Goal: Task Accomplishment & Management: Use online tool/utility

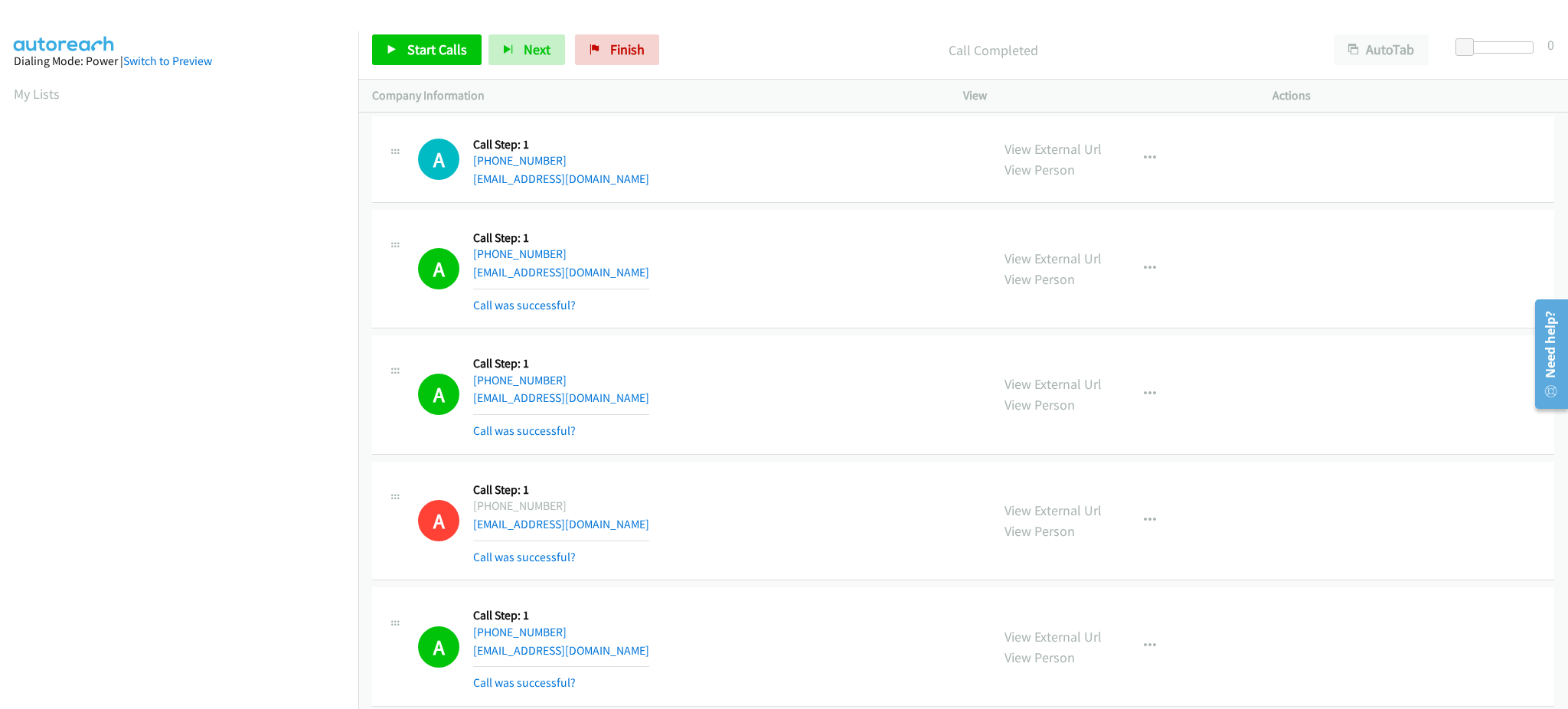
scroll to position [7, 4]
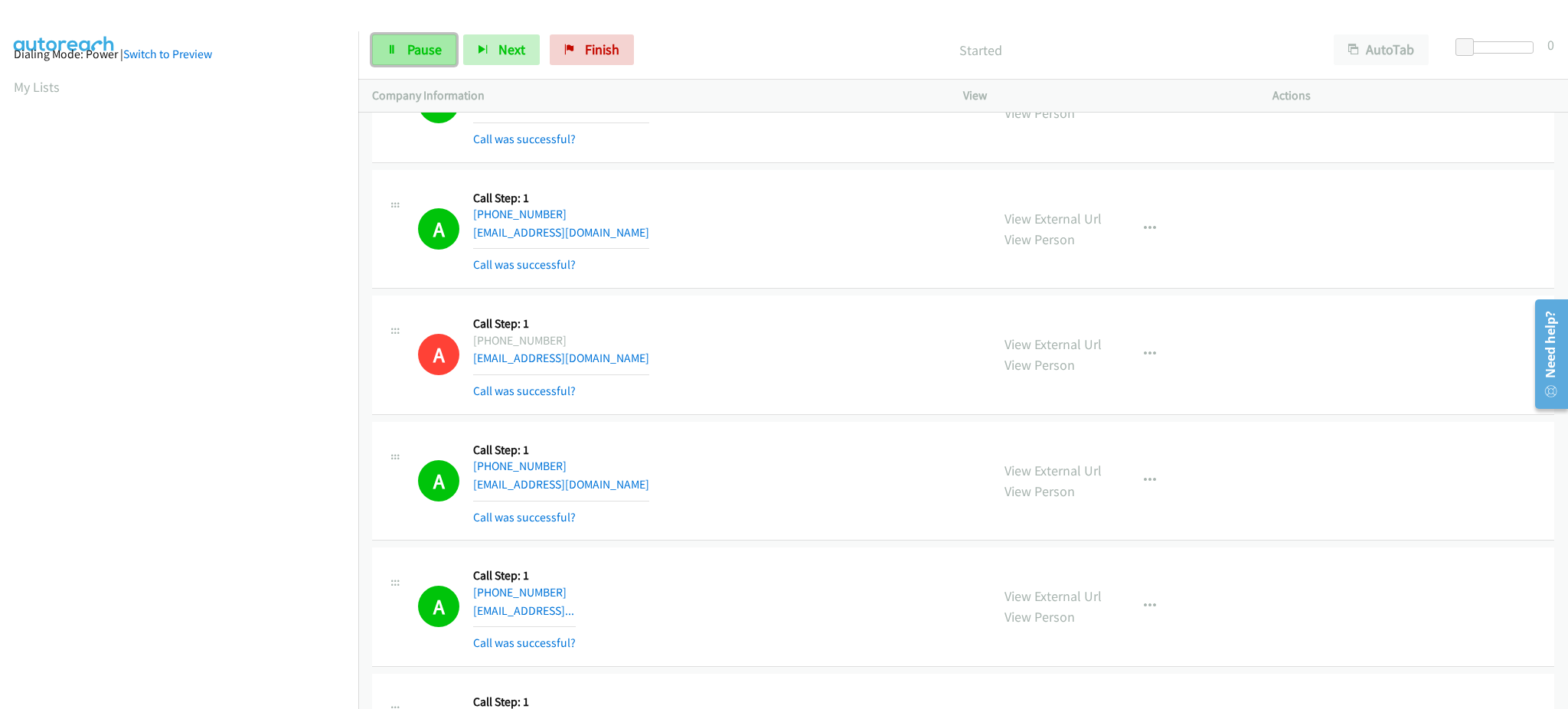
click at [422, 51] on span "Pause" at bounding box center [425, 49] width 35 height 17
click at [43, 91] on link "My Lists" at bounding box center [37, 87] width 46 height 17
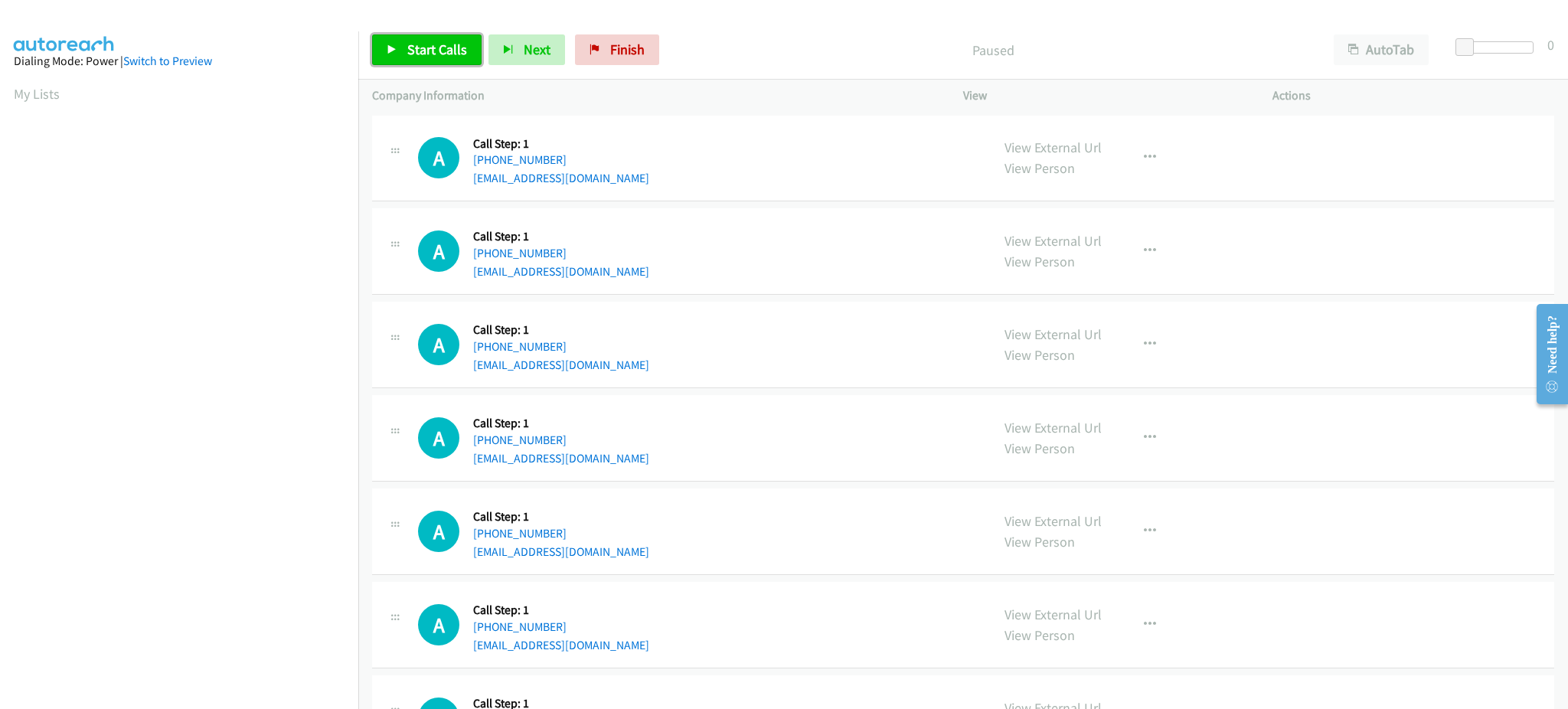
click at [432, 50] on span "Start Calls" at bounding box center [438, 49] width 60 height 17
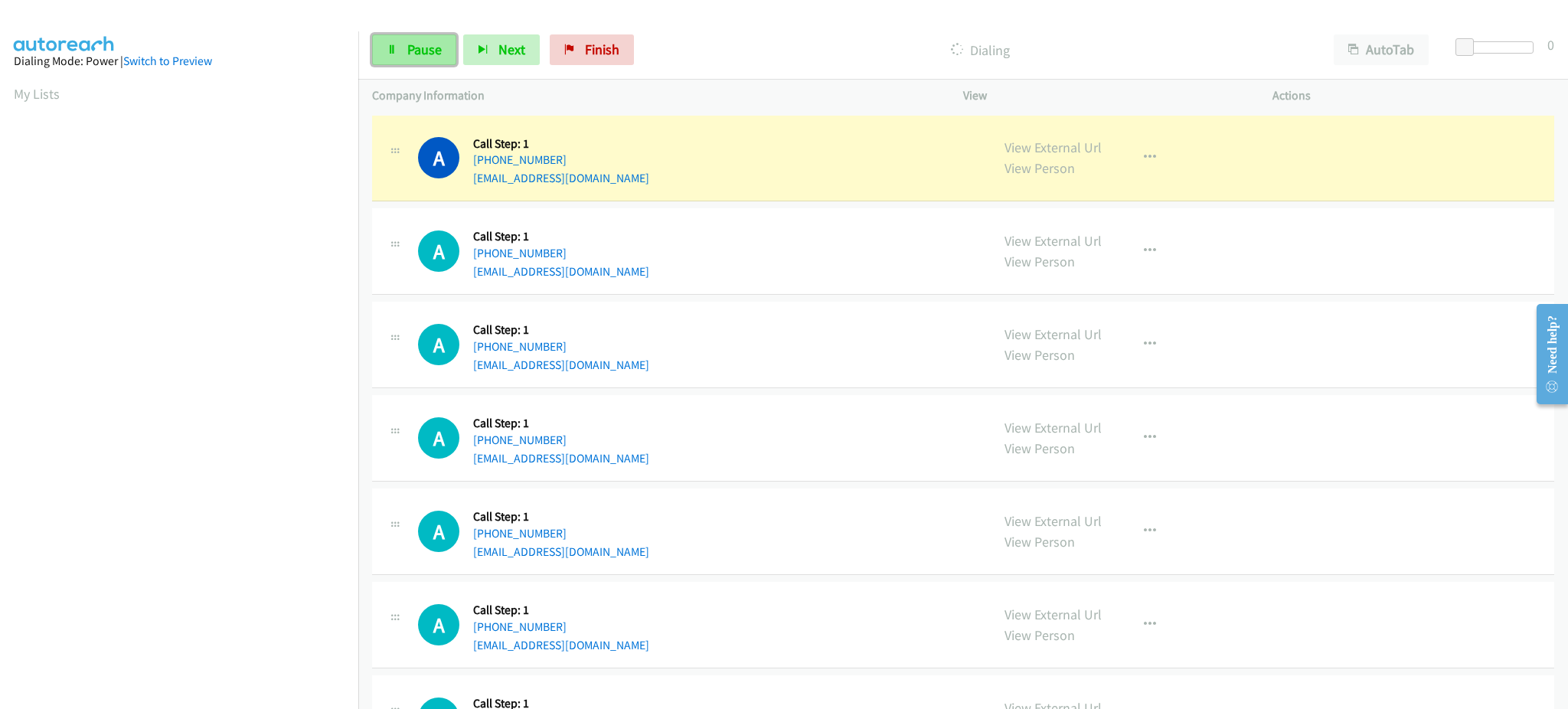
click at [427, 59] on link "Pause" at bounding box center [415, 50] width 85 height 31
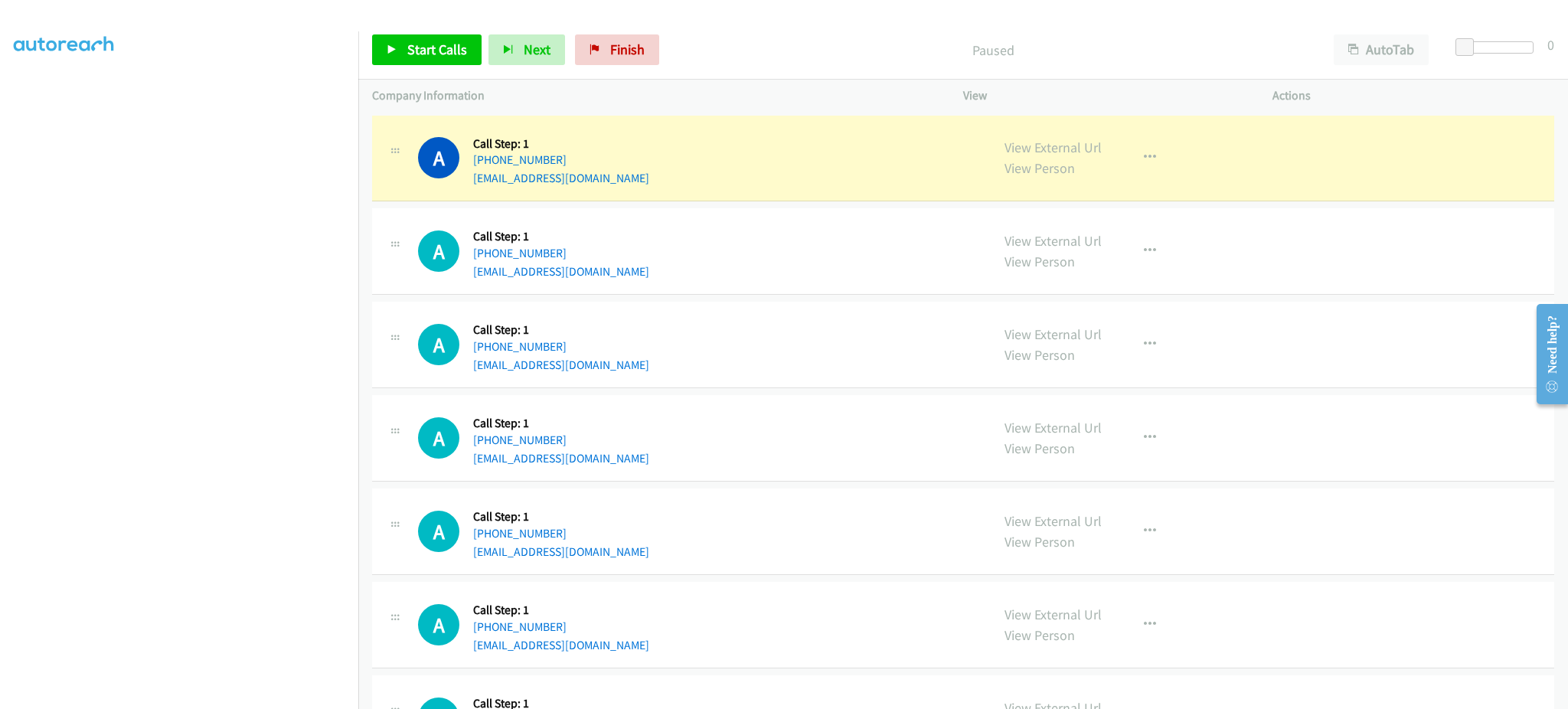
scroll to position [153, 0]
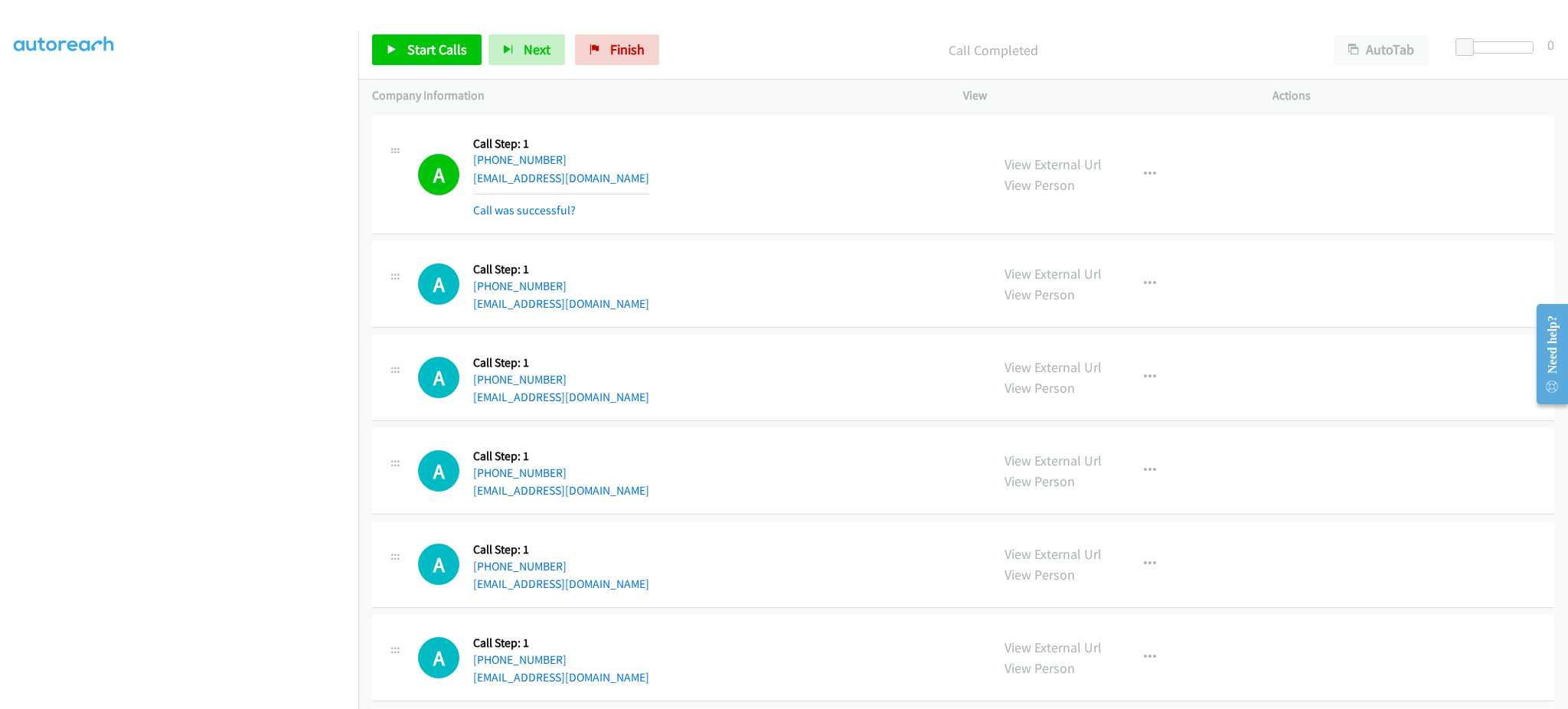
drag, startPoint x: 396, startPoint y: 28, endPoint x: 408, endPoint y: 38, distance: 15.6
click at [396, 28] on div "Start Calls Pause Next Finish Call Completed AutoTab AutoTab 0" at bounding box center [964, 49] width 1210 height 59
click at [431, 59] on link "Start Calls" at bounding box center [427, 50] width 110 height 31
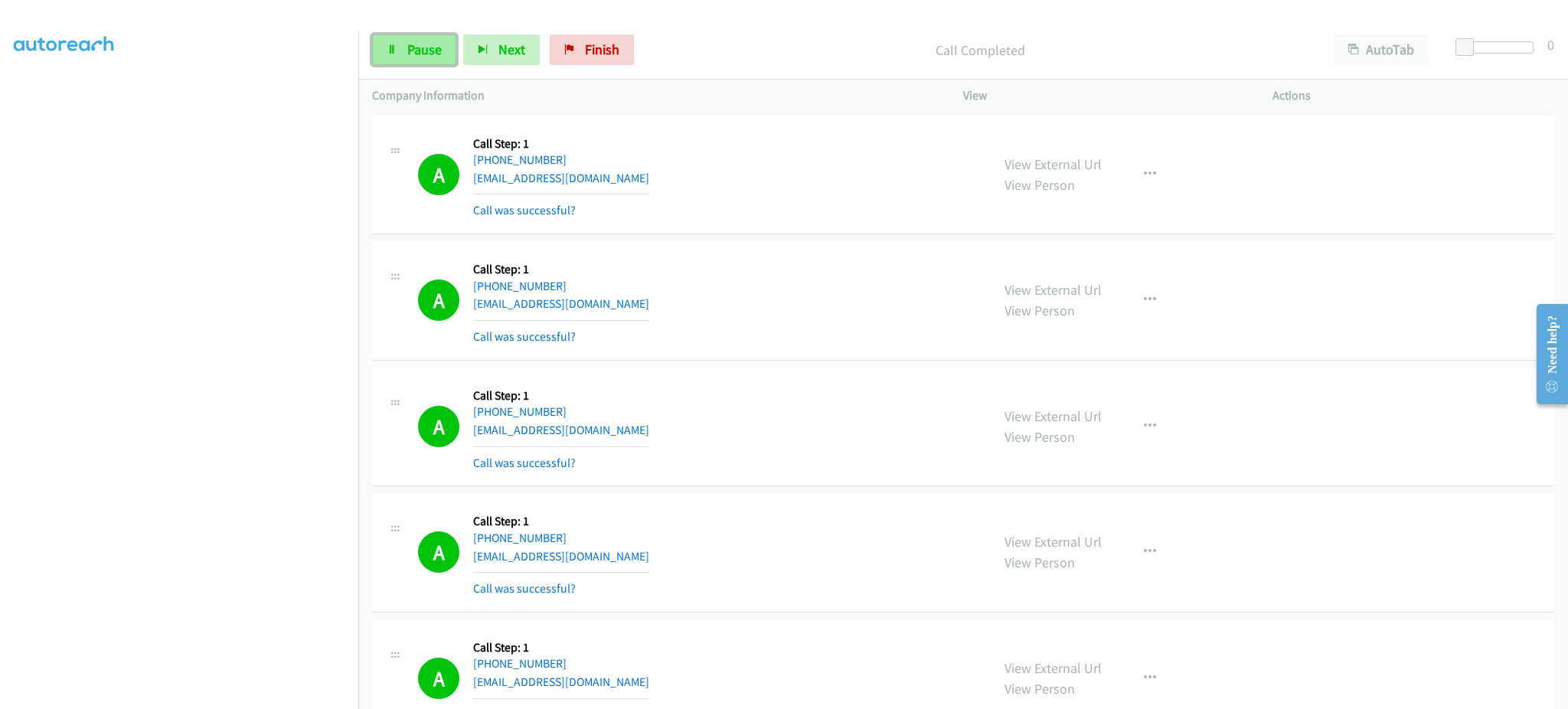
click at [440, 35] on link "Pause" at bounding box center [415, 50] width 85 height 31
click at [438, 52] on span "Start Calls" at bounding box center [438, 49] width 60 height 17
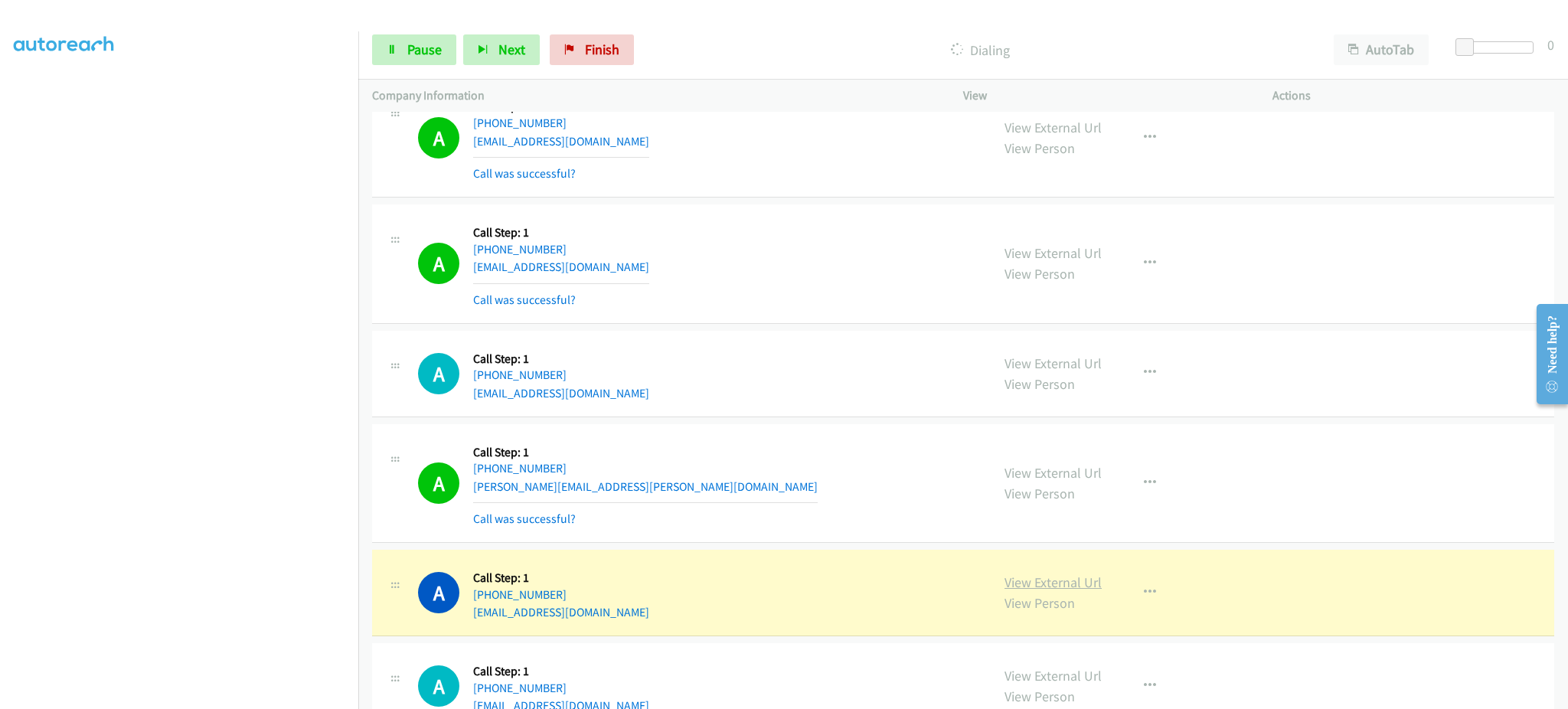
click at [1047, 583] on link "View External Url" at bounding box center [1052, 582] width 97 height 17
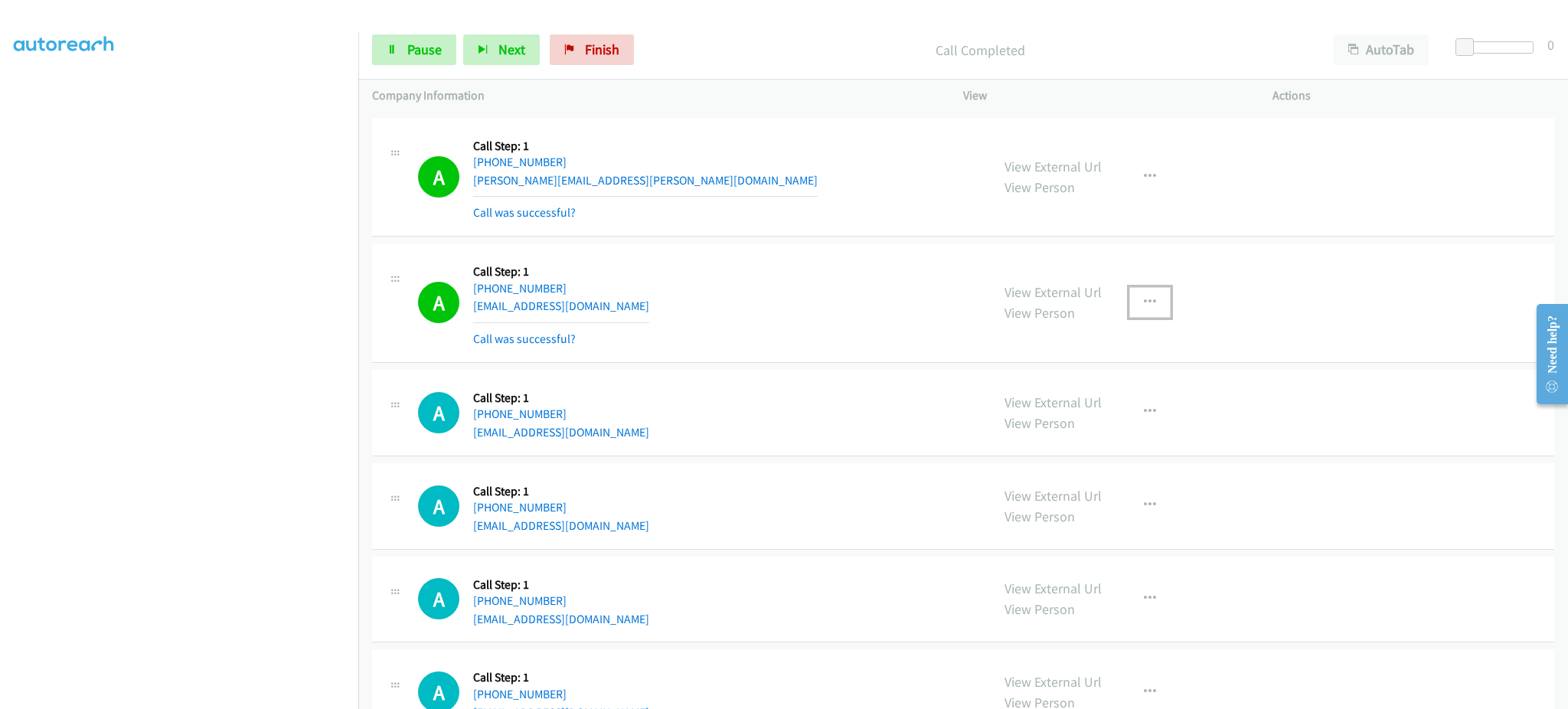
click at [1144, 303] on icon "button" at bounding box center [1150, 302] width 13 height 13
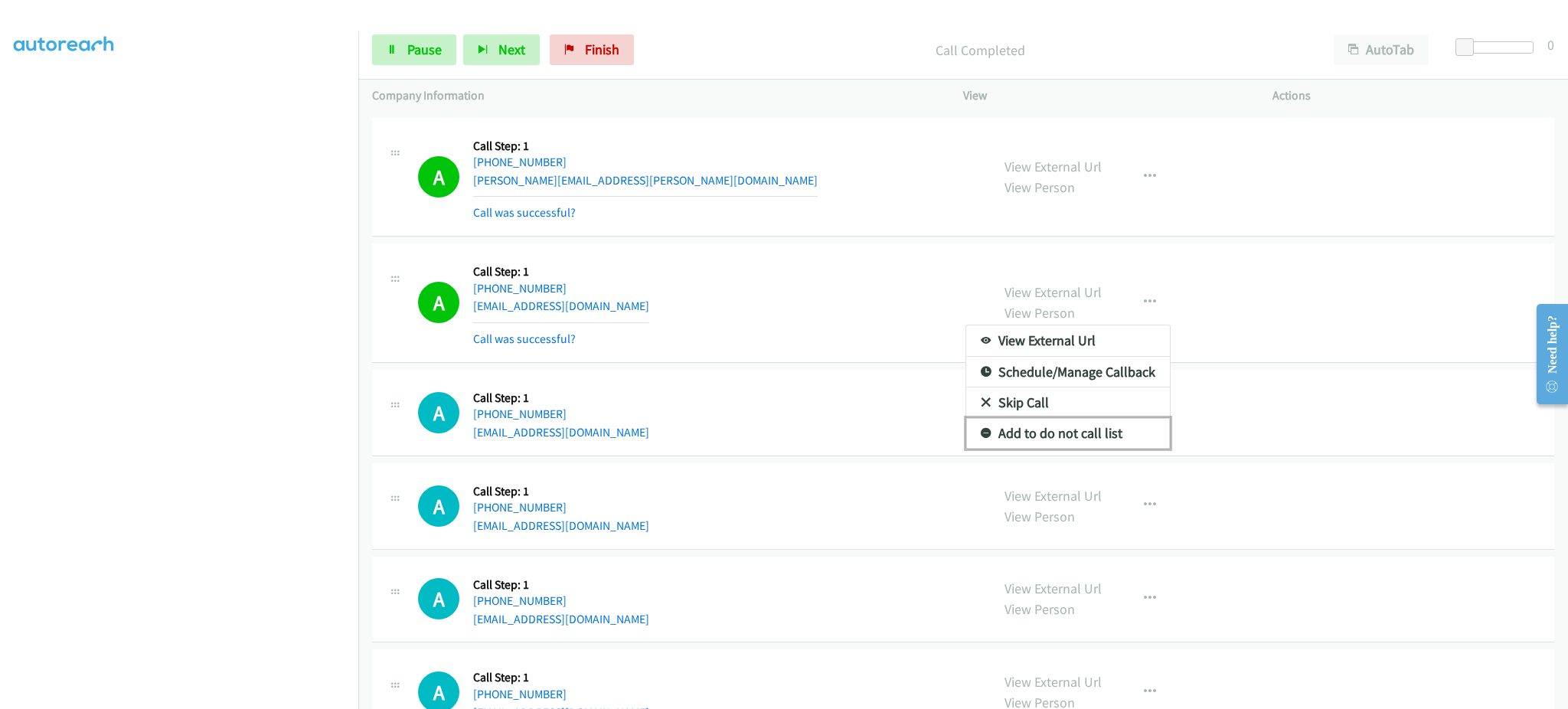
click at [1127, 438] on link "Add to do not call list" at bounding box center [1069, 434] width 204 height 31
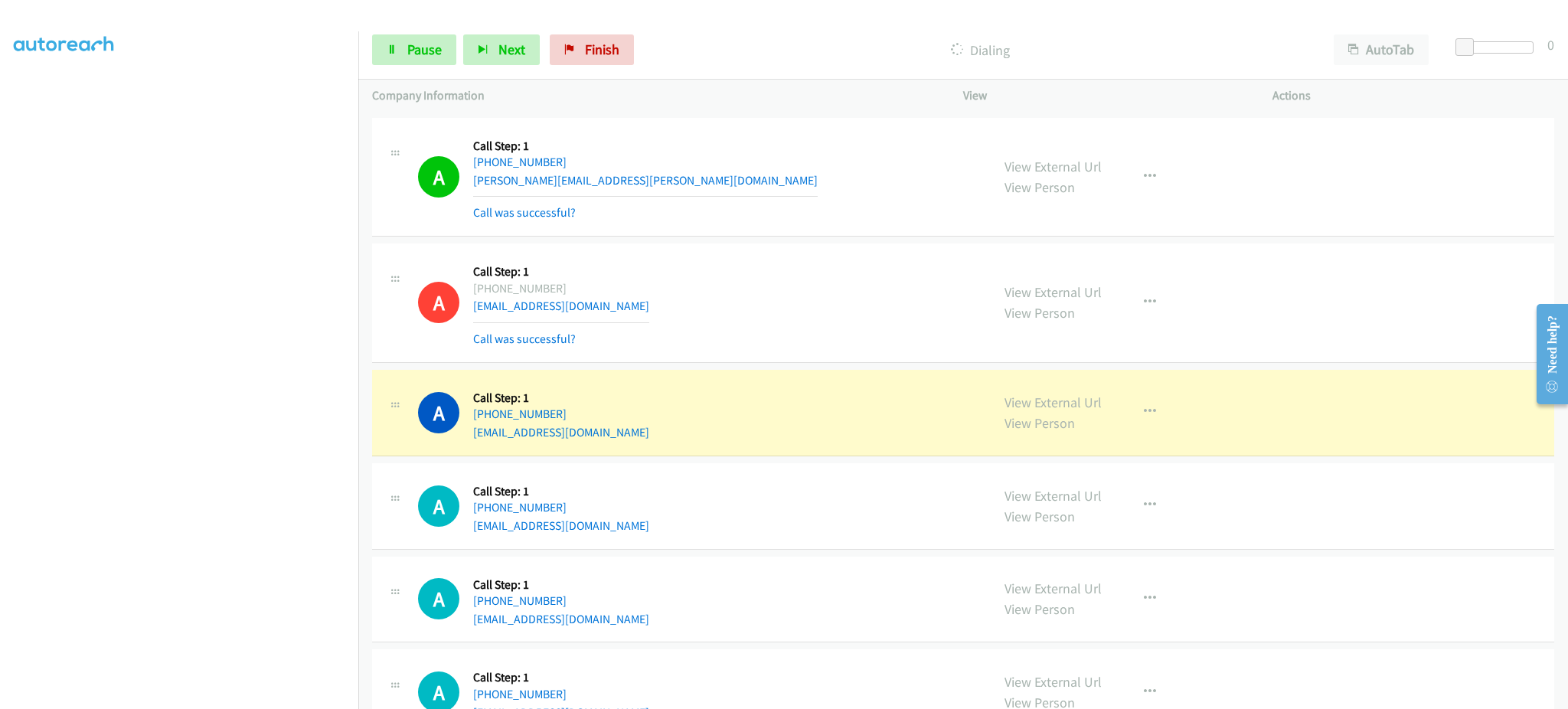
scroll to position [261, 0]
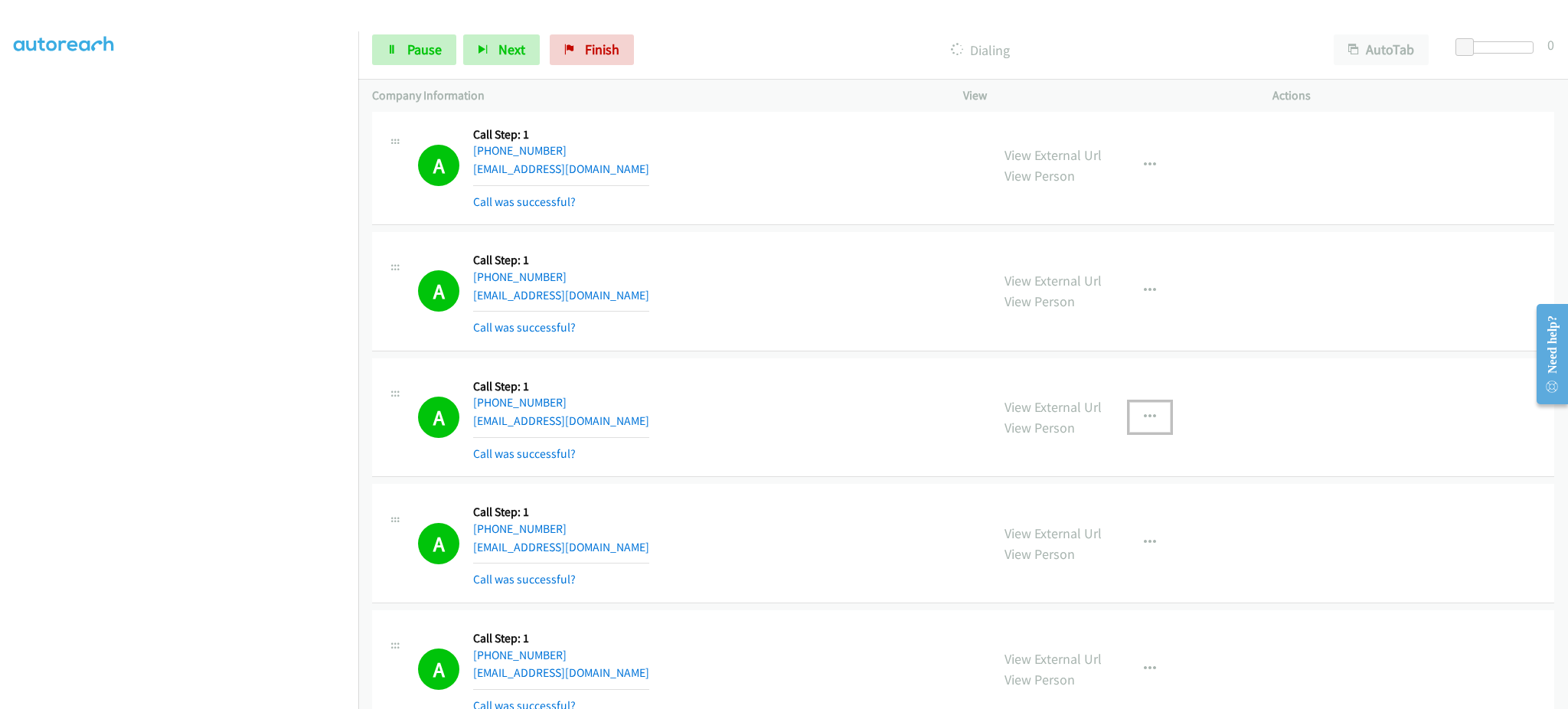
click at [1131, 405] on button "button" at bounding box center [1150, 418] width 41 height 31
click at [1115, 545] on link "Add to do not call list" at bounding box center [1069, 548] width 204 height 31
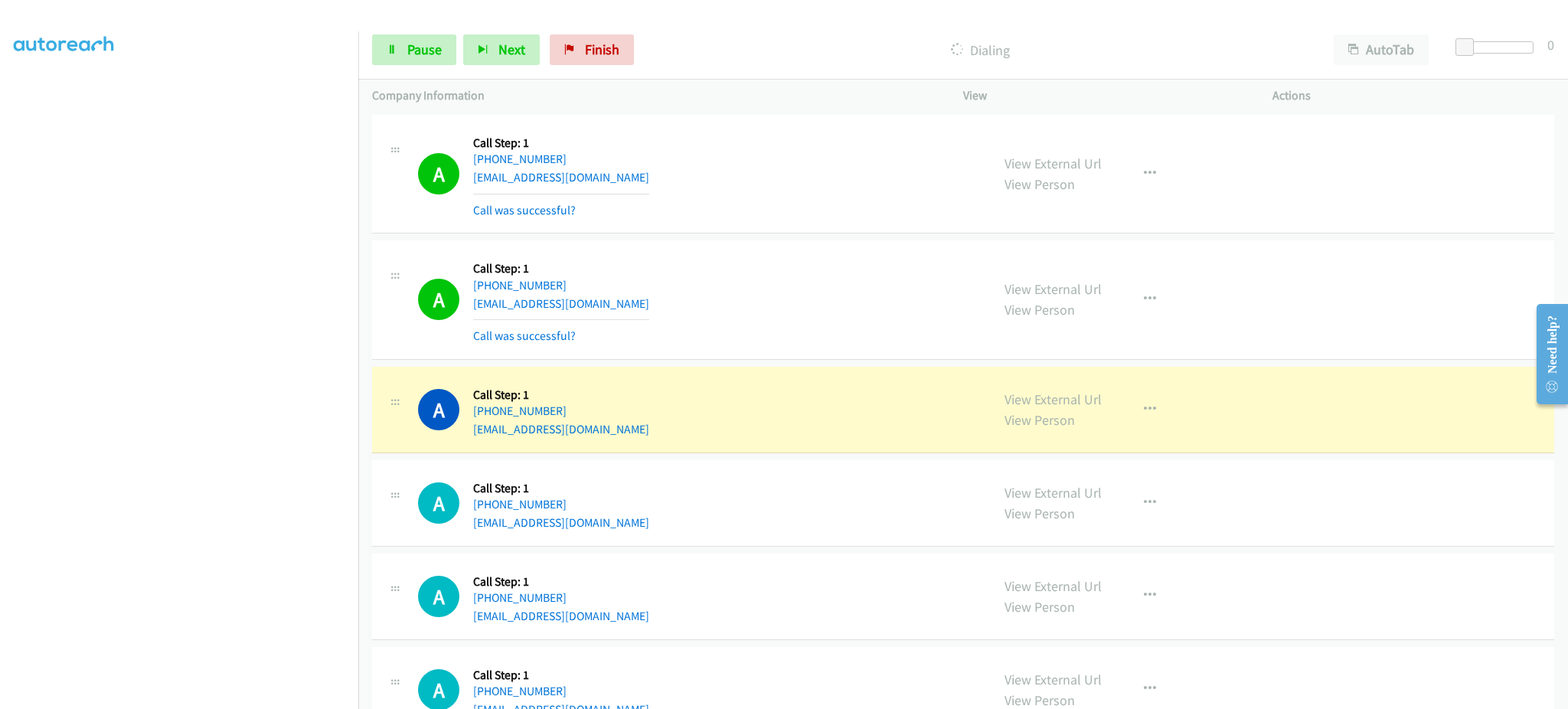
scroll to position [1486, 0]
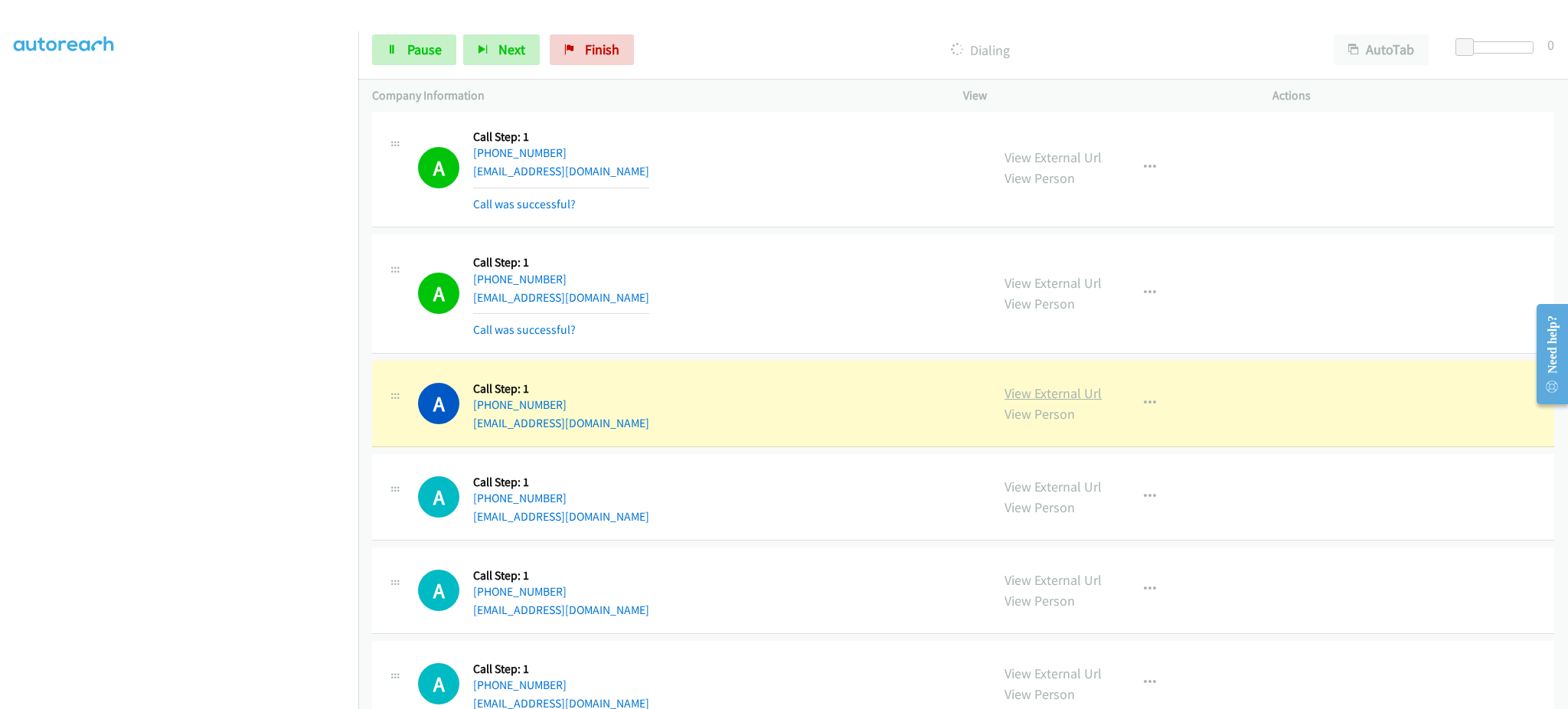
click at [1055, 391] on link "View External Url" at bounding box center [1052, 393] width 97 height 17
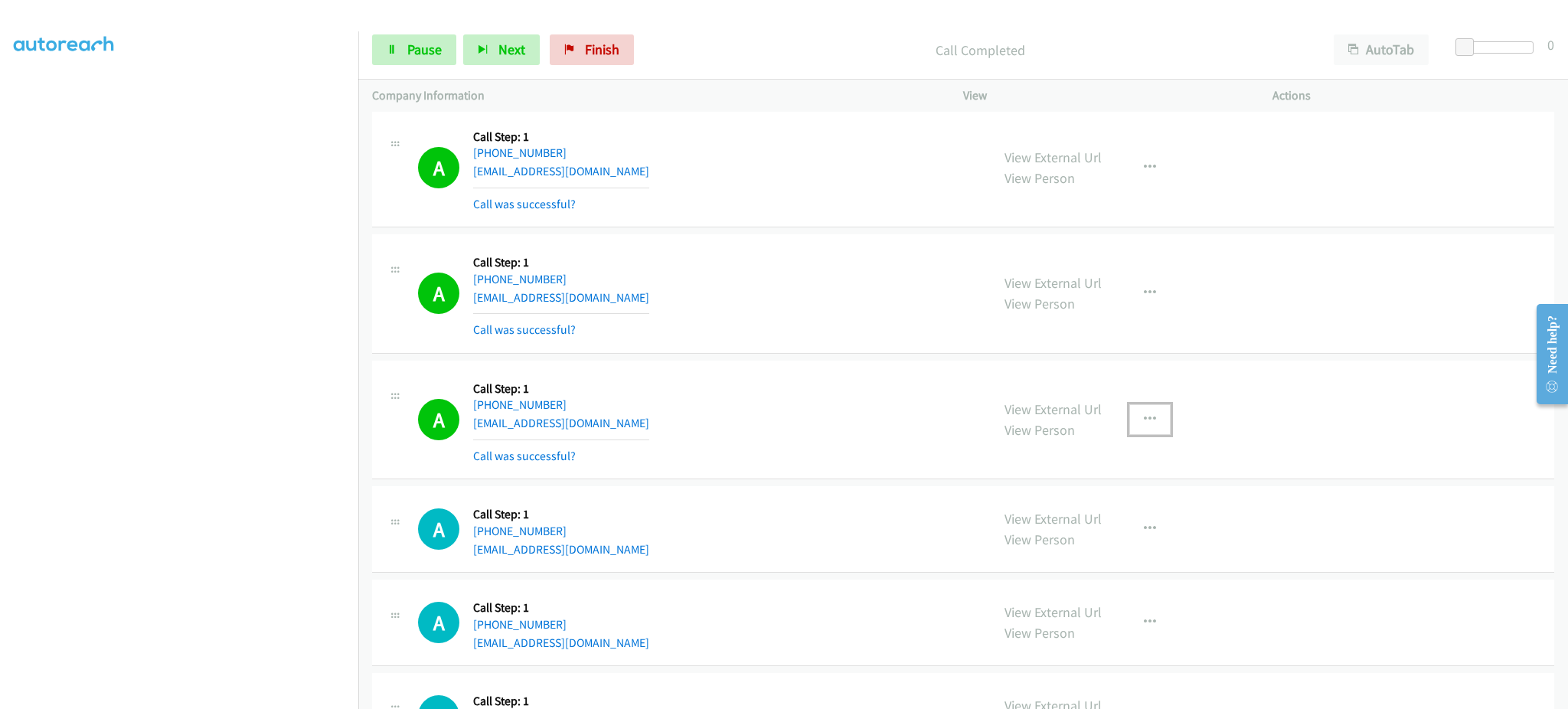
click at [1129, 416] on button "button" at bounding box center [1150, 419] width 41 height 31
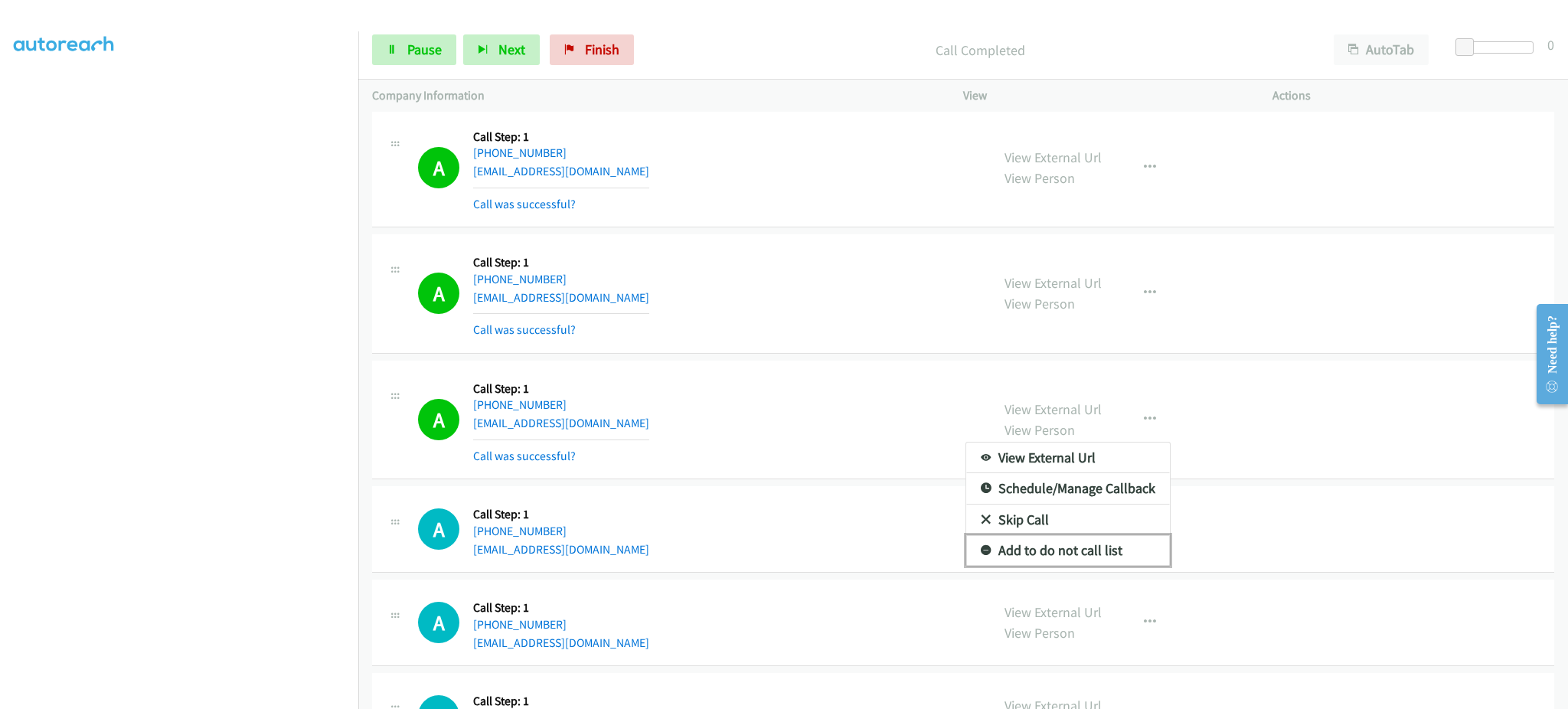
click at [1104, 549] on link "Add to do not call list" at bounding box center [1069, 550] width 204 height 31
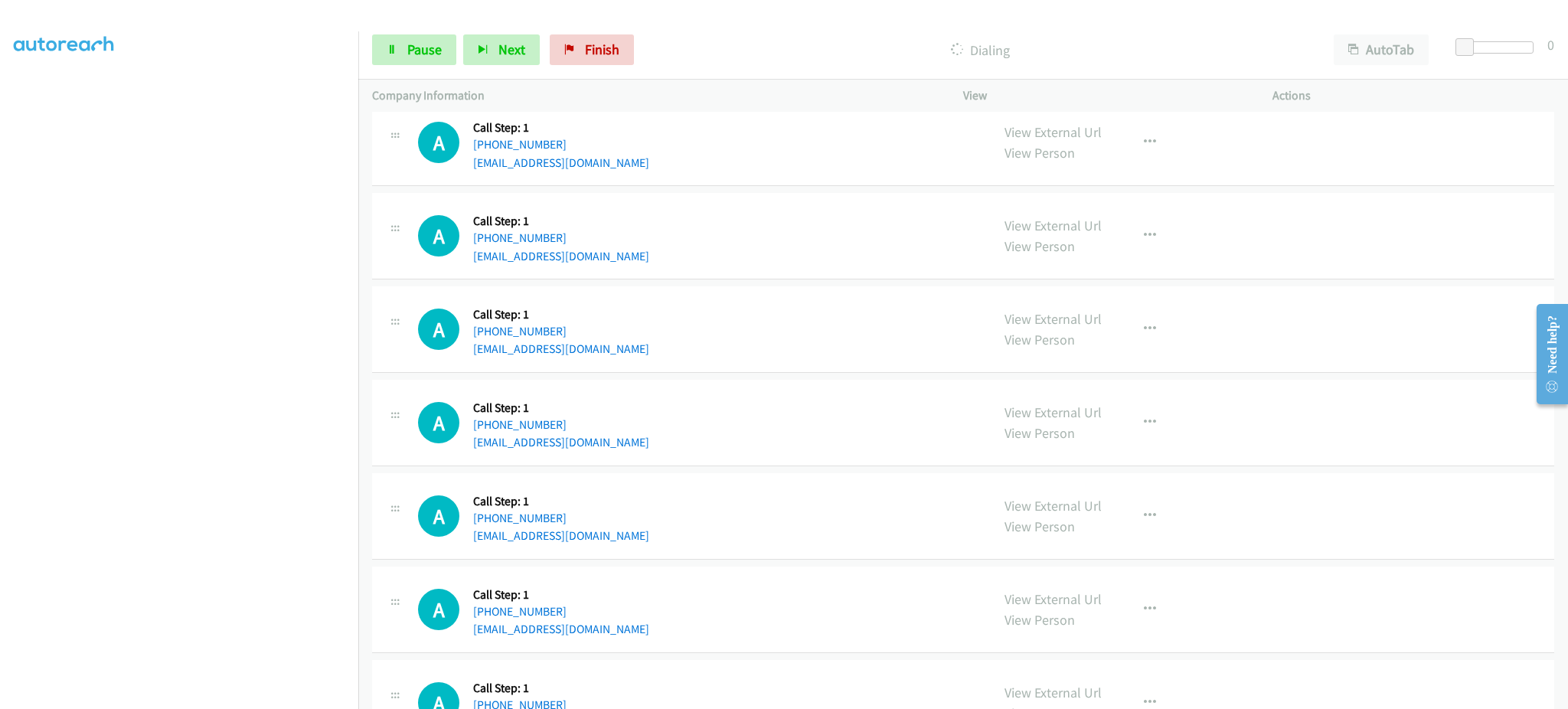
scroll to position [1793, 0]
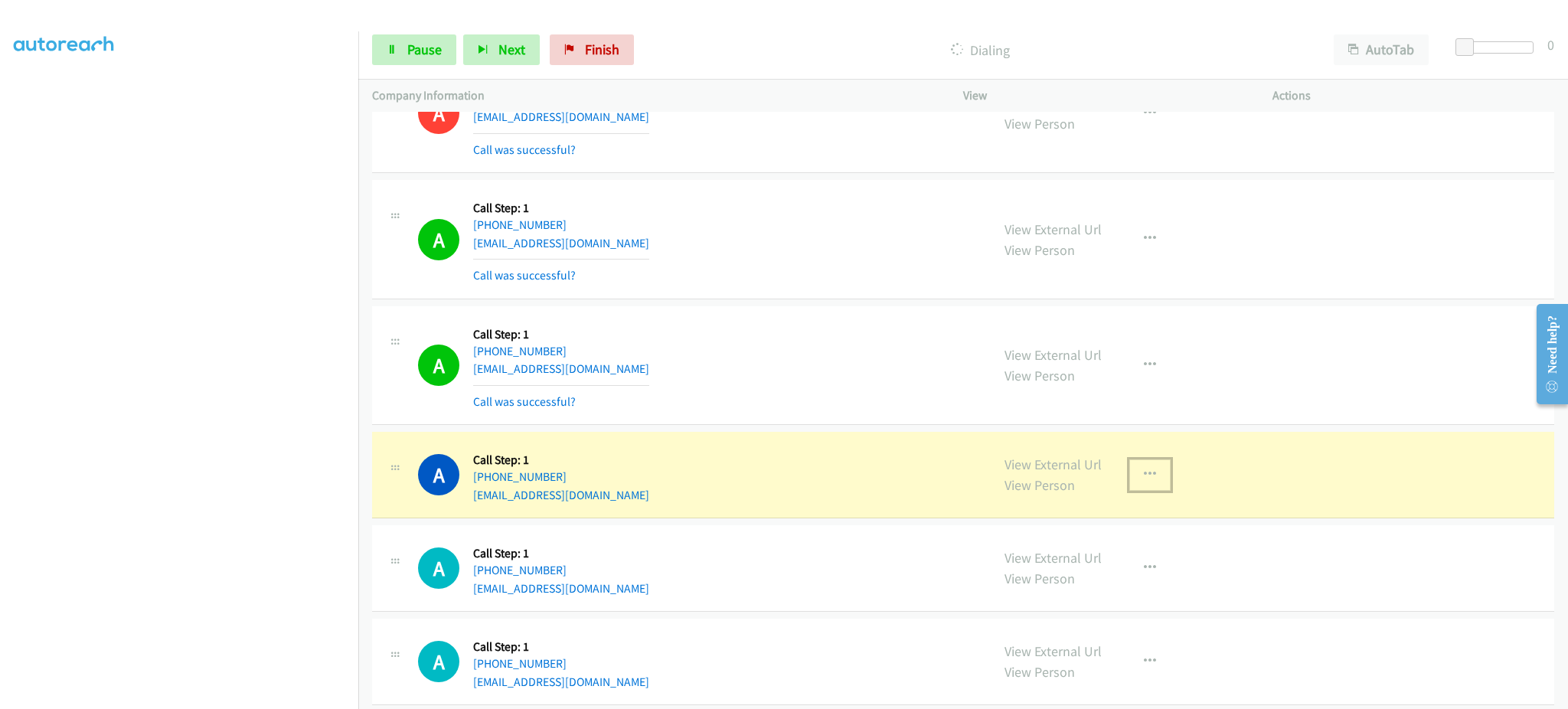
click at [1140, 482] on button "button" at bounding box center [1150, 475] width 41 height 31
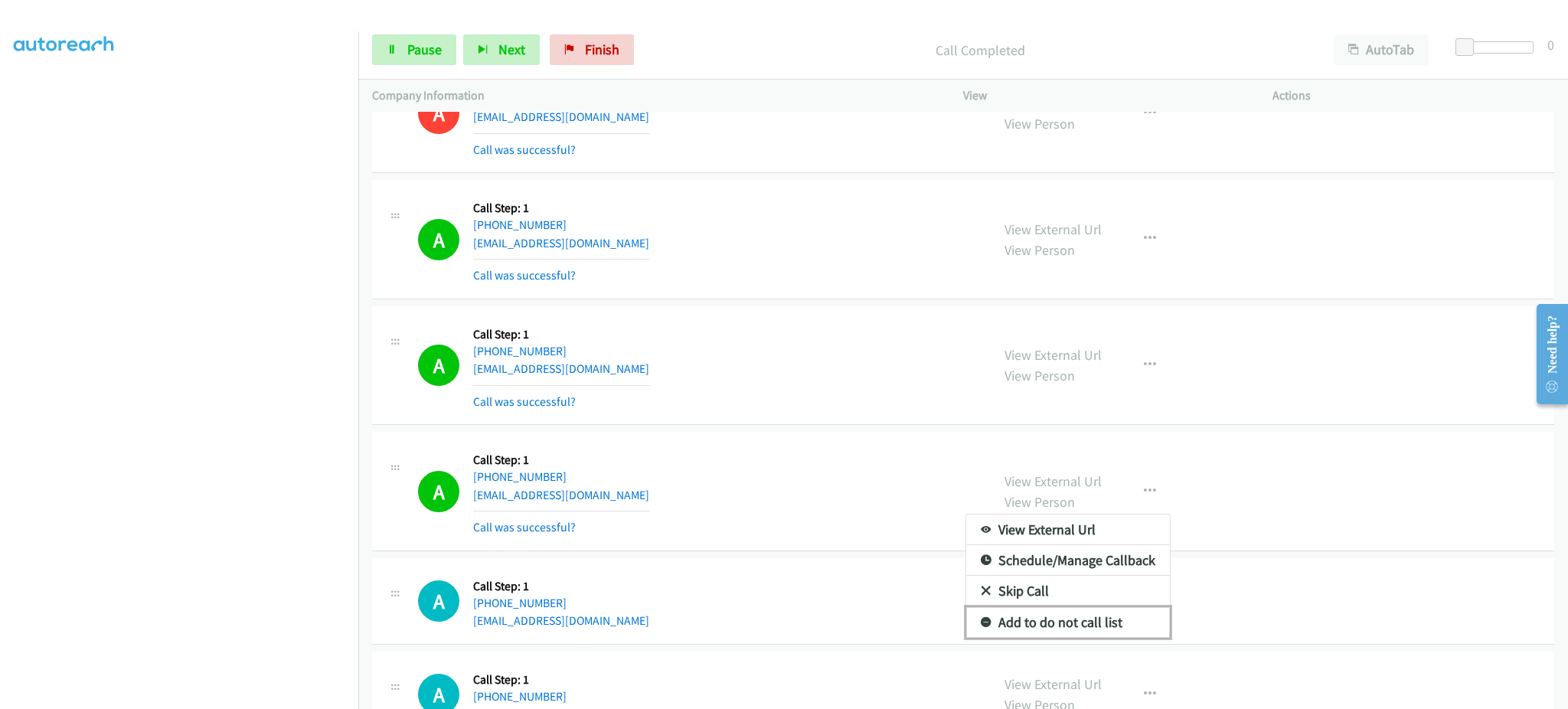
click at [1138, 625] on link "Add to do not call list" at bounding box center [1069, 622] width 204 height 31
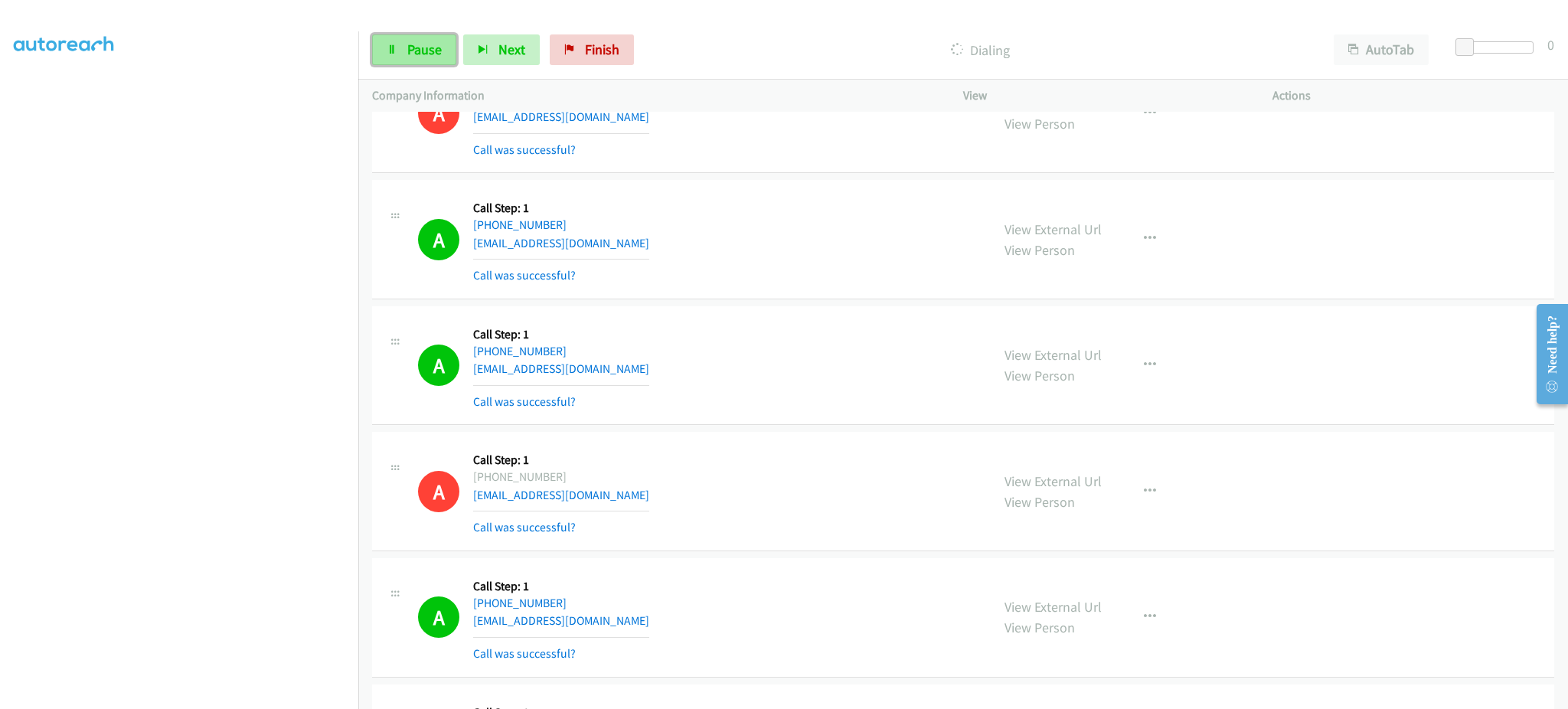
click at [388, 48] on icon at bounding box center [392, 50] width 11 height 11
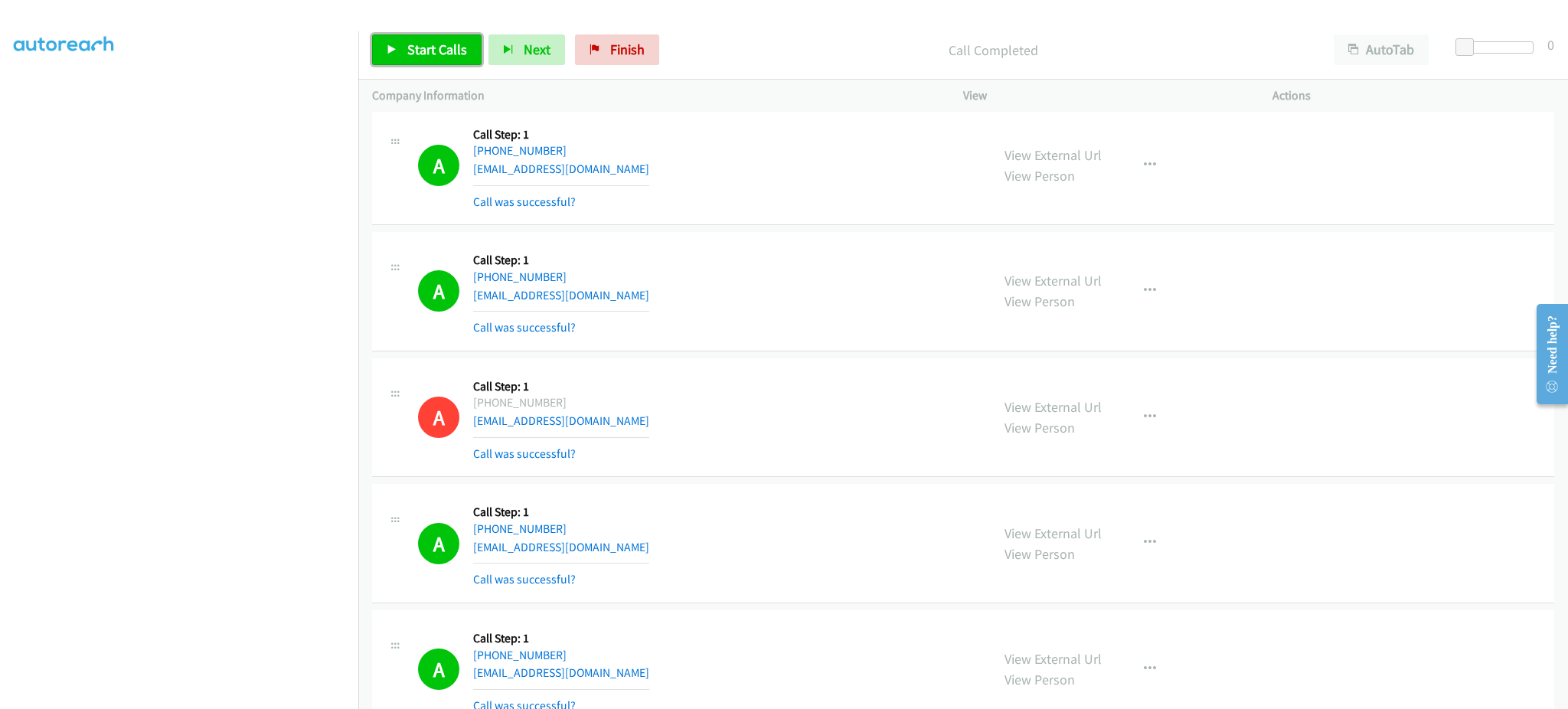
click at [476, 50] on link "Start Calls" at bounding box center [427, 50] width 110 height 31
click at [877, 482] on td "A Callback Scheduled Call Step: 1 [GEOGRAPHIC_DATA]/[GEOGRAPHIC_DATA] [PHONE_NU…" at bounding box center [964, 544] width 1210 height 126
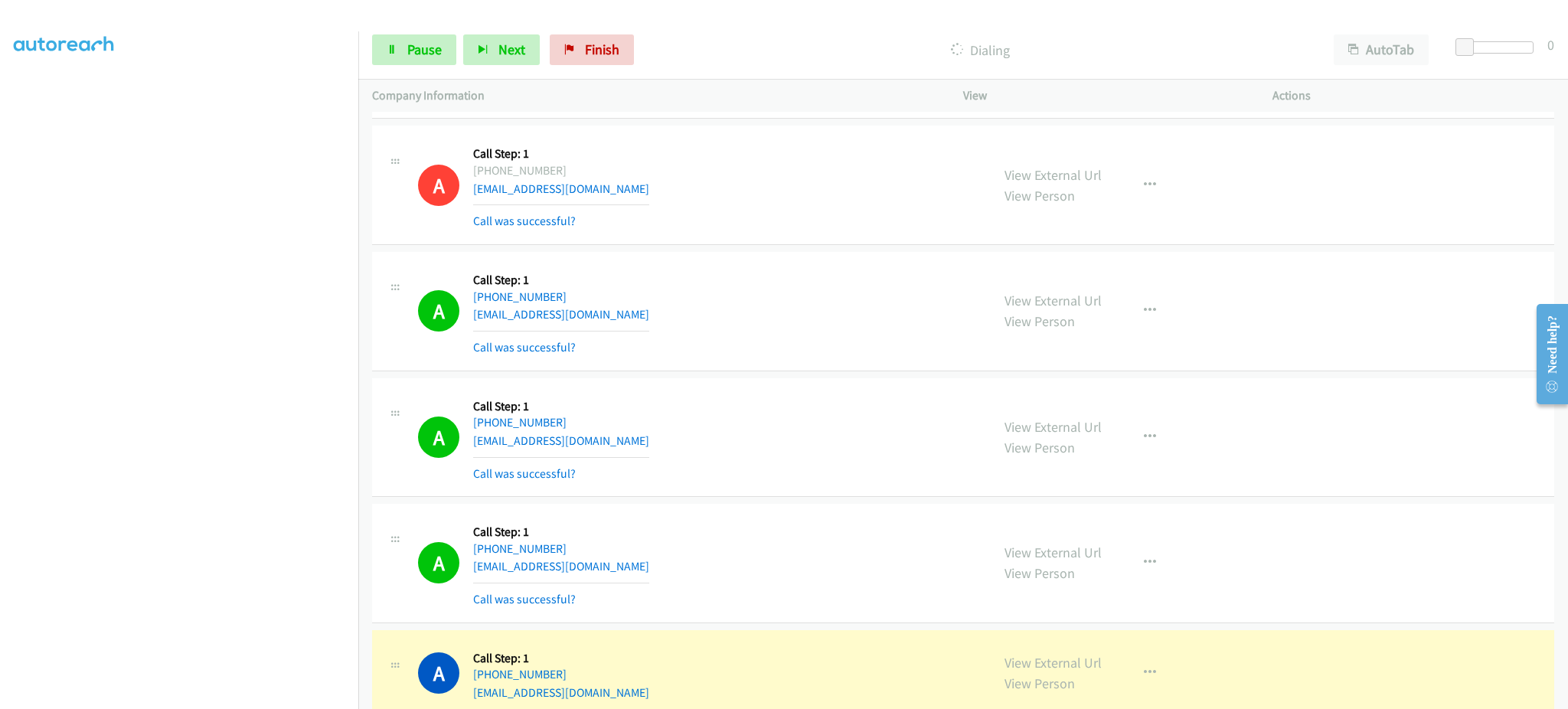
scroll to position [2406, 0]
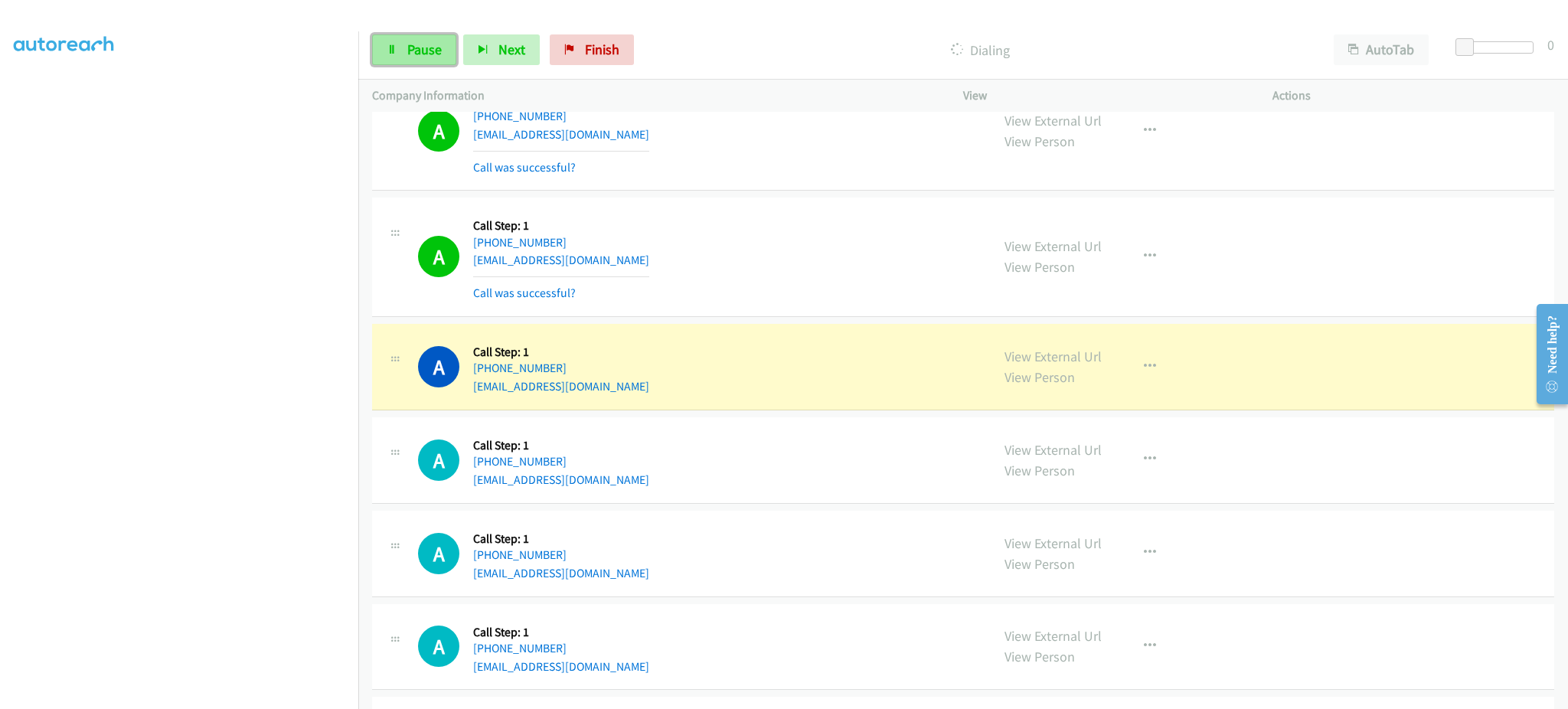
click at [446, 47] on link "Pause" at bounding box center [415, 50] width 85 height 31
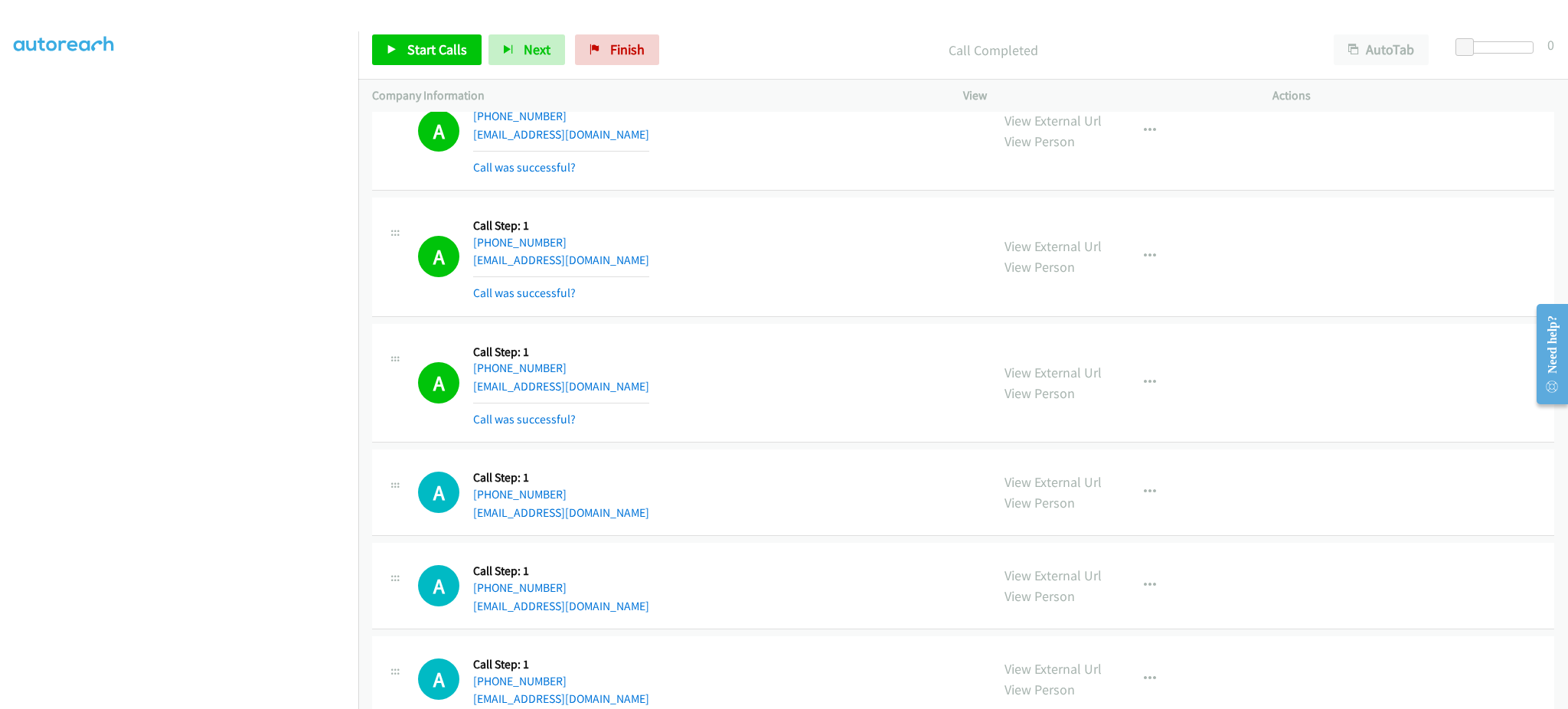
drag, startPoint x: 1166, startPoint y: 384, endPoint x: 1155, endPoint y: 389, distance: 12.1
click at [1166, 384] on div "View External Url View Person View External Url Email Schedule/Manage Callback …" at bounding box center [1152, 383] width 323 height 91
click at [1127, 367] on div "View External Url View Person View External Url Email Schedule/Manage Callback …" at bounding box center [1152, 383] width 323 height 91
click at [1144, 383] on icon "button" at bounding box center [1150, 383] width 13 height 13
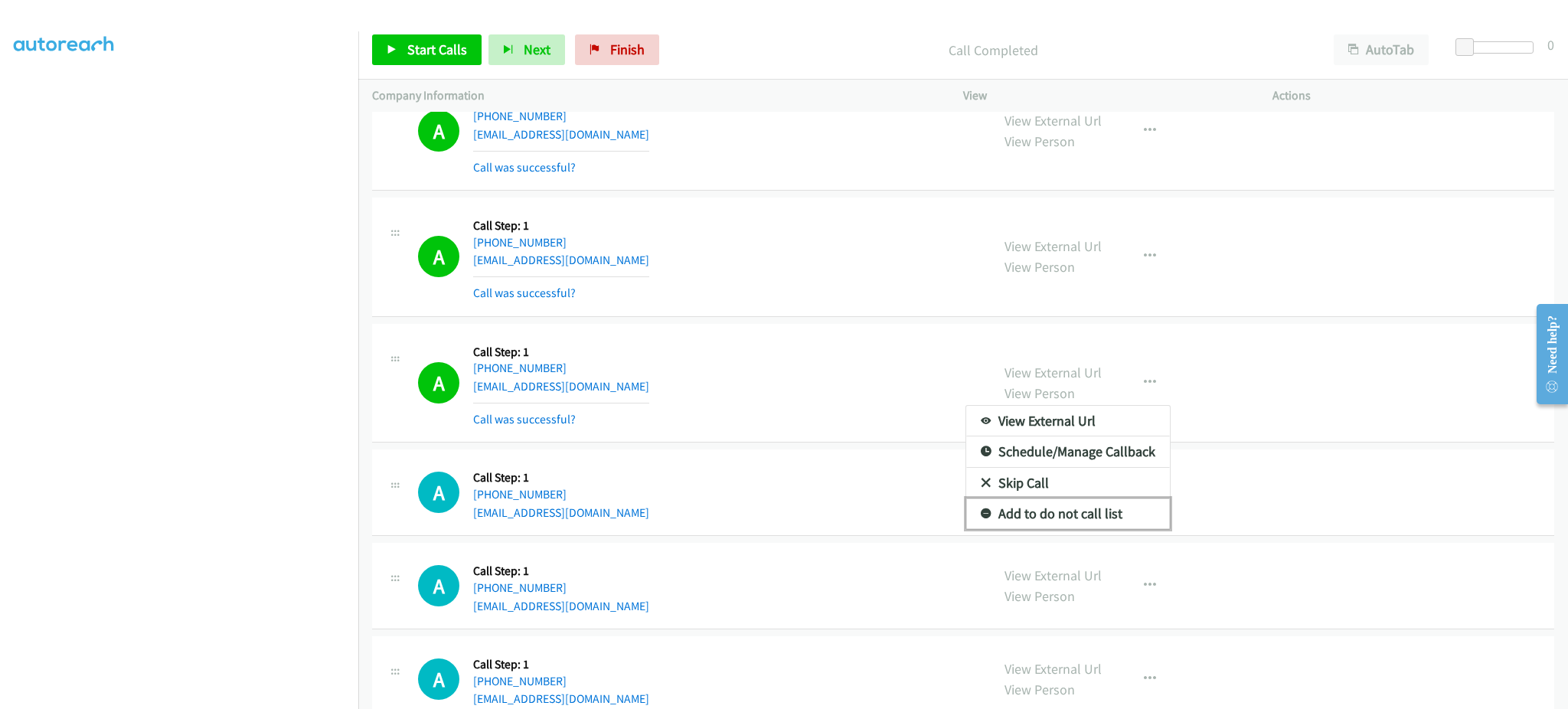
click at [1080, 513] on link "Add to do not call list" at bounding box center [1069, 514] width 204 height 31
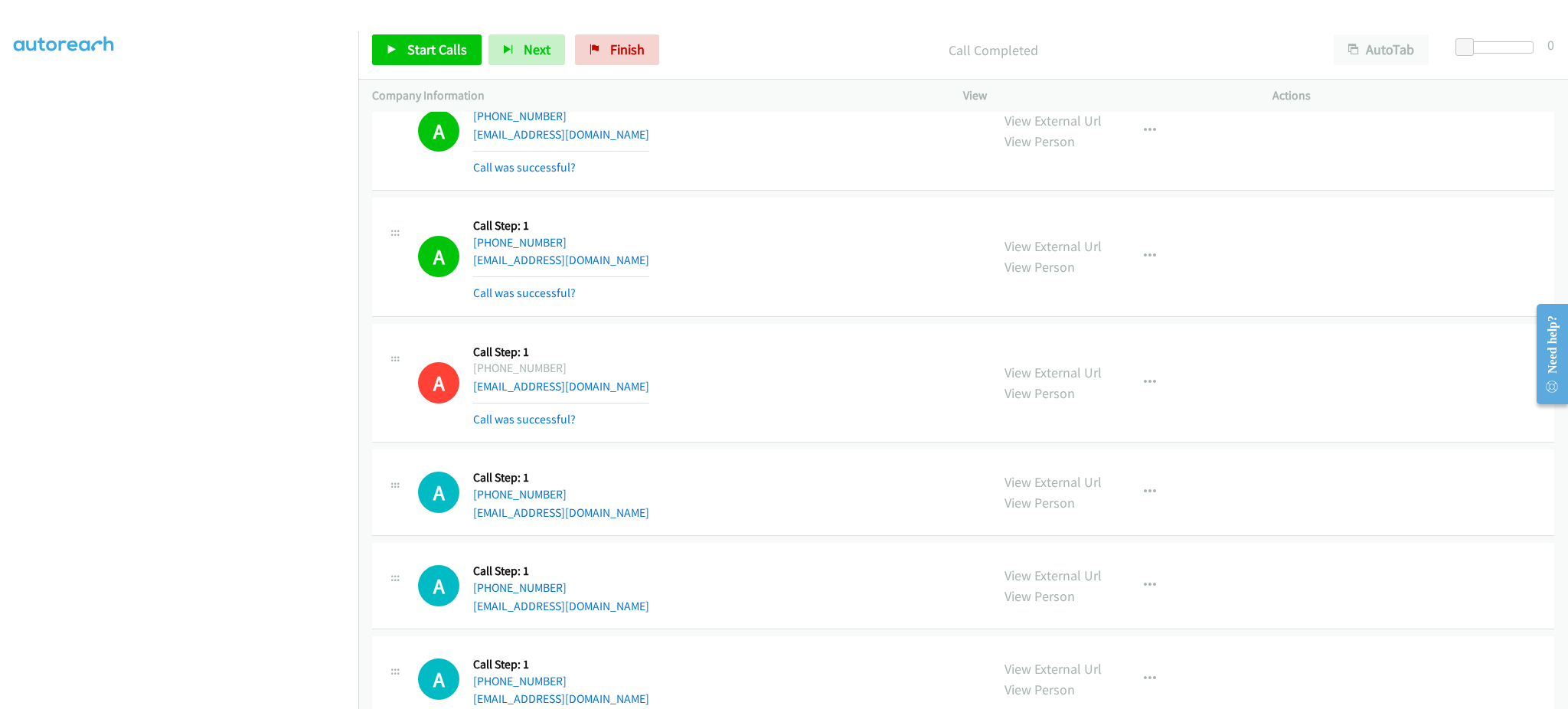
click at [456, 65] on div "Start Calls Pause Next Finish Call Completed AutoTab AutoTab 0" at bounding box center [964, 49] width 1210 height 59
drag, startPoint x: 453, startPoint y: 55, endPoint x: 574, endPoint y: 43, distance: 121.6
click at [450, 55] on span "Start Calls" at bounding box center [438, 49] width 60 height 17
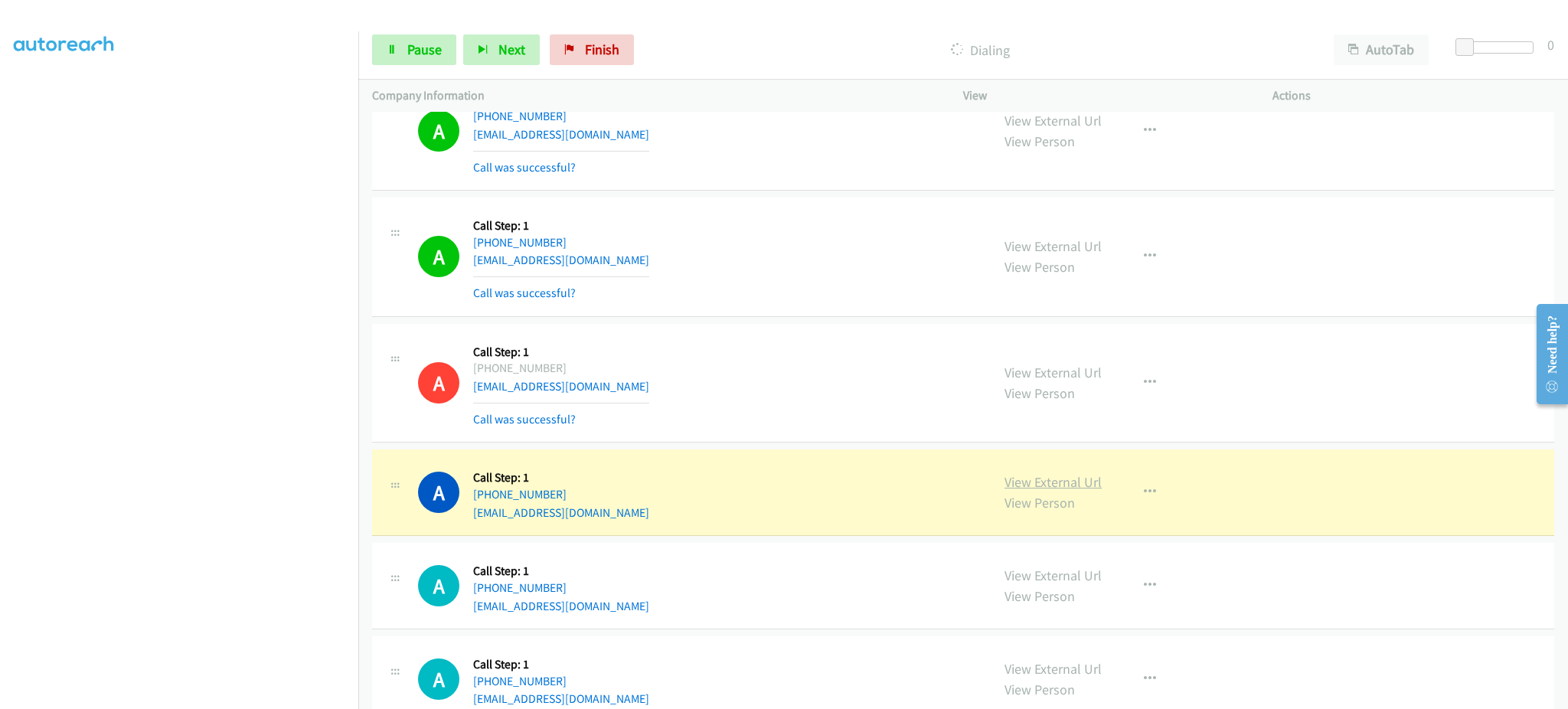
click at [1060, 485] on link "View External Url" at bounding box center [1052, 482] width 97 height 17
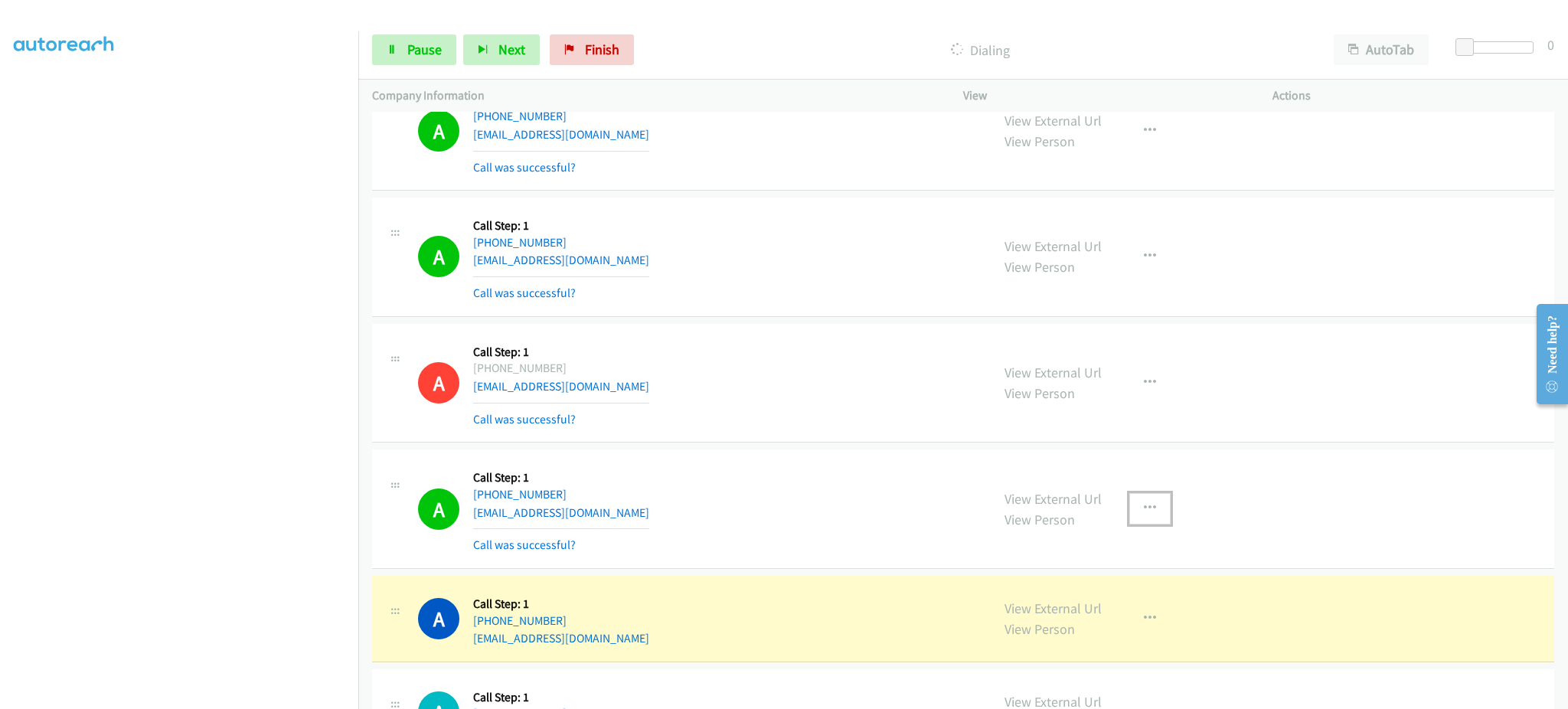
click at [1147, 503] on icon "button" at bounding box center [1150, 508] width 13 height 13
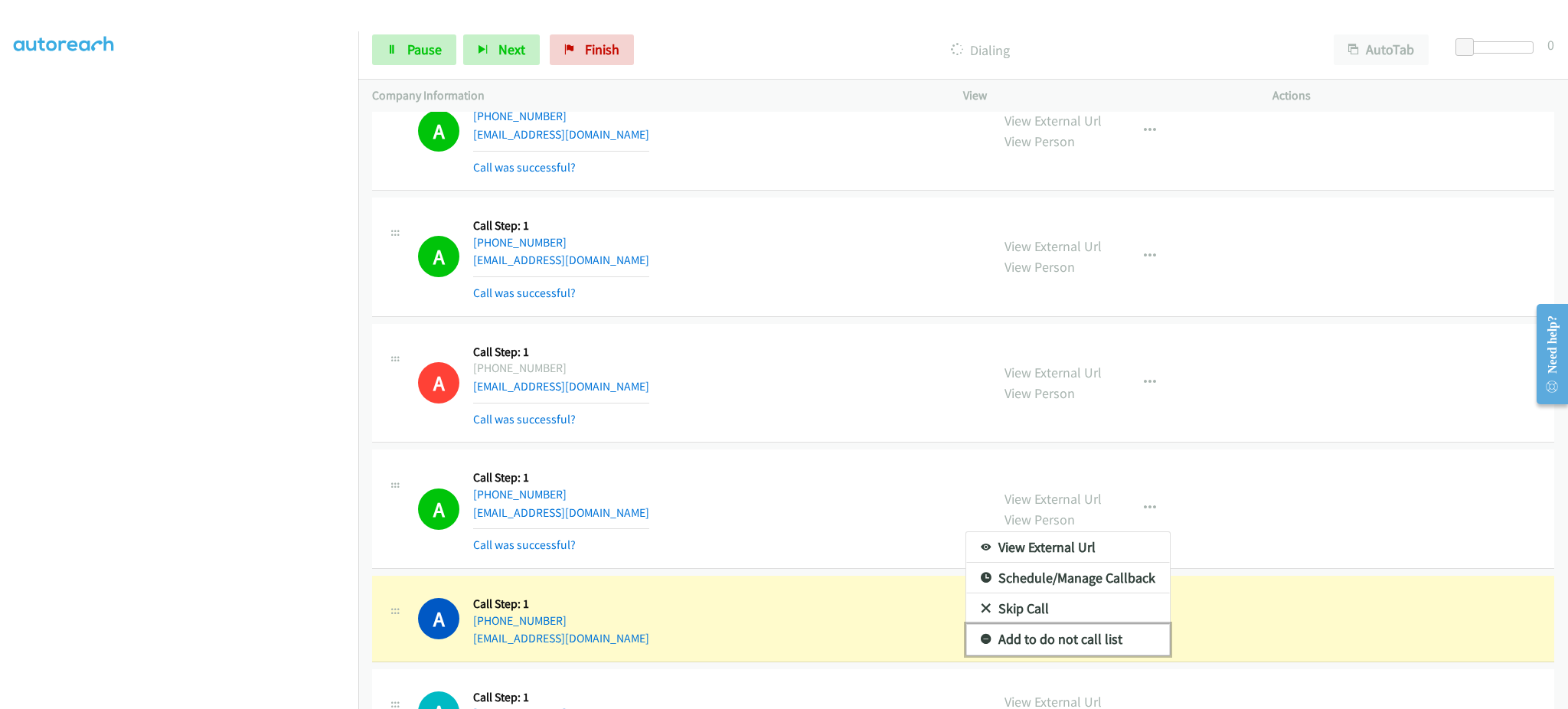
click at [1088, 638] on link "Add to do not call list" at bounding box center [1069, 640] width 204 height 31
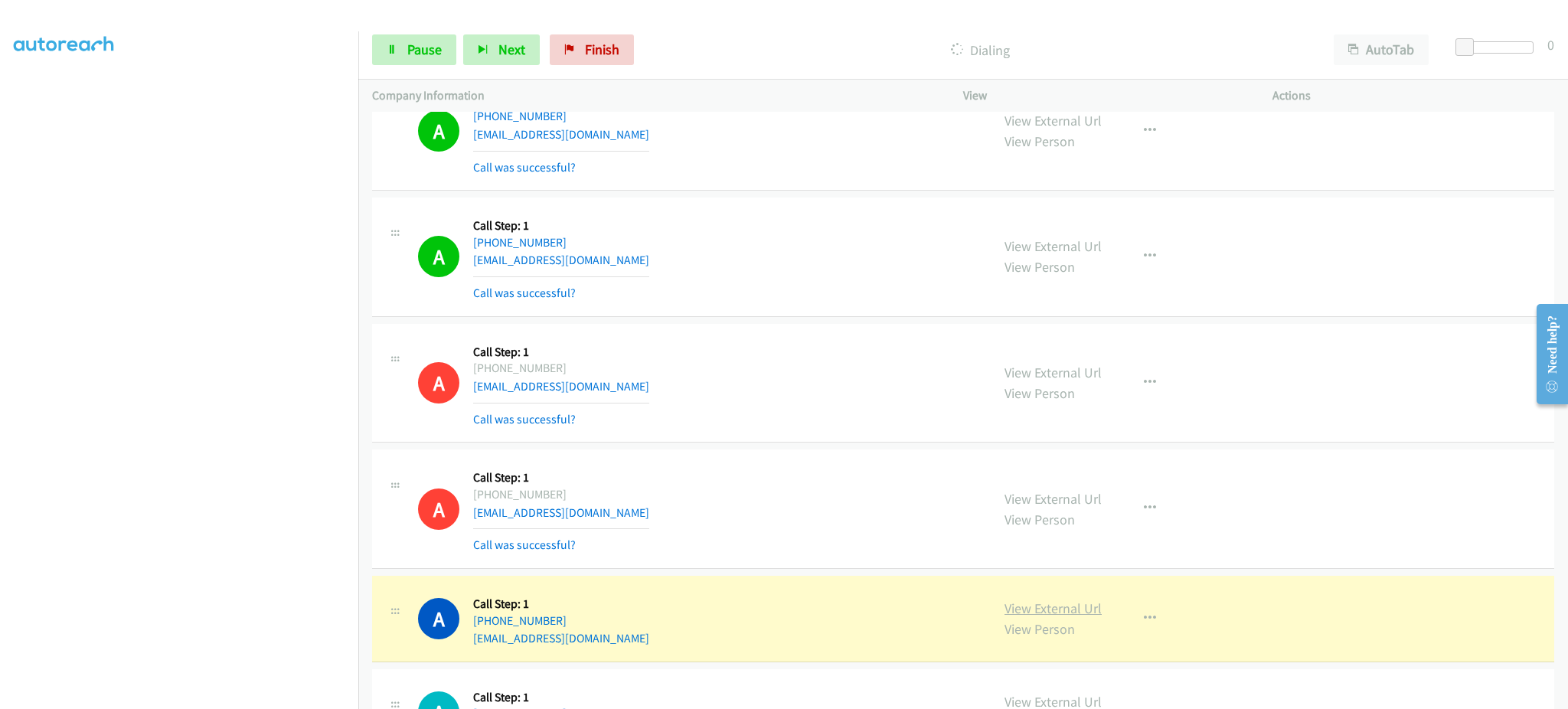
click at [1034, 607] on link "View External Url" at bounding box center [1052, 608] width 97 height 17
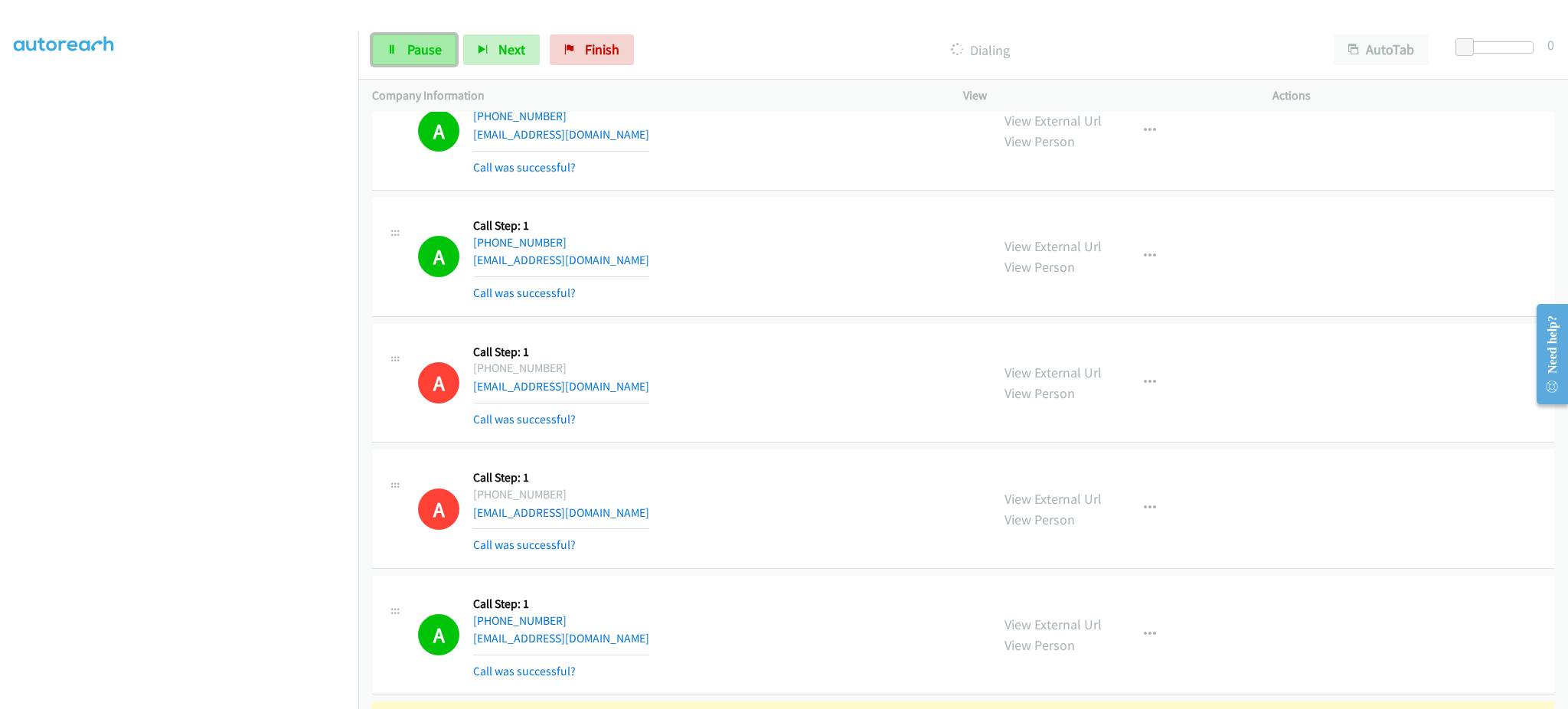
click at [430, 55] on span "Pause" at bounding box center [425, 49] width 35 height 17
click at [438, 50] on span "Start Calls" at bounding box center [438, 49] width 60 height 17
click at [501, 47] on span "Next" at bounding box center [512, 49] width 27 height 17
click at [417, 47] on span "Pause" at bounding box center [425, 49] width 35 height 17
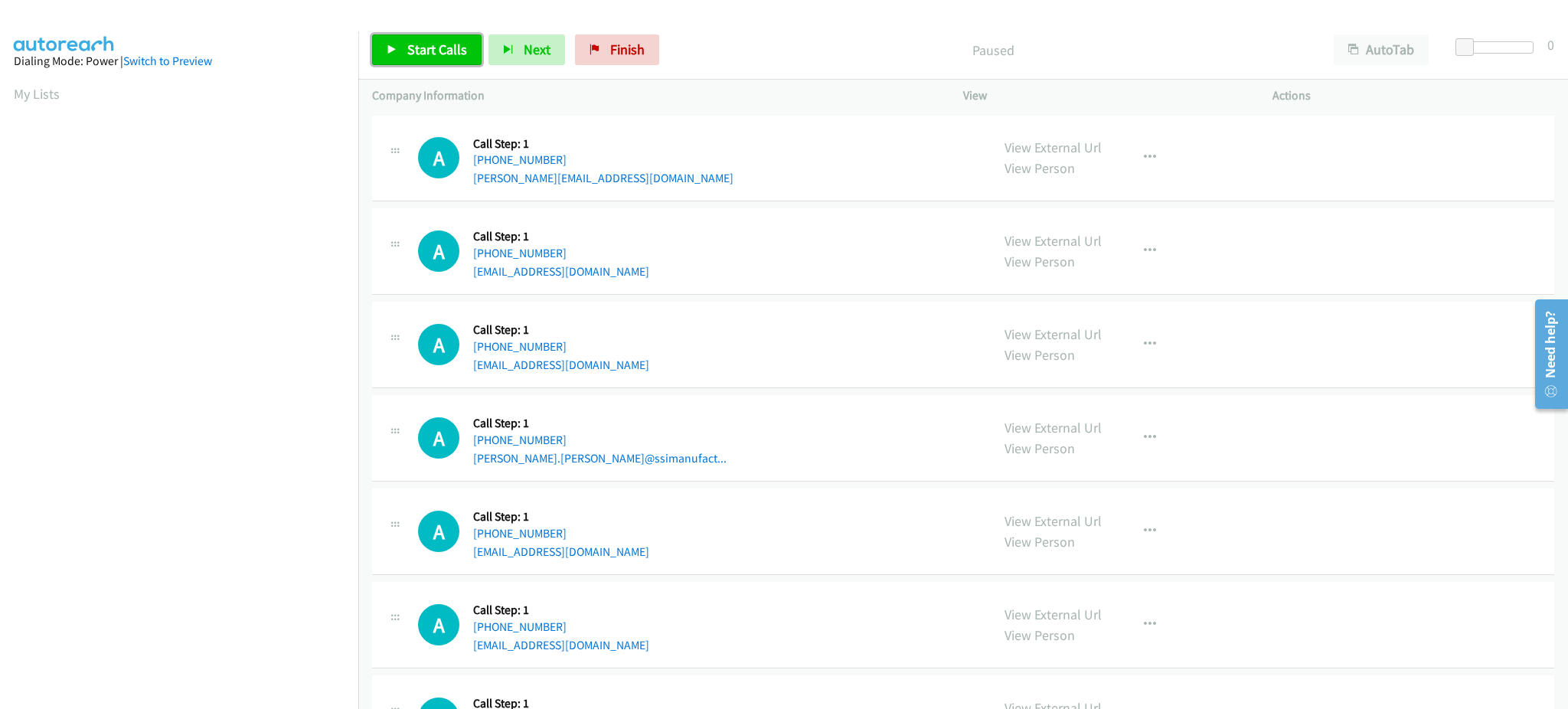
click at [435, 55] on span "Start Calls" at bounding box center [438, 49] width 60 height 17
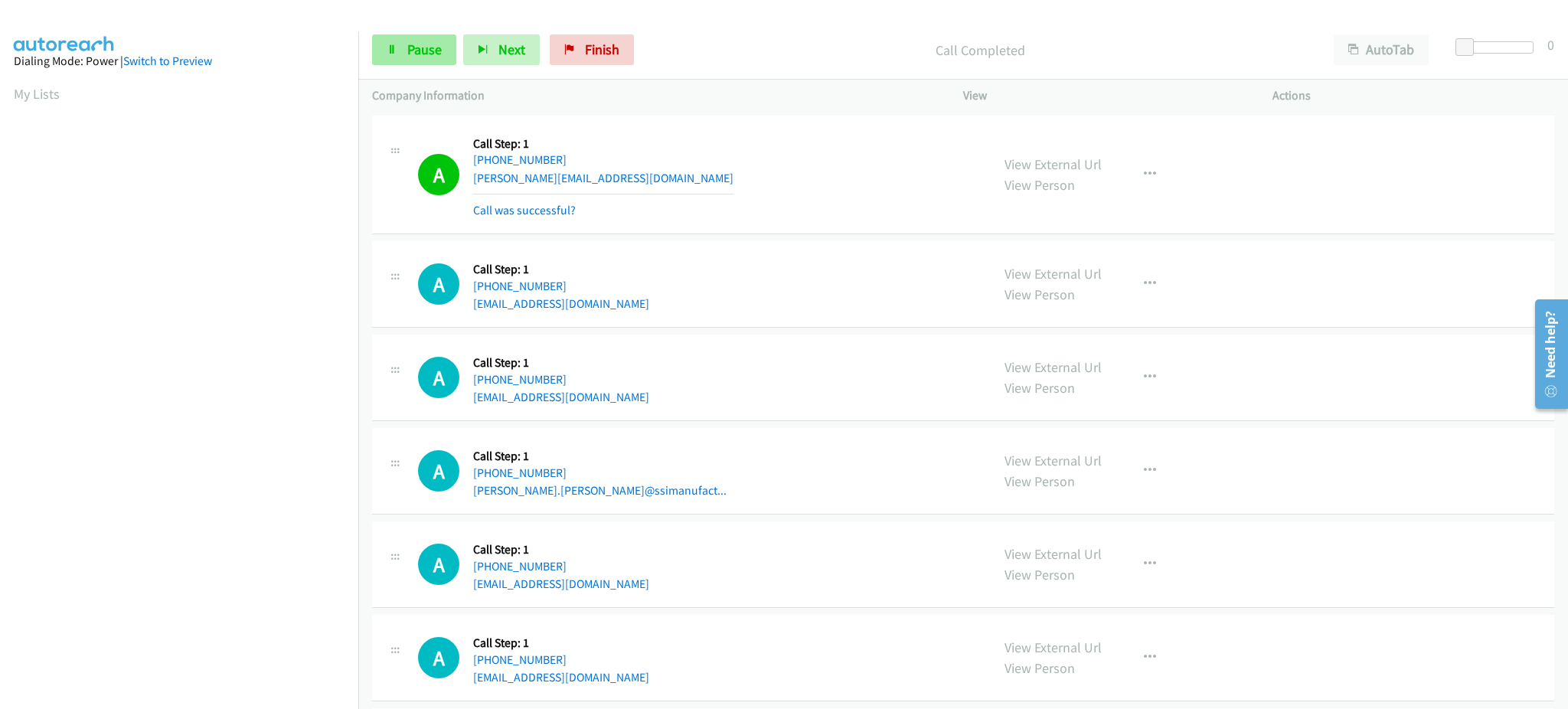
scroll to position [153, 0]
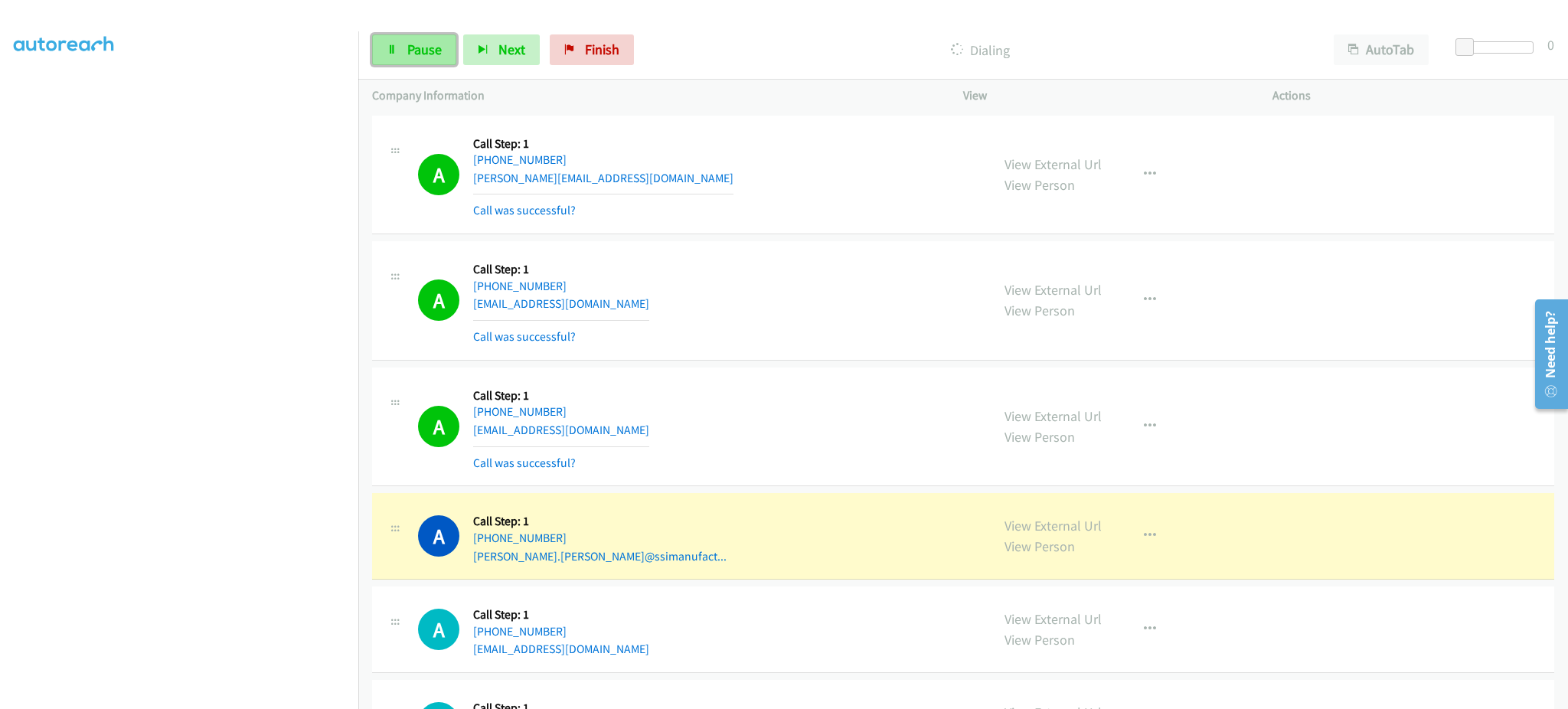
click at [389, 43] on link "Pause" at bounding box center [415, 50] width 85 height 31
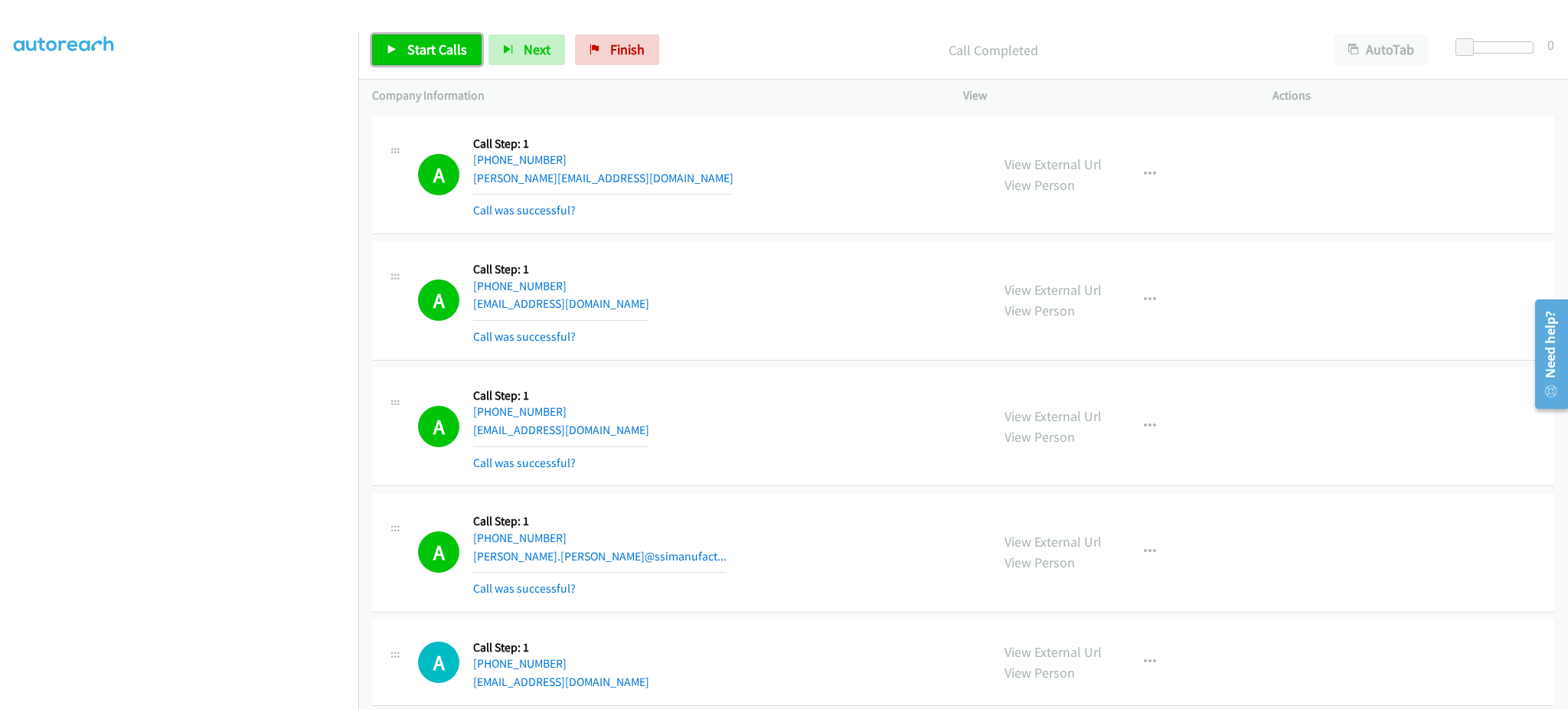
click at [430, 44] on span "Start Calls" at bounding box center [438, 49] width 60 height 17
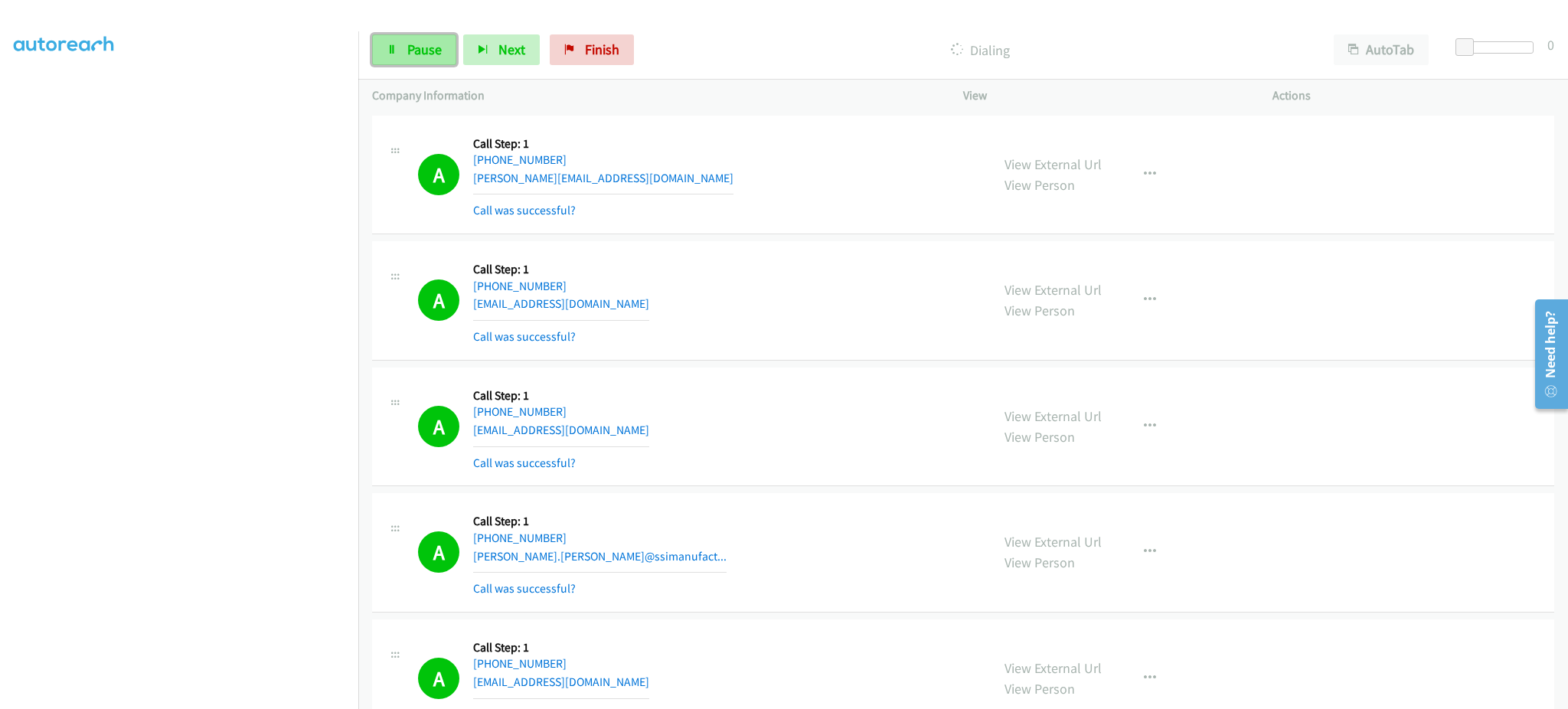
click at [418, 58] on span "Pause" at bounding box center [425, 49] width 35 height 17
click at [451, 70] on div "Start Calls Pause Next Finish Call Completed AutoTab AutoTab 0" at bounding box center [964, 49] width 1210 height 59
click at [442, 55] on span "Start Calls" at bounding box center [438, 49] width 60 height 17
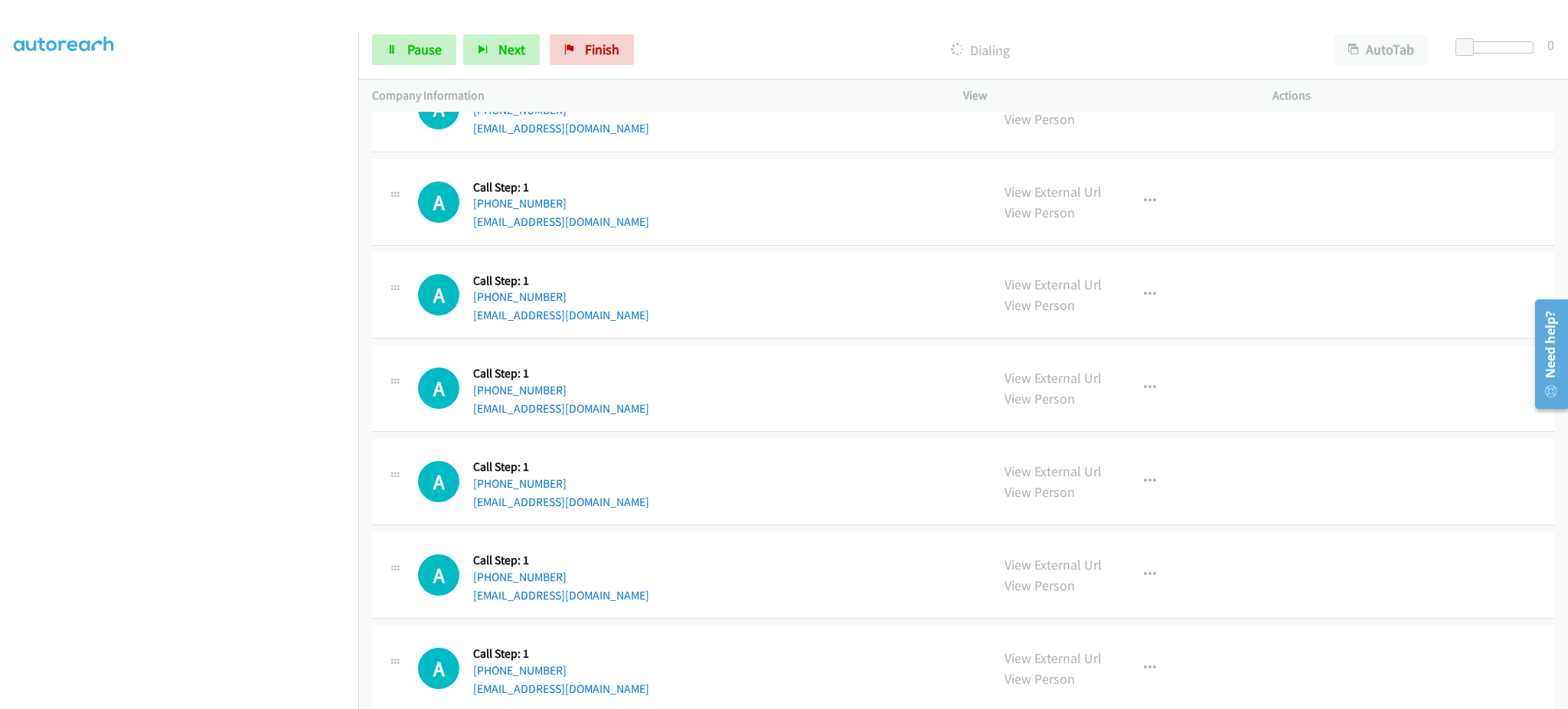
scroll to position [2144, 0]
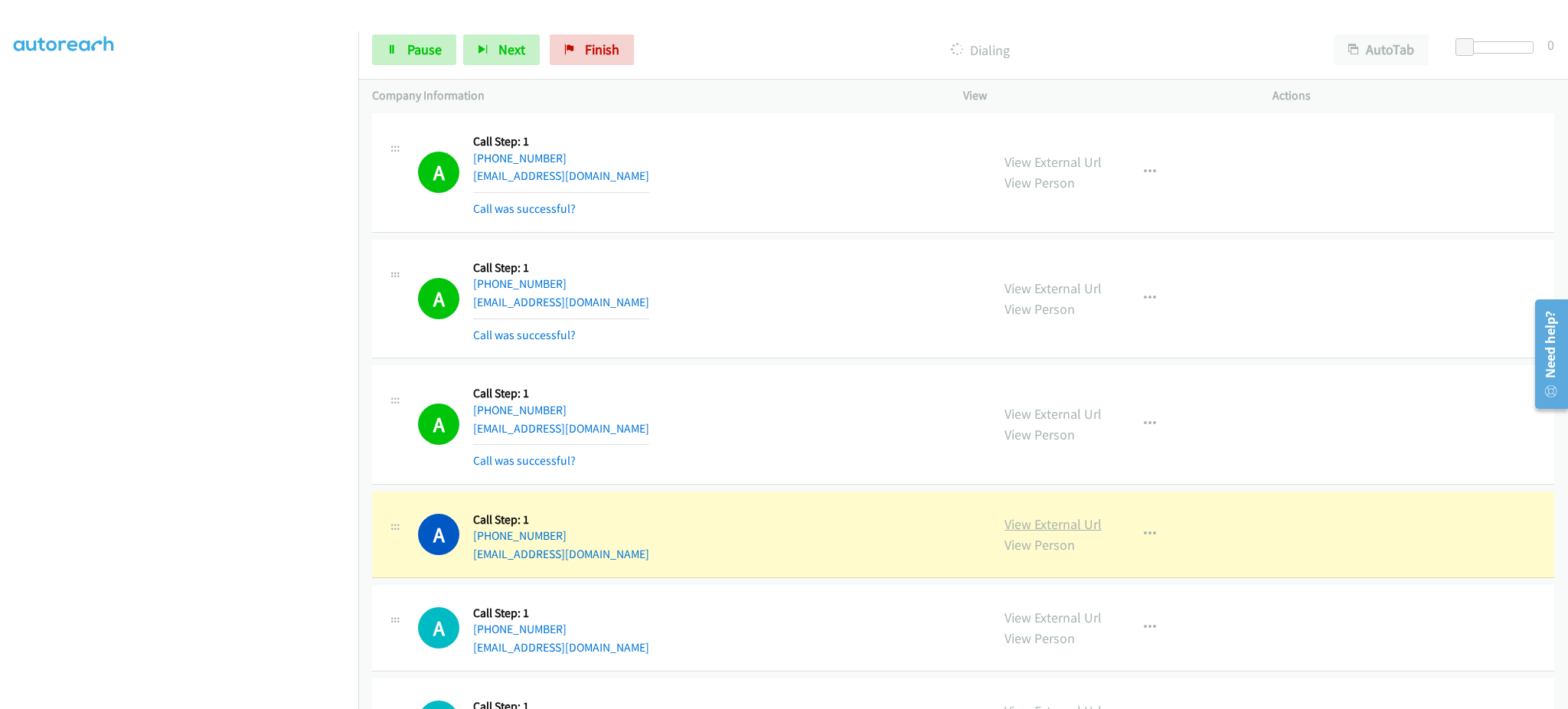
click at [1073, 525] on link "View External Url" at bounding box center [1052, 524] width 97 height 17
click at [400, 47] on link "Pause" at bounding box center [415, 50] width 85 height 31
click at [686, 561] on div "A Callback Scheduled Call Step: 1 America/Phoenix +1 602-412-8639 eunice_thomas…" at bounding box center [697, 534] width 559 height 59
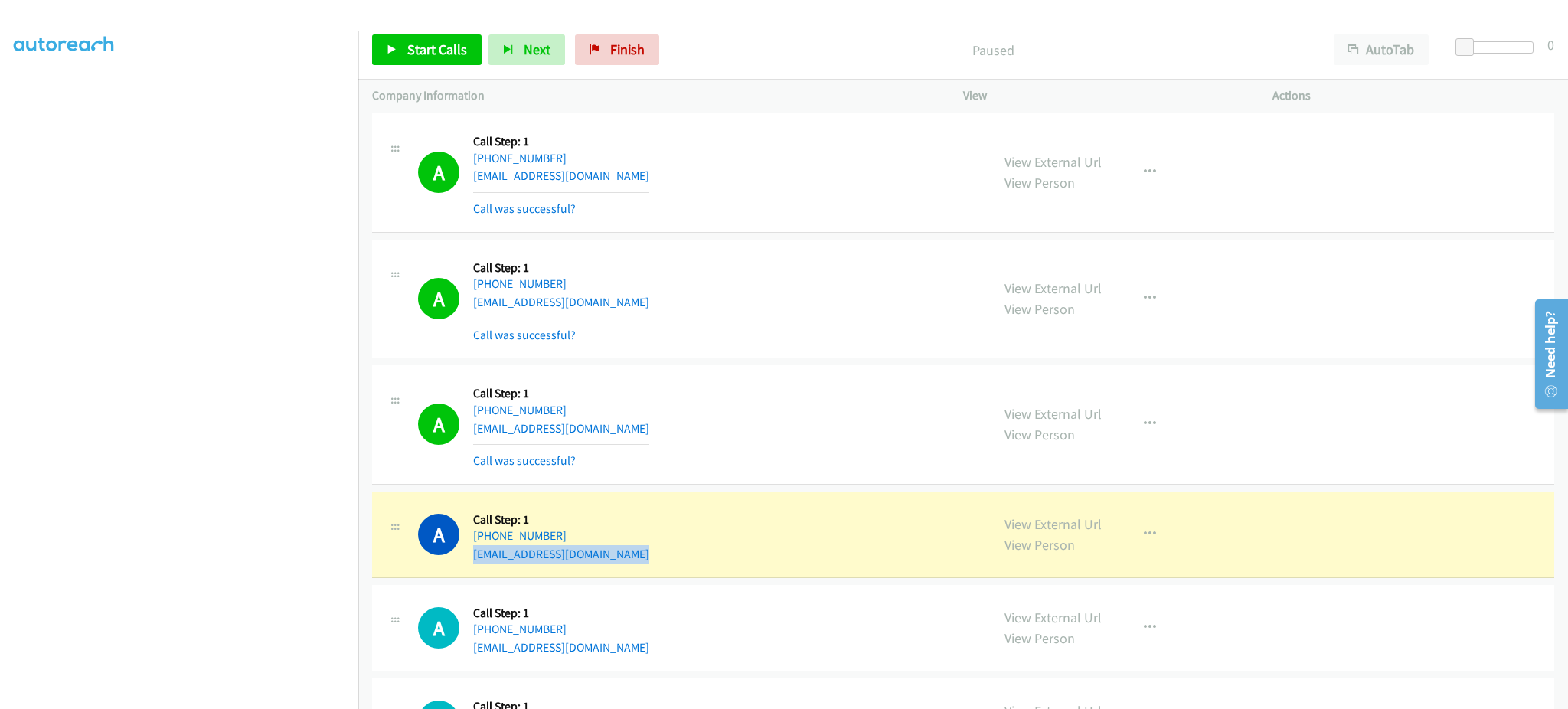
click at [686, 561] on div "A Callback Scheduled Call Step: 1 America/Phoenix +1 602-412-8639 eunice_thomas…" at bounding box center [697, 534] width 559 height 59
copy div "eunice_thomas@youtlook.com"
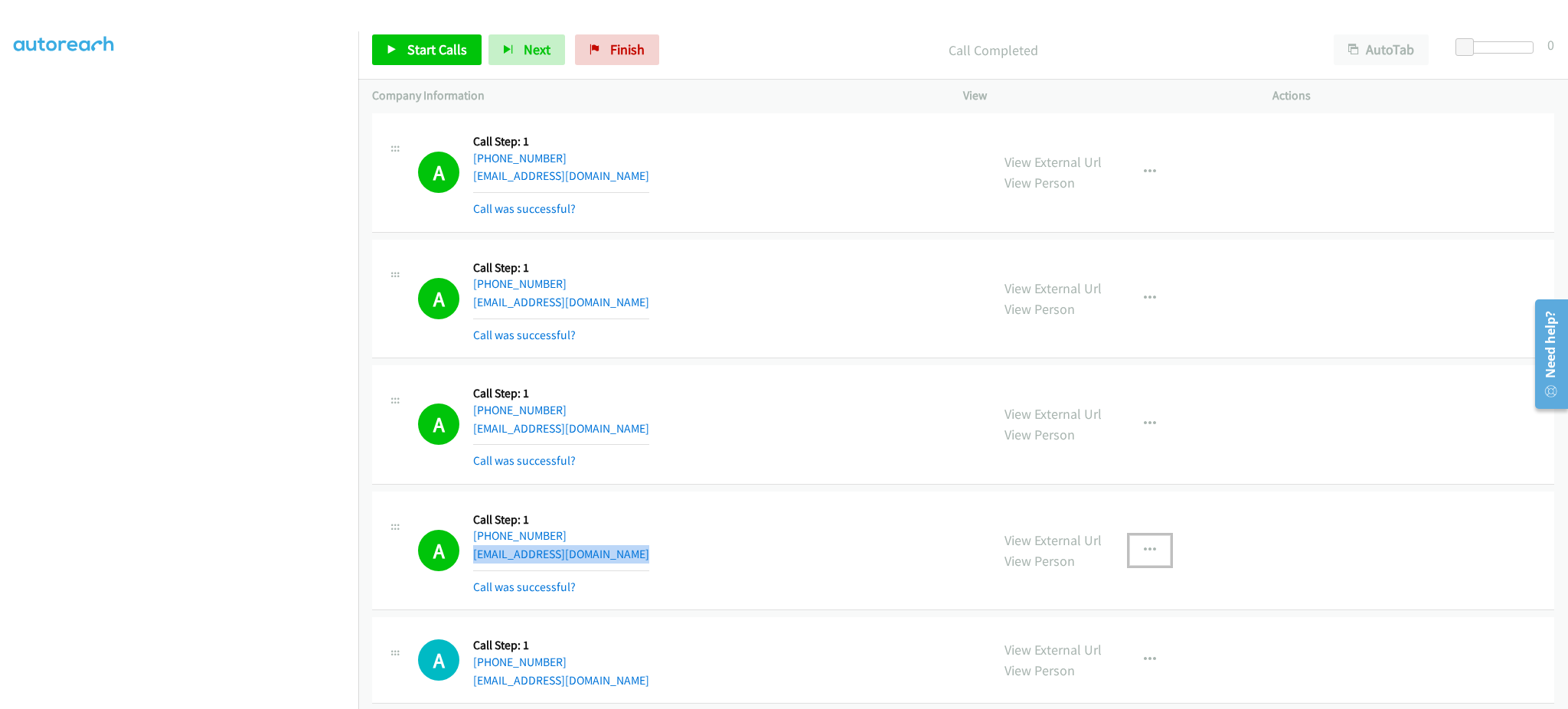
click at [1141, 559] on button "button" at bounding box center [1150, 550] width 41 height 31
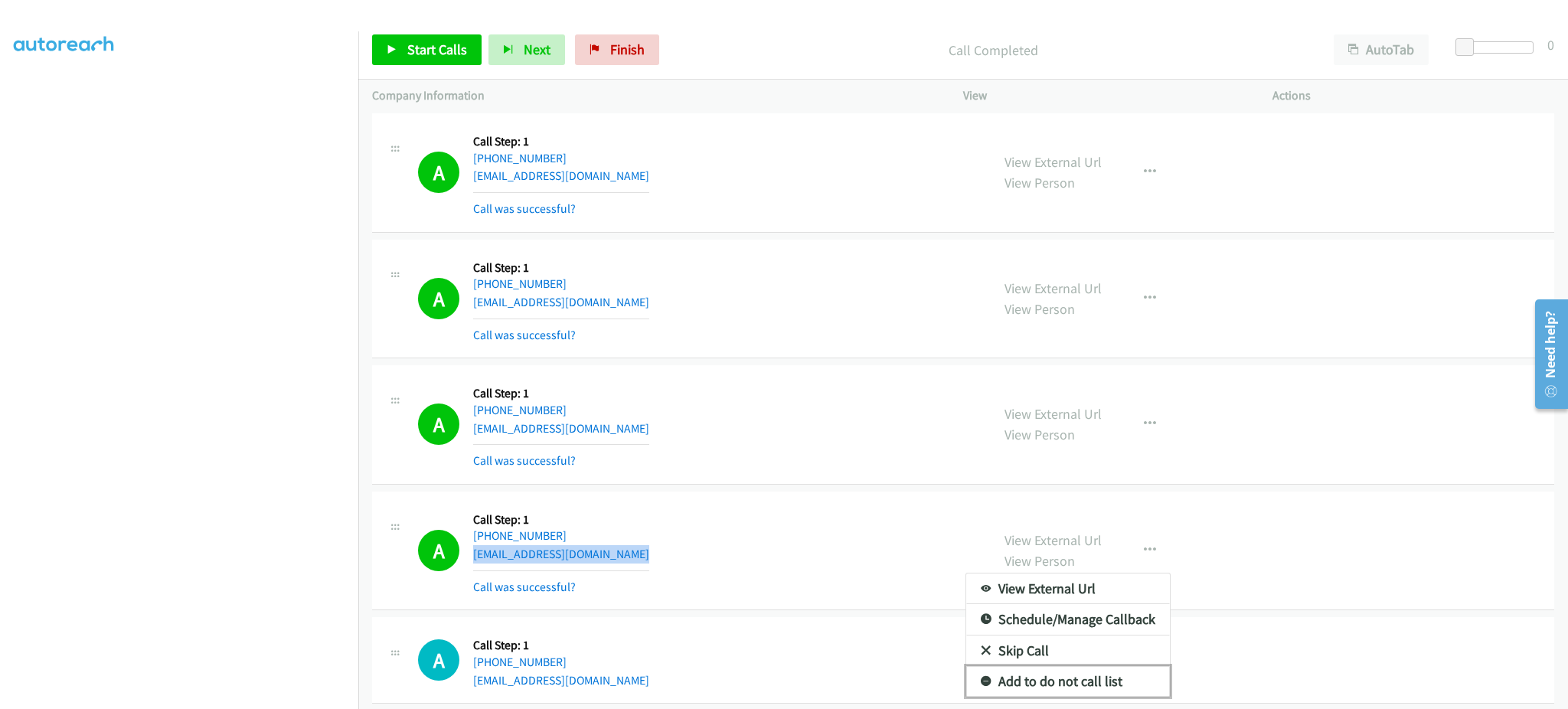
click at [1087, 683] on link "Add to do not call list" at bounding box center [1069, 682] width 204 height 31
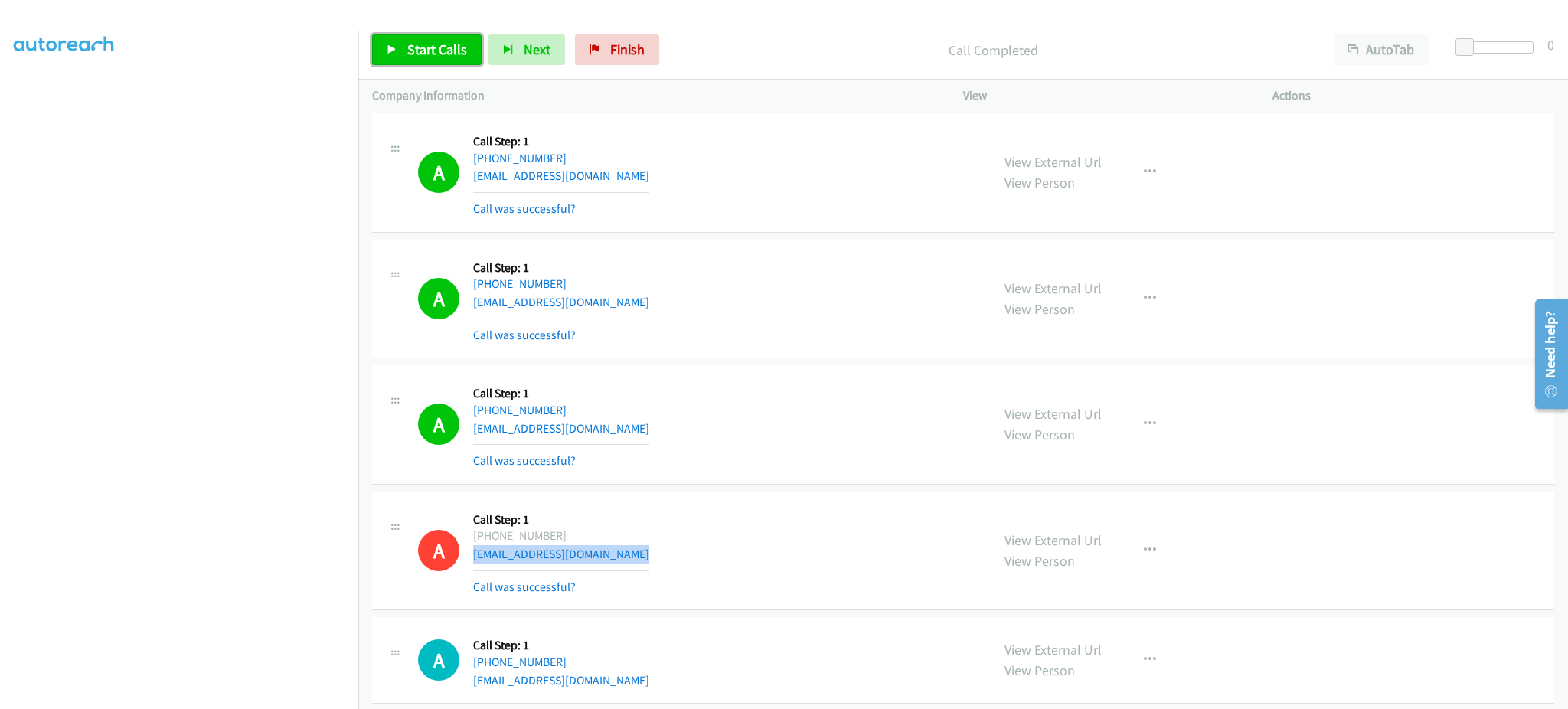
click at [435, 52] on span "Start Calls" at bounding box center [438, 49] width 60 height 17
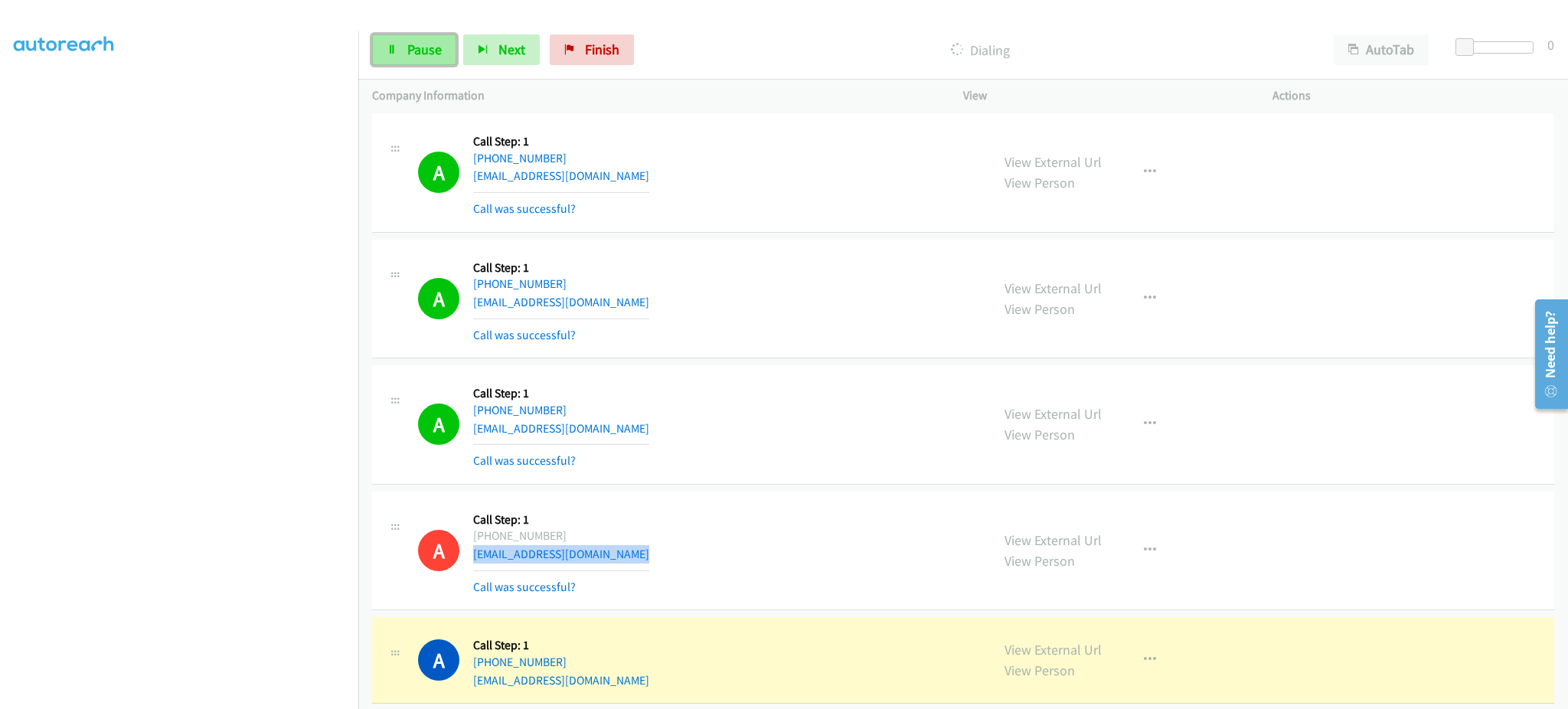
click at [413, 56] on span "Pause" at bounding box center [425, 49] width 35 height 17
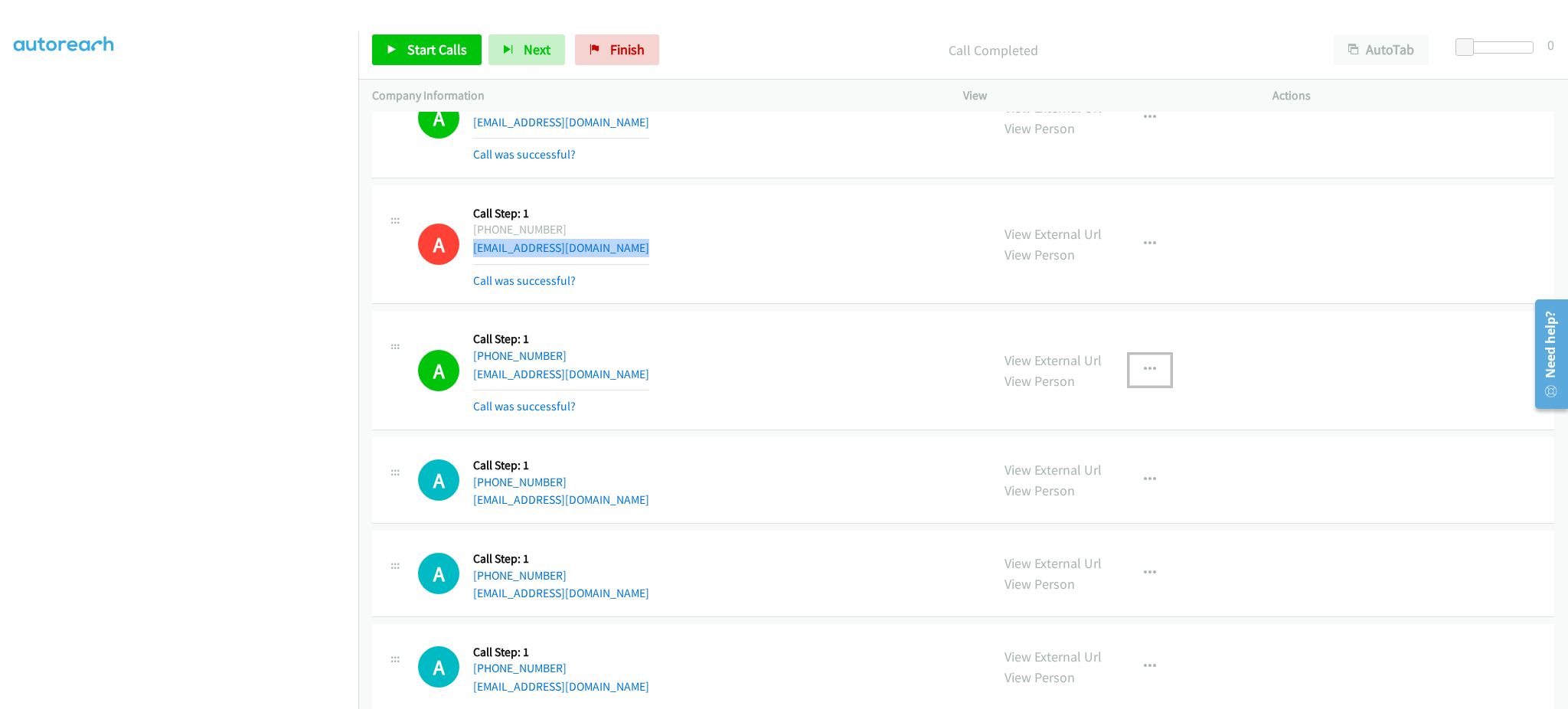
click at [1156, 376] on button "button" at bounding box center [1150, 370] width 41 height 31
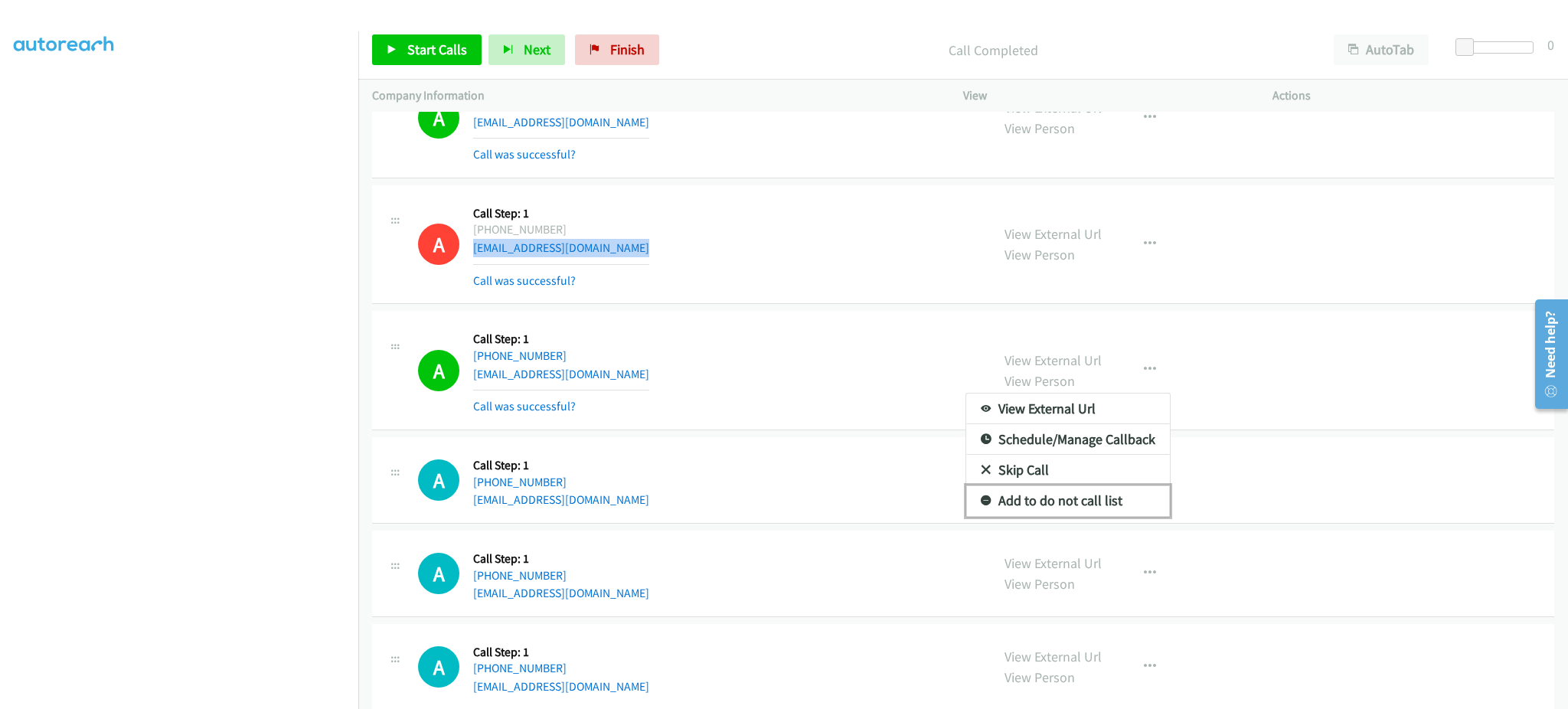
click at [1119, 506] on link "Add to do not call list" at bounding box center [1069, 501] width 204 height 31
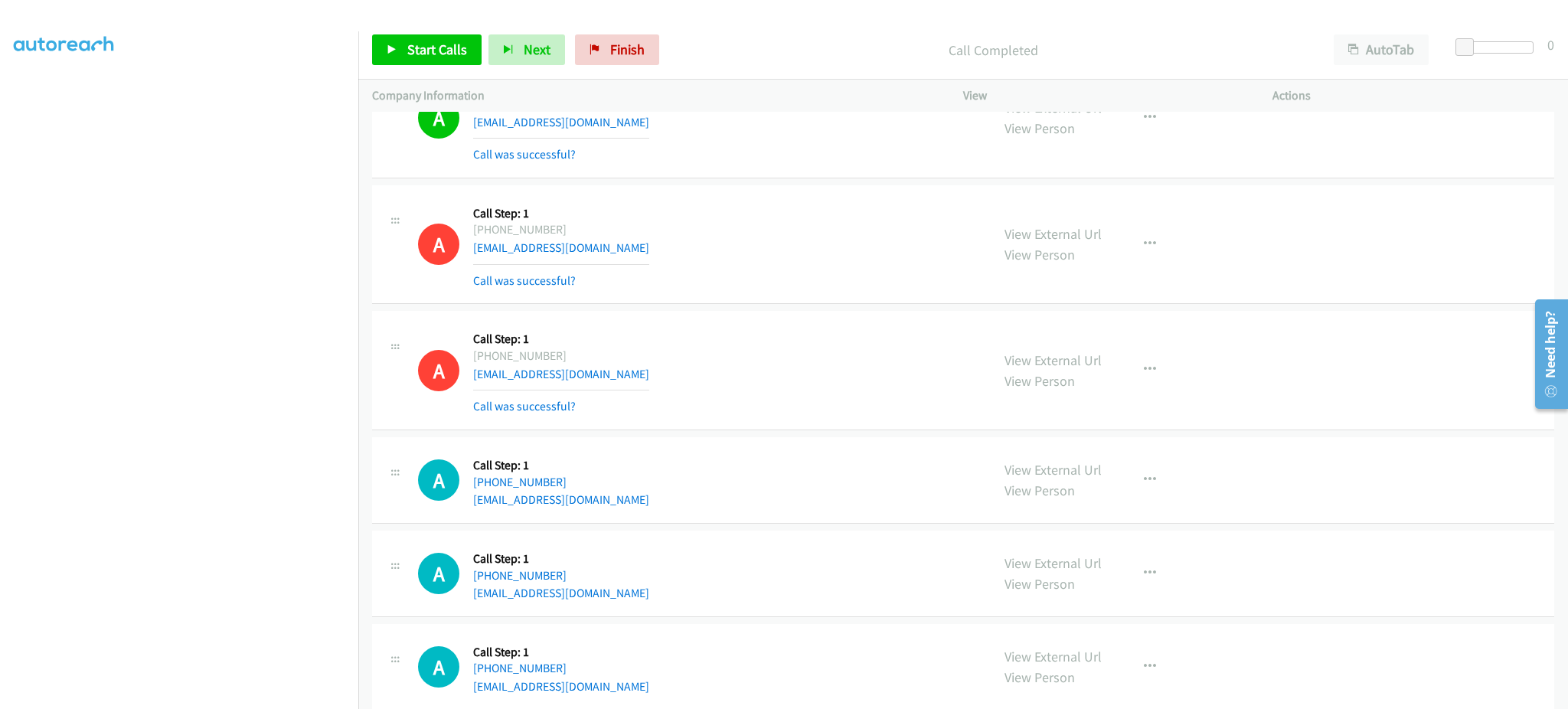
click at [437, 33] on div "Start Calls Pause Next Finish Call Completed AutoTab AutoTab 0" at bounding box center [964, 49] width 1210 height 59
click at [433, 36] on link "Start Calls" at bounding box center [427, 50] width 110 height 31
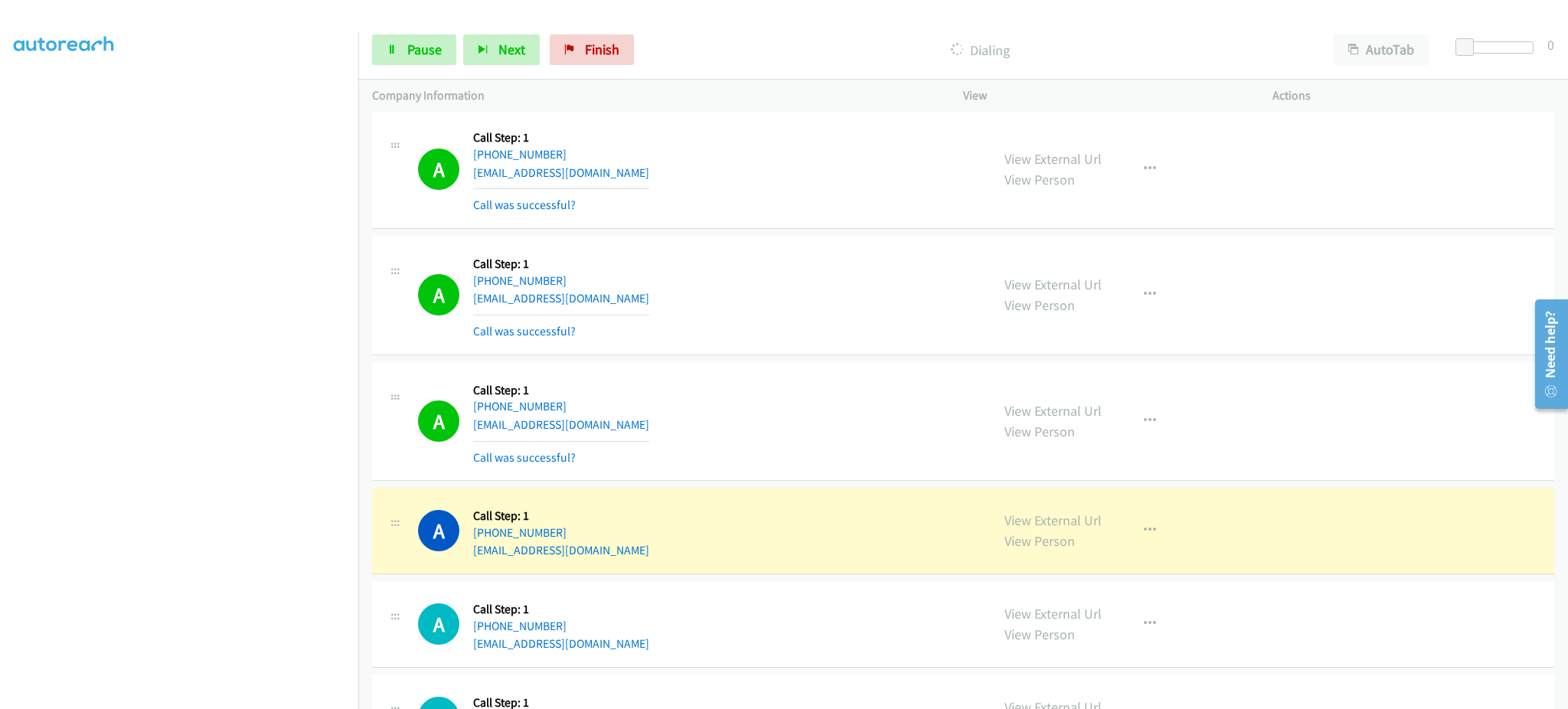
scroll to position [3063, 0]
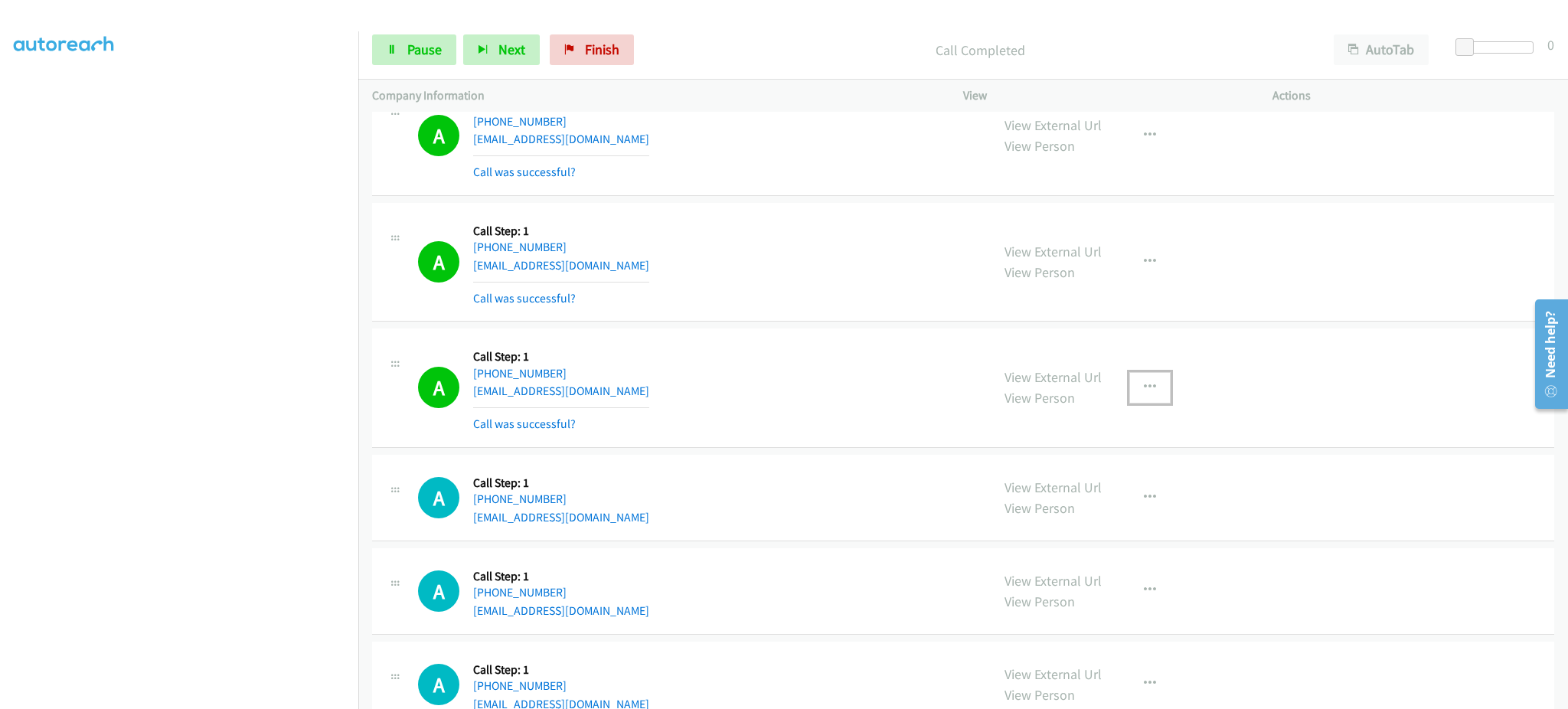
click at [1129, 375] on button "button" at bounding box center [1150, 388] width 41 height 31
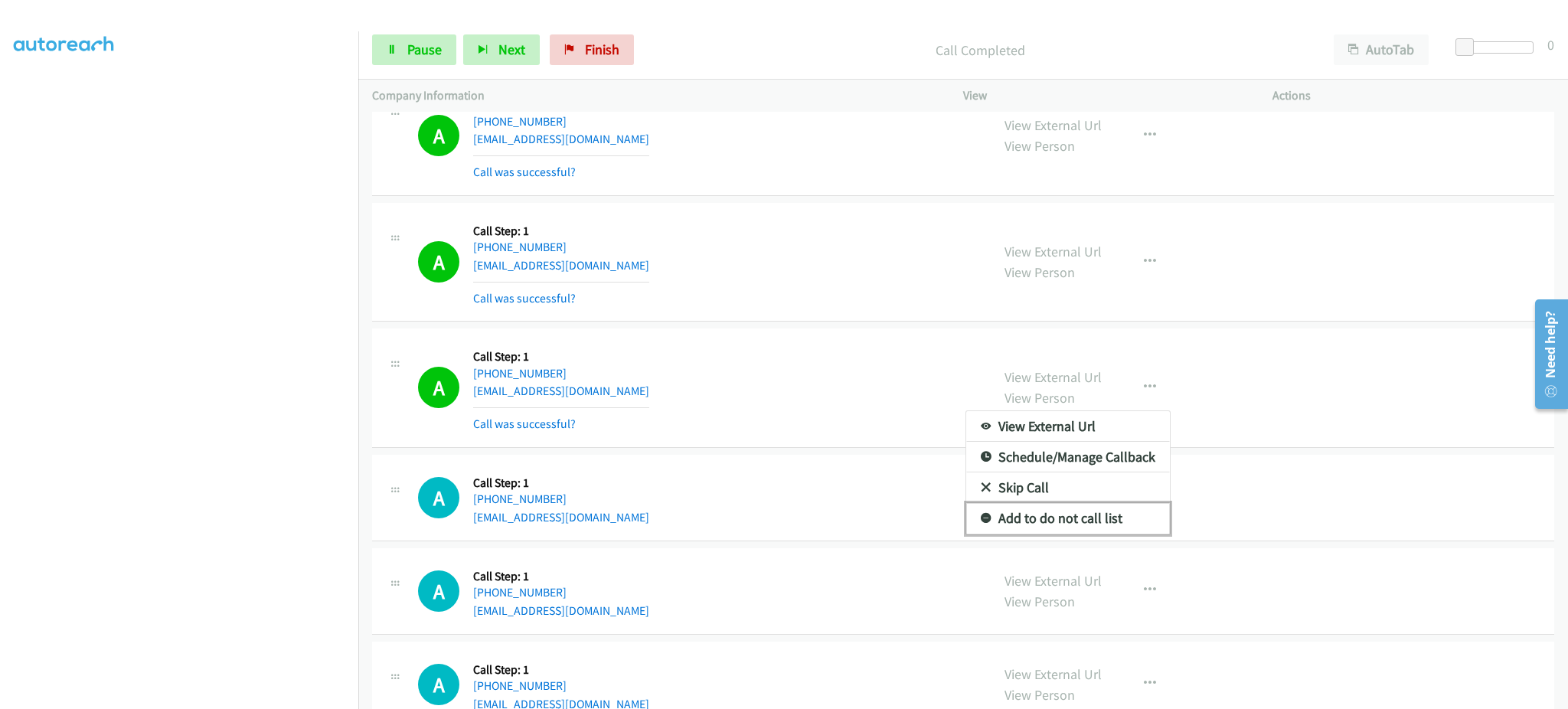
drag, startPoint x: 1118, startPoint y: 525, endPoint x: 1000, endPoint y: 24, distance: 514.7
click at [1118, 525] on link "Add to do not call list" at bounding box center [1069, 519] width 204 height 31
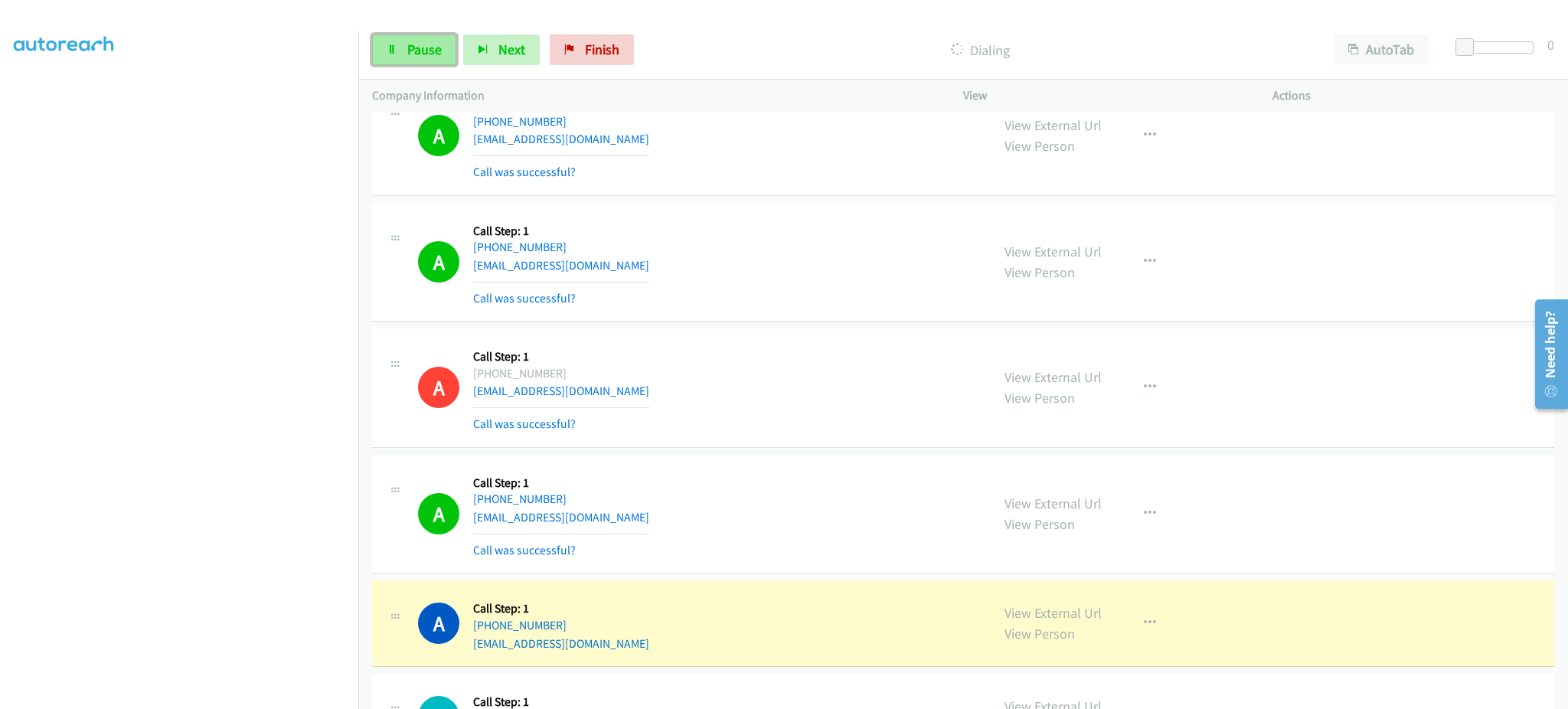
click at [434, 62] on link "Pause" at bounding box center [415, 50] width 85 height 31
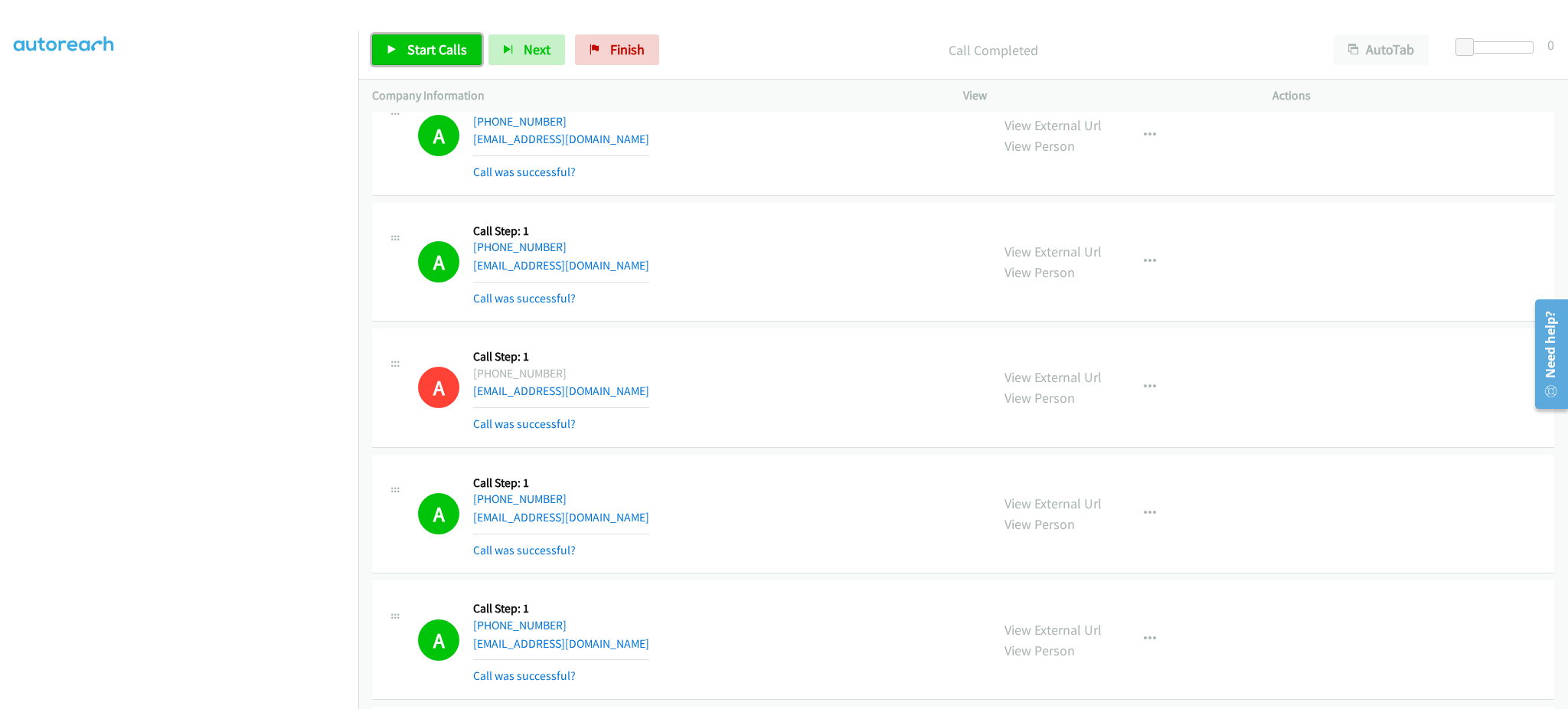
click at [426, 37] on link "Start Calls" at bounding box center [427, 50] width 110 height 31
drag, startPoint x: 1191, startPoint y: 612, endPoint x: 1168, endPoint y: 613, distance: 23.0
click at [1191, 612] on div "View External Url View Person View External Url Email Schedule/Manage Callback …" at bounding box center [1152, 640] width 323 height 91
click at [248, 693] on section at bounding box center [179, 346] width 331 height 733
click at [427, 57] on span "Pause" at bounding box center [425, 49] width 35 height 17
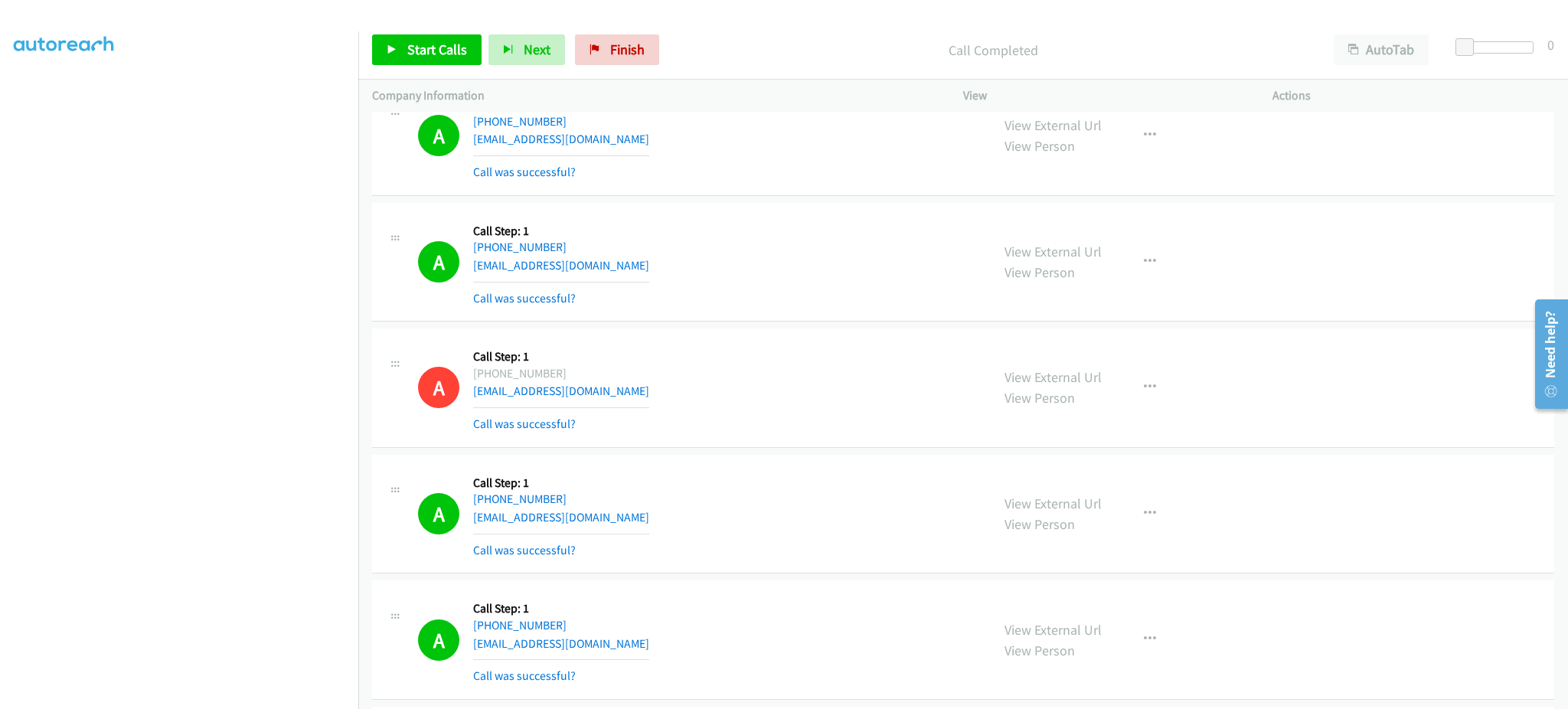
click at [412, 65] on div "Start Calls Pause Next Finish Call Completed AutoTab AutoTab 0" at bounding box center [964, 49] width 1210 height 59
click at [451, 47] on span "Start Calls" at bounding box center [438, 49] width 60 height 17
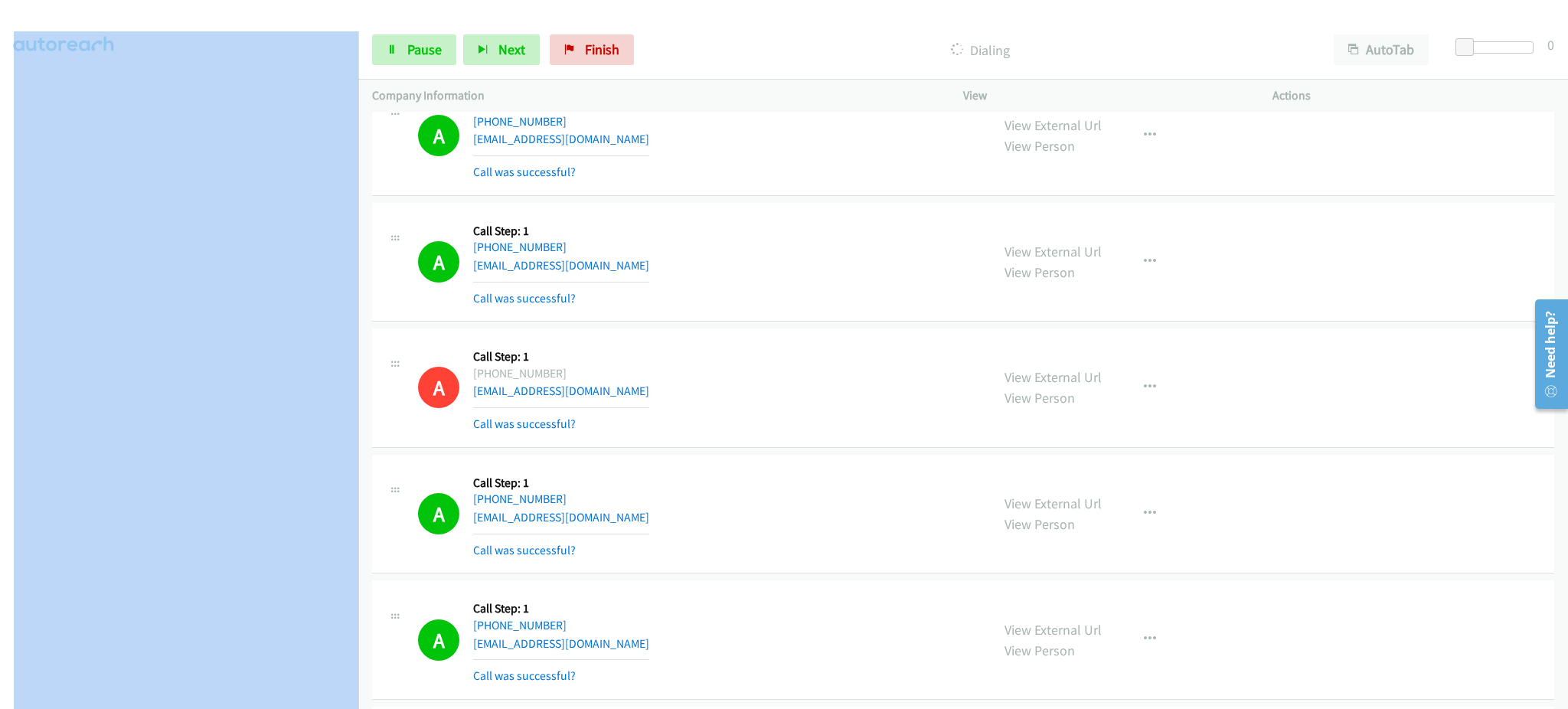
click at [182, 73] on html "Start Calls Pause Next Finish Dialing AutoTab AutoTab 0 Company Information Inf…" at bounding box center [784, 37] width 1568 height 73
click at [239, 708] on aside "Dialing Mode: Power | Switch to Preview My Lists" at bounding box center [179, 317] width 359 height 848
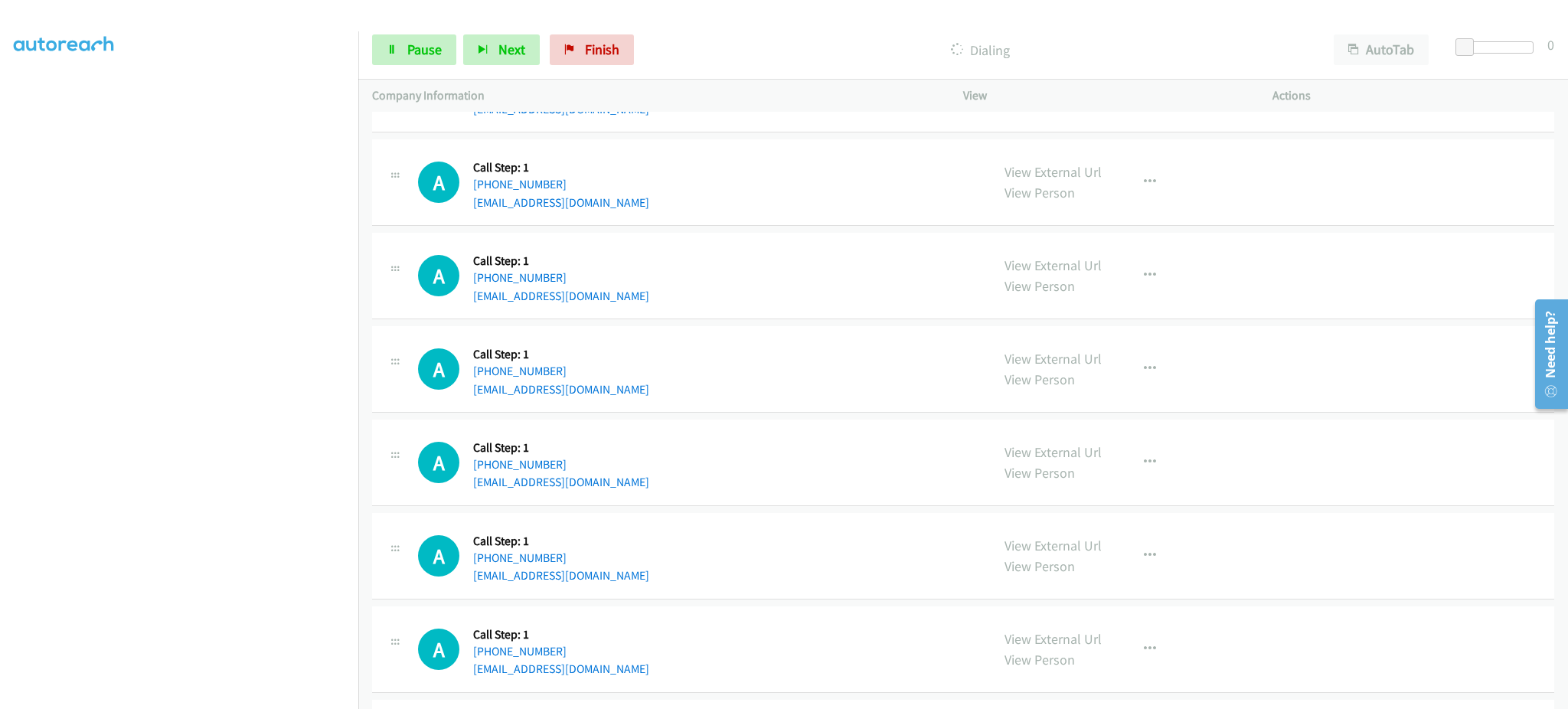
scroll to position [4901, 0]
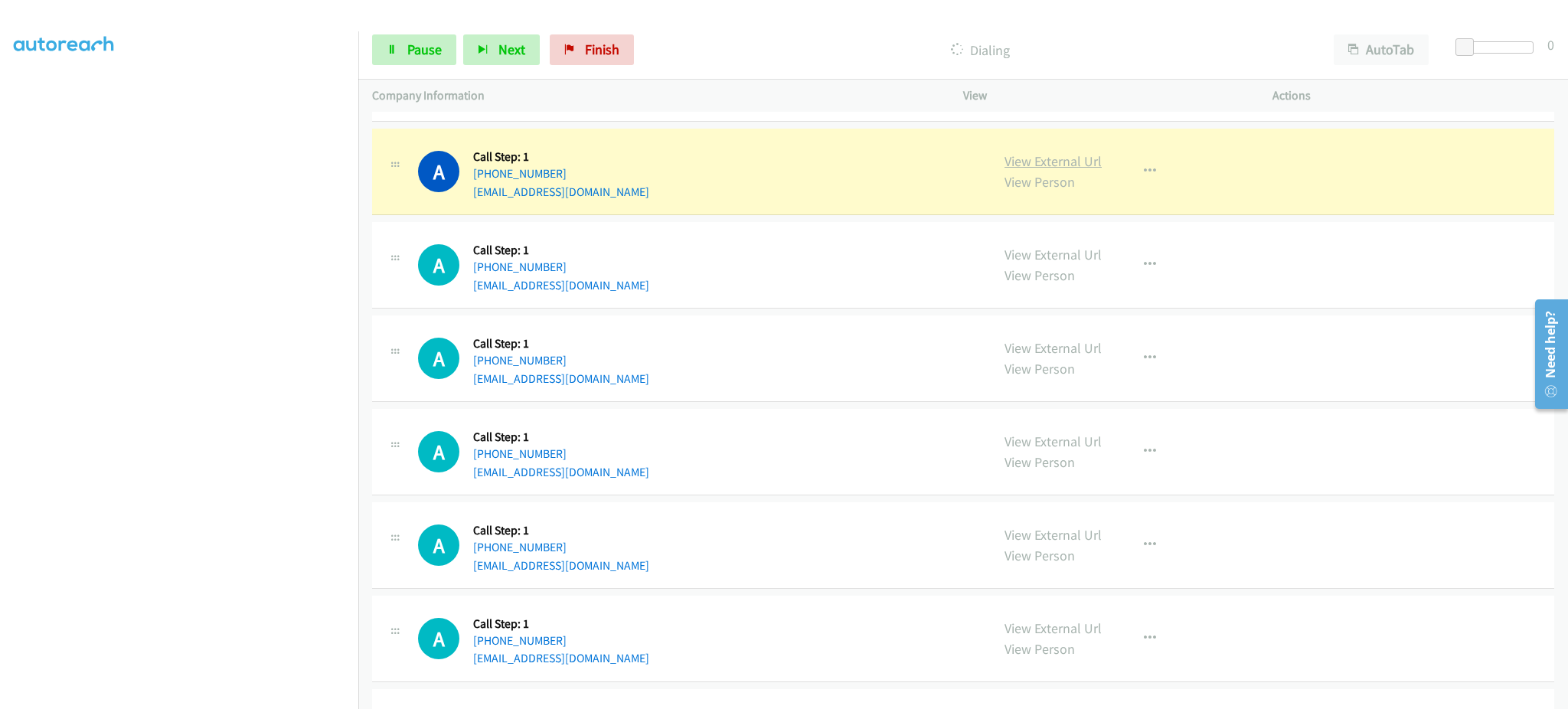
click at [1032, 164] on link "View External Url" at bounding box center [1052, 161] width 97 height 17
drag, startPoint x: 418, startPoint y: 38, endPoint x: 391, endPoint y: 4, distance: 43.4
click at [418, 38] on link "Pause" at bounding box center [415, 50] width 85 height 31
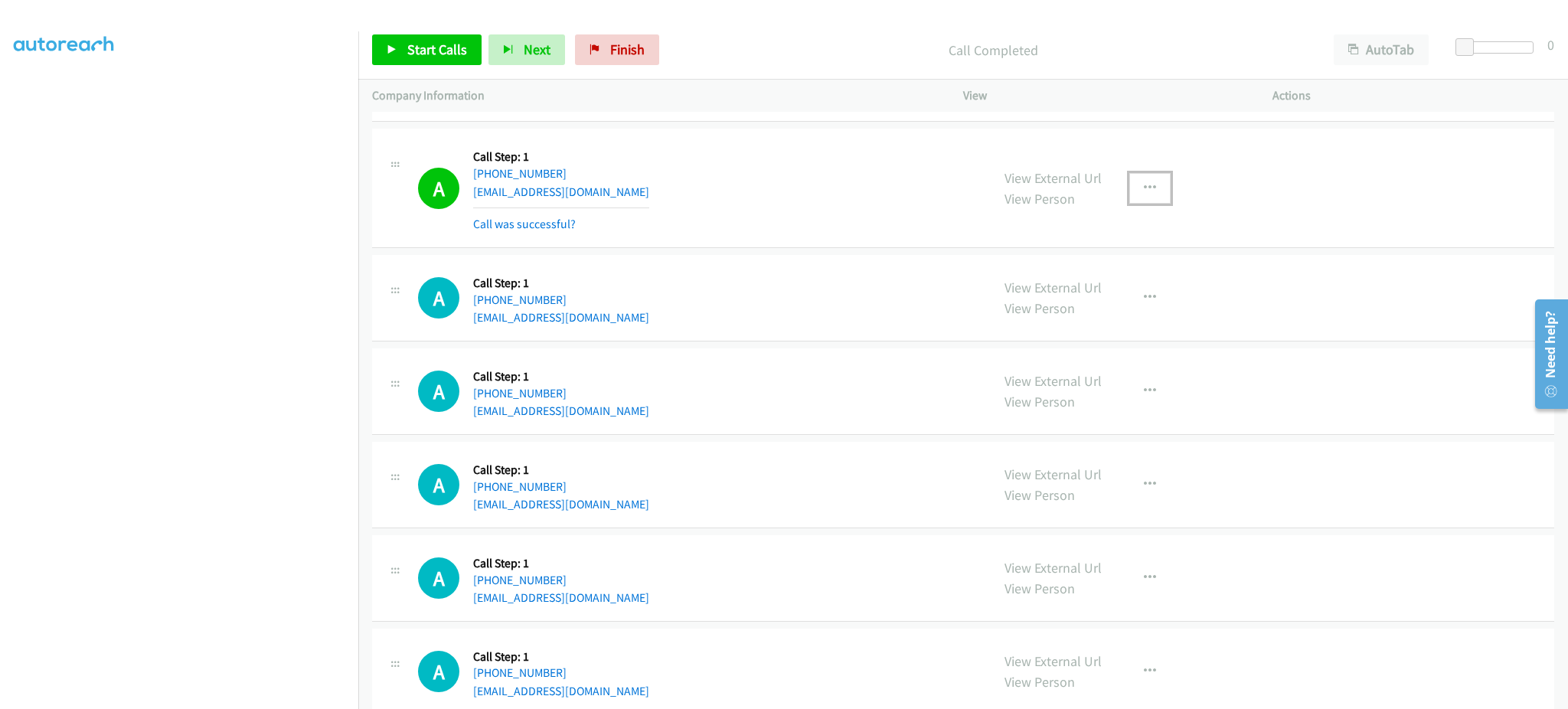
click at [1129, 193] on button "button" at bounding box center [1150, 189] width 41 height 31
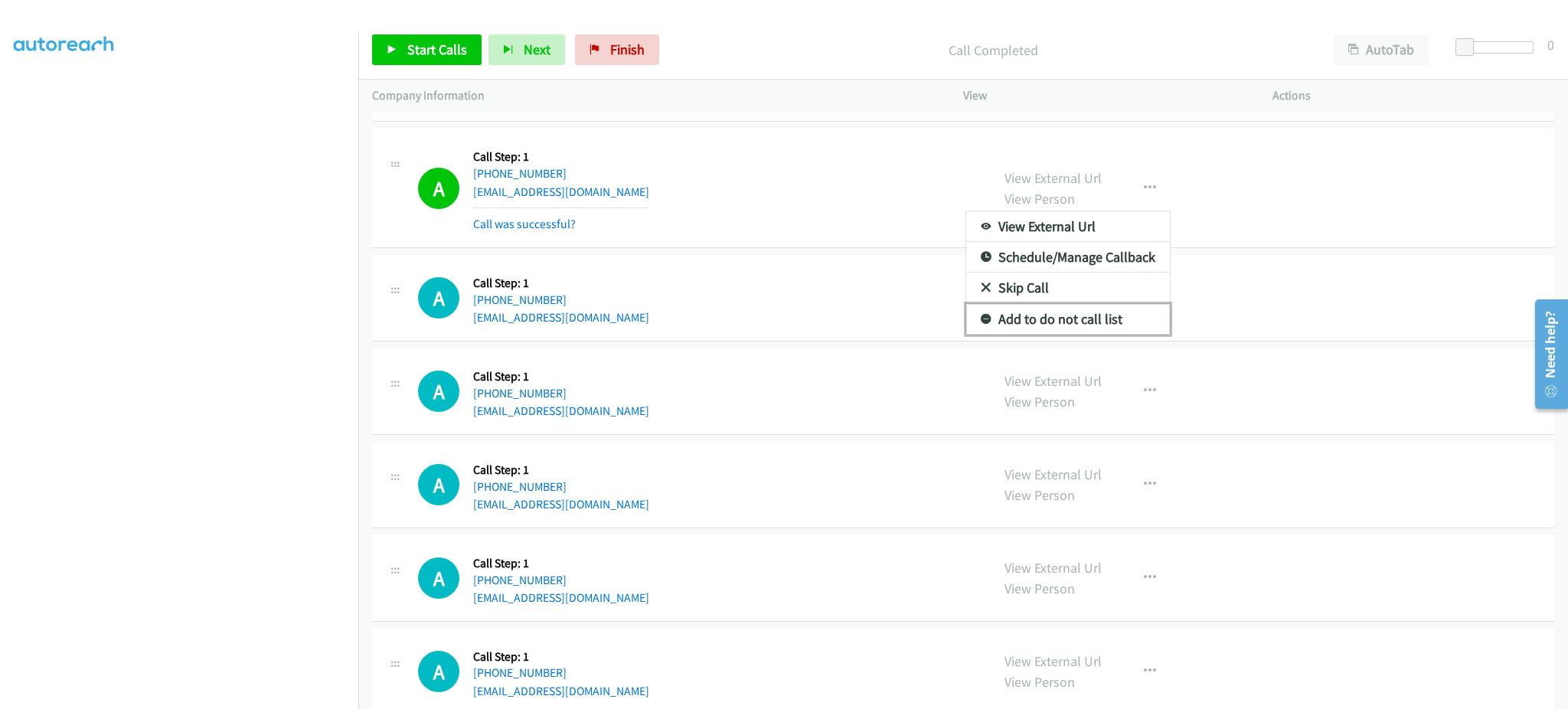
click at [1062, 322] on link "Add to do not call list" at bounding box center [1069, 319] width 204 height 31
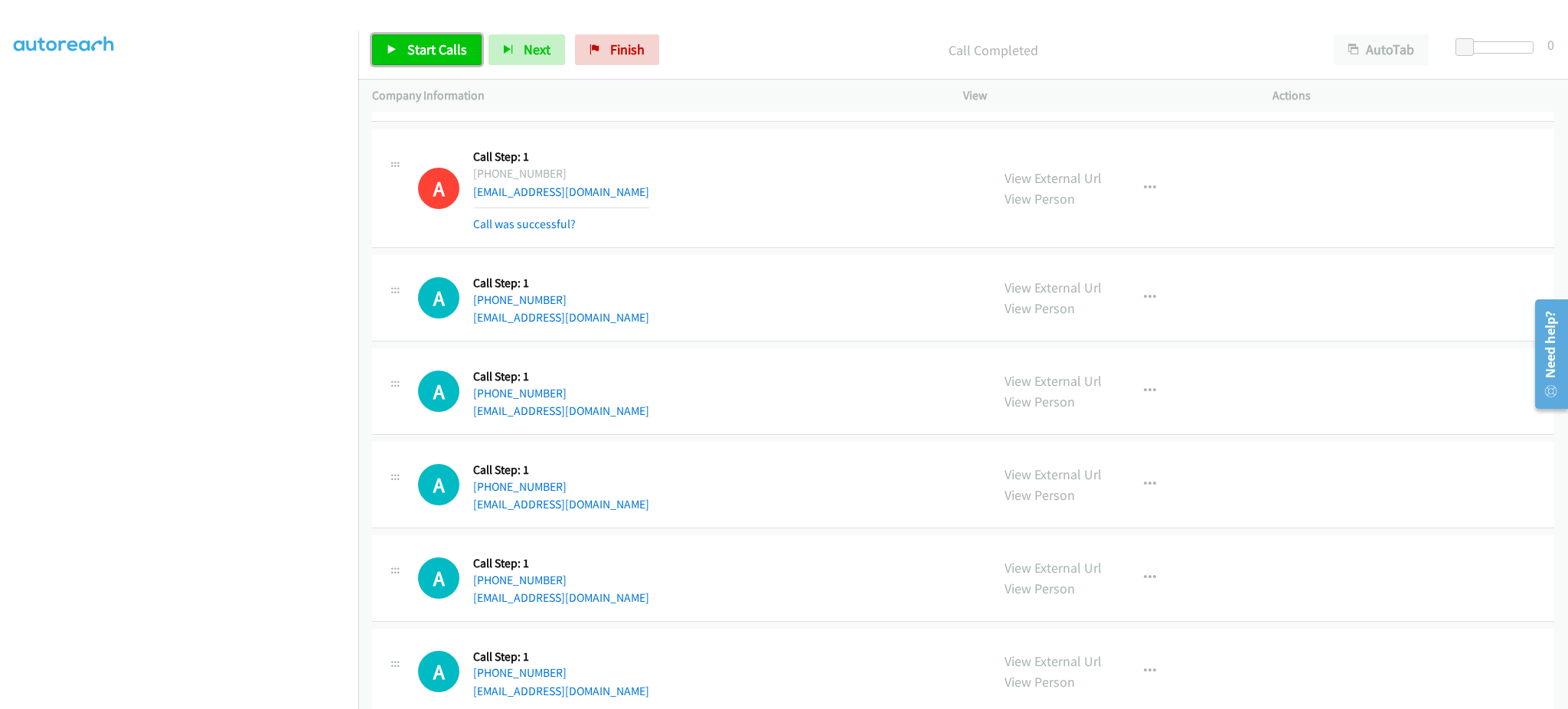
click at [418, 54] on span "Start Calls" at bounding box center [438, 49] width 60 height 17
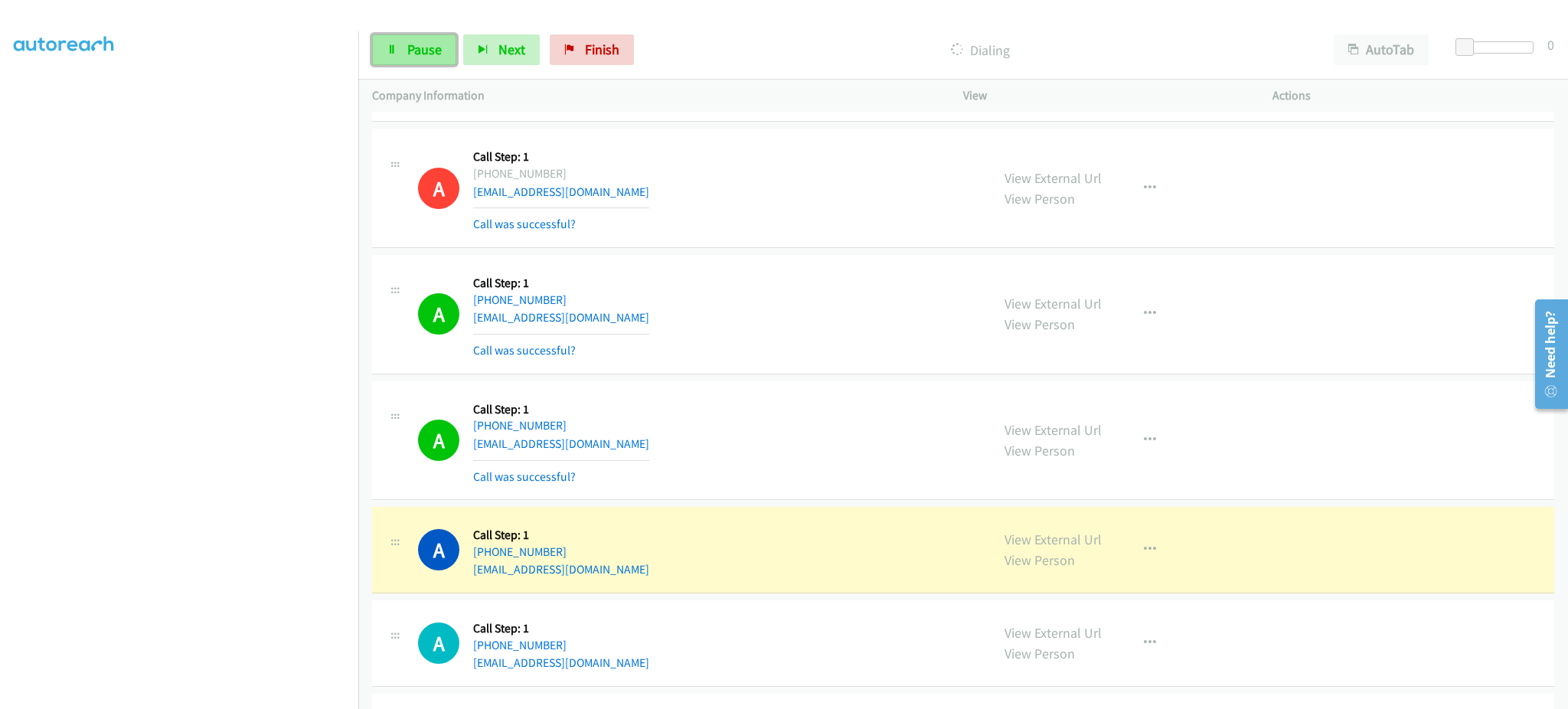
click at [412, 60] on link "Pause" at bounding box center [415, 50] width 85 height 31
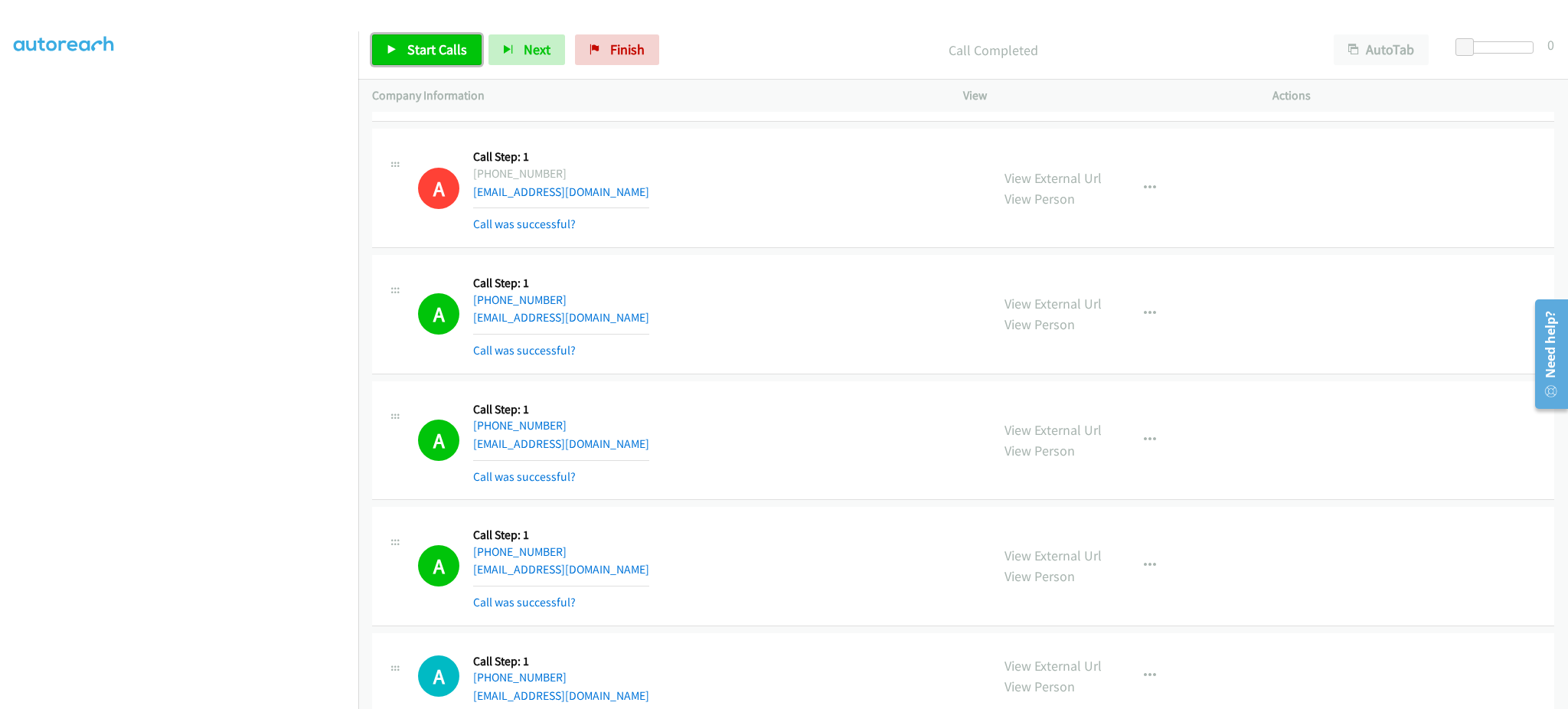
click at [422, 54] on span "Start Calls" at bounding box center [438, 49] width 60 height 17
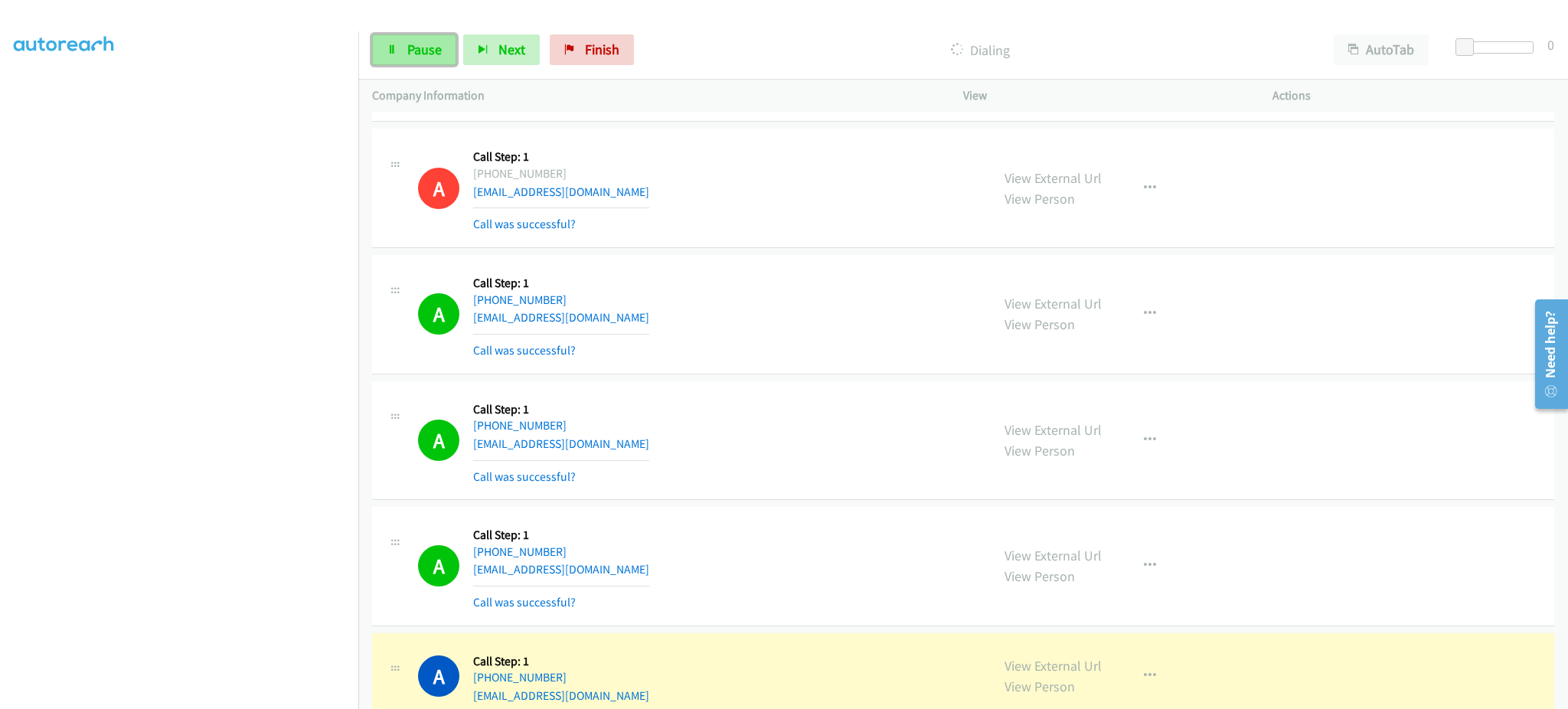
click at [409, 43] on span "Pause" at bounding box center [425, 49] width 35 height 17
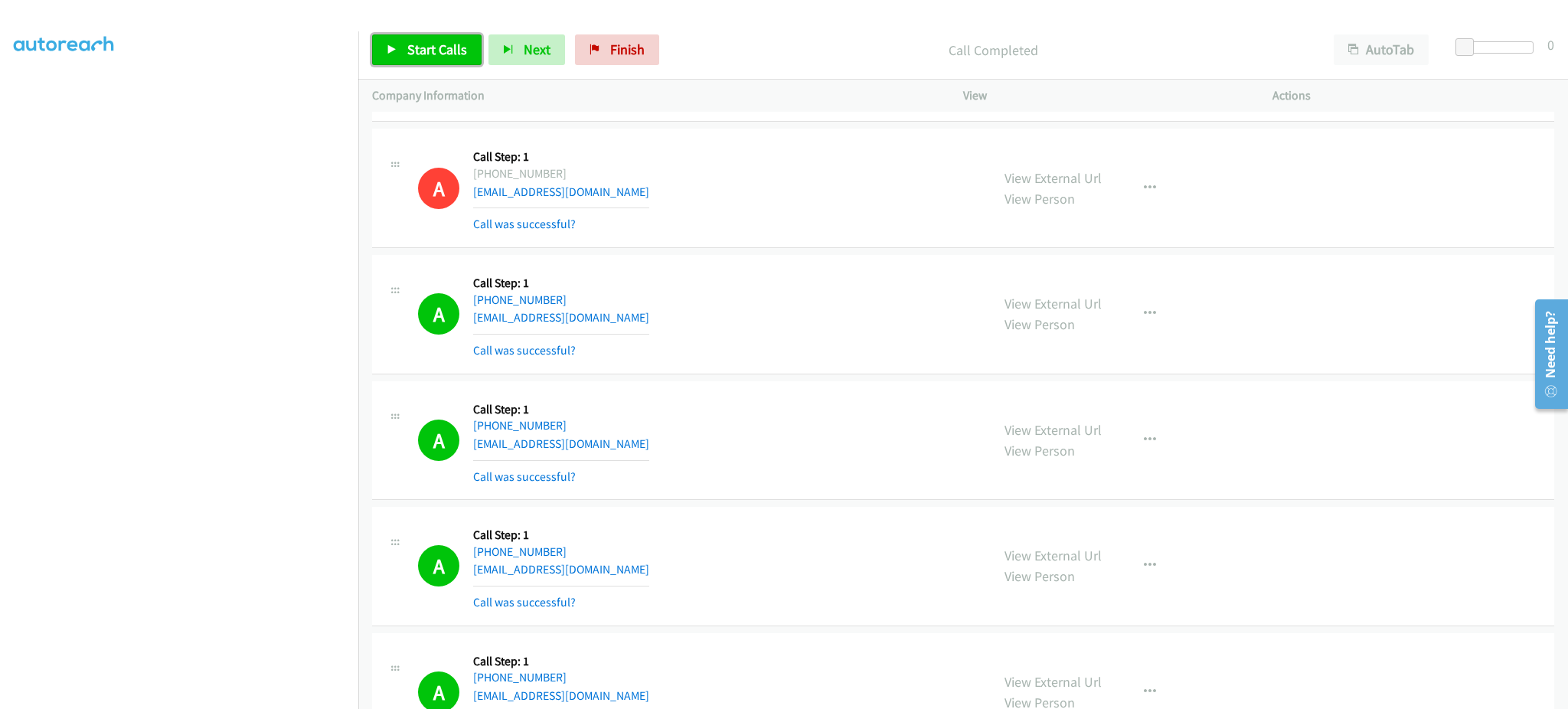
click at [418, 59] on link "Start Calls" at bounding box center [427, 50] width 110 height 31
click at [419, 44] on span "Pause" at bounding box center [425, 49] width 35 height 17
click at [411, 42] on span "Start Calls" at bounding box center [438, 49] width 60 height 17
click at [421, 59] on link "Pause" at bounding box center [415, 50] width 85 height 31
click at [445, 59] on link "Start Calls" at bounding box center [427, 50] width 110 height 31
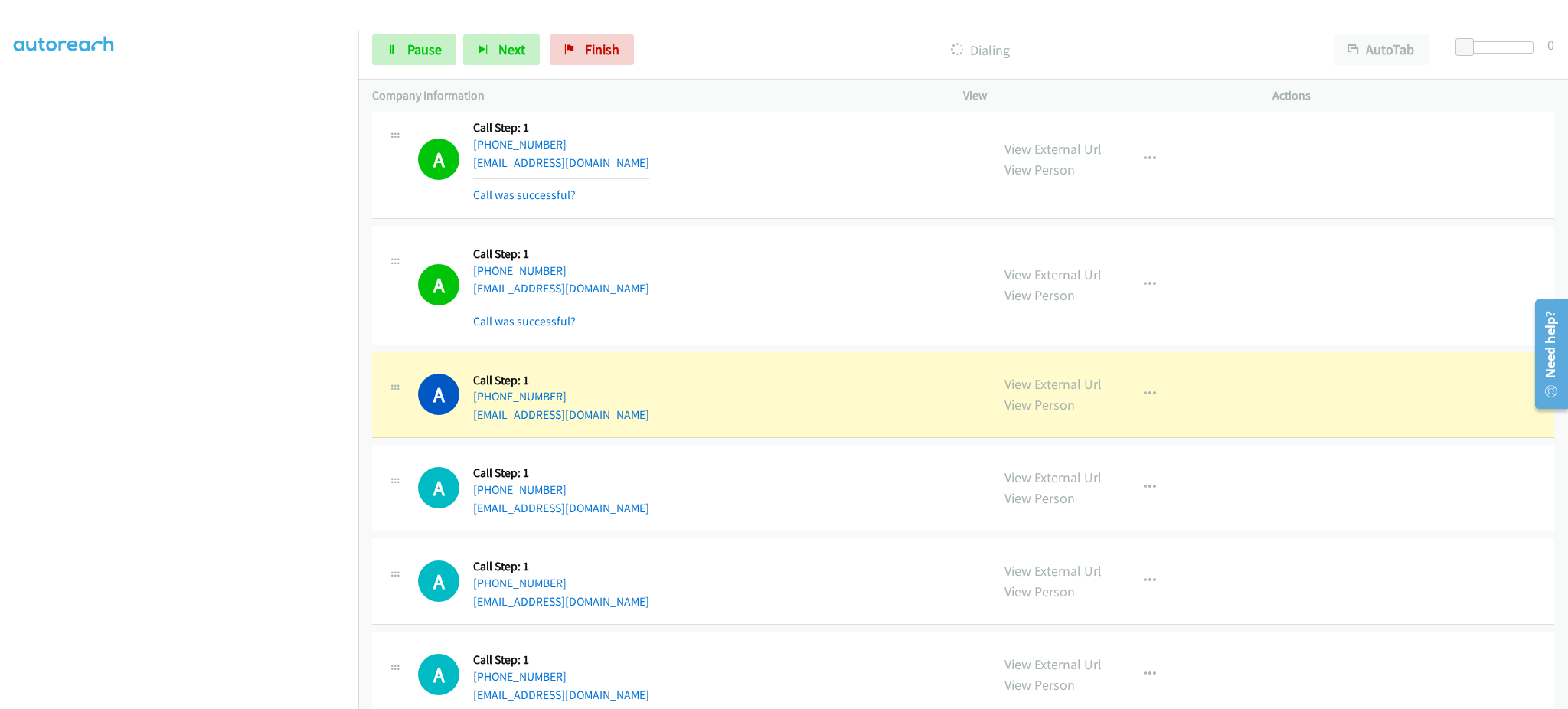
scroll to position [7046, 0]
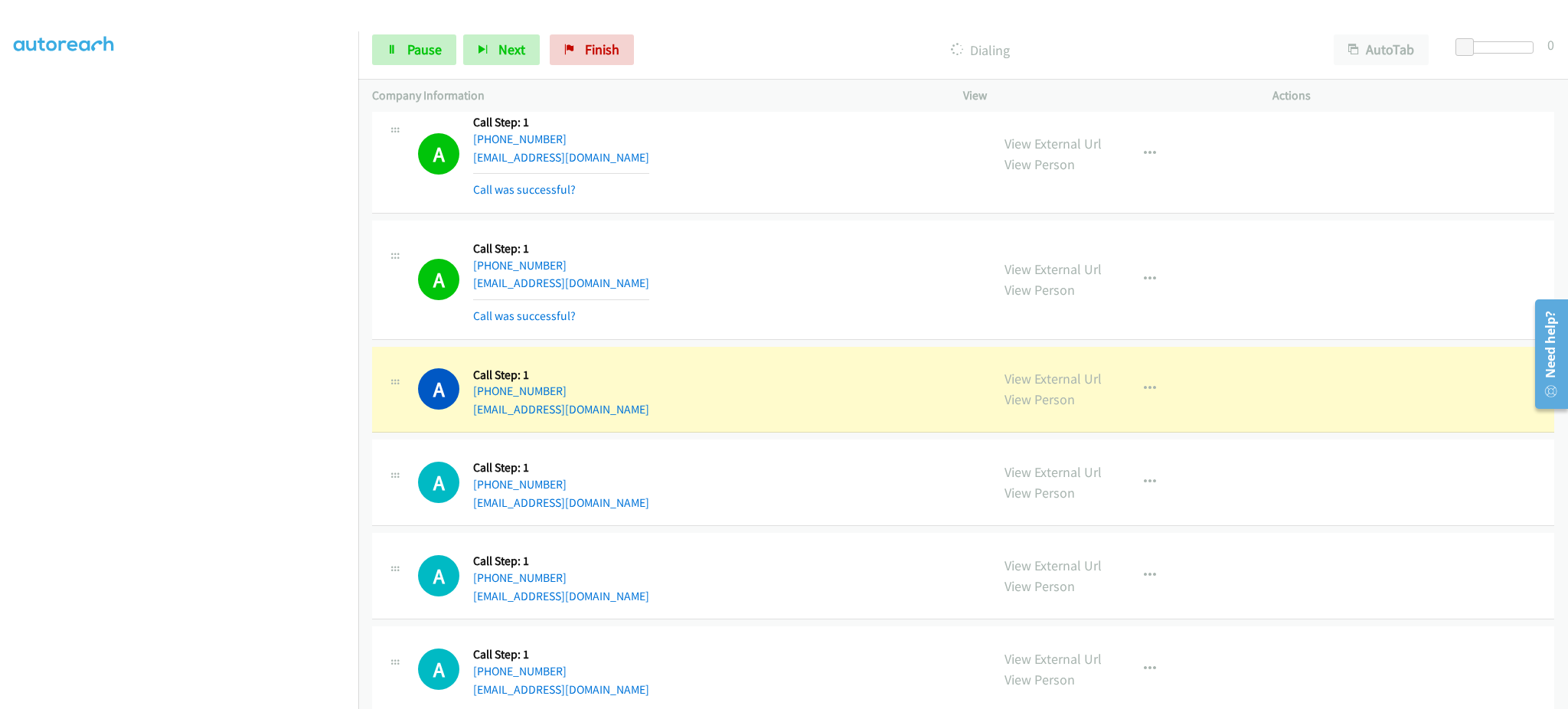
click at [434, 71] on div "Start Calls Pause Next Finish Dialing AutoTab AutoTab 0" at bounding box center [964, 49] width 1210 height 59
click at [433, 48] on span "Pause" at bounding box center [425, 49] width 35 height 17
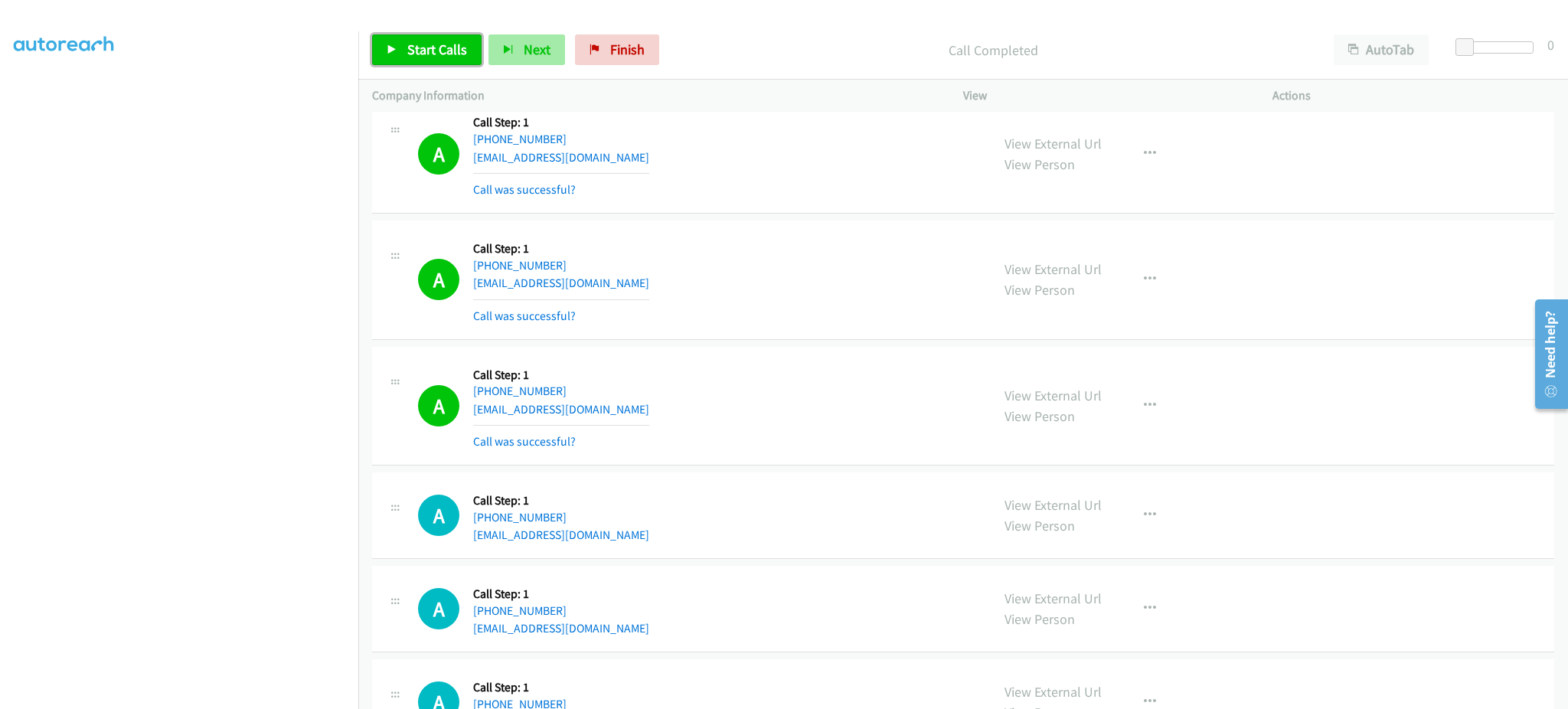
drag, startPoint x: 407, startPoint y: 43, endPoint x: 535, endPoint y: 38, distance: 128.1
click at [408, 43] on span "Start Calls" at bounding box center [438, 49] width 60 height 17
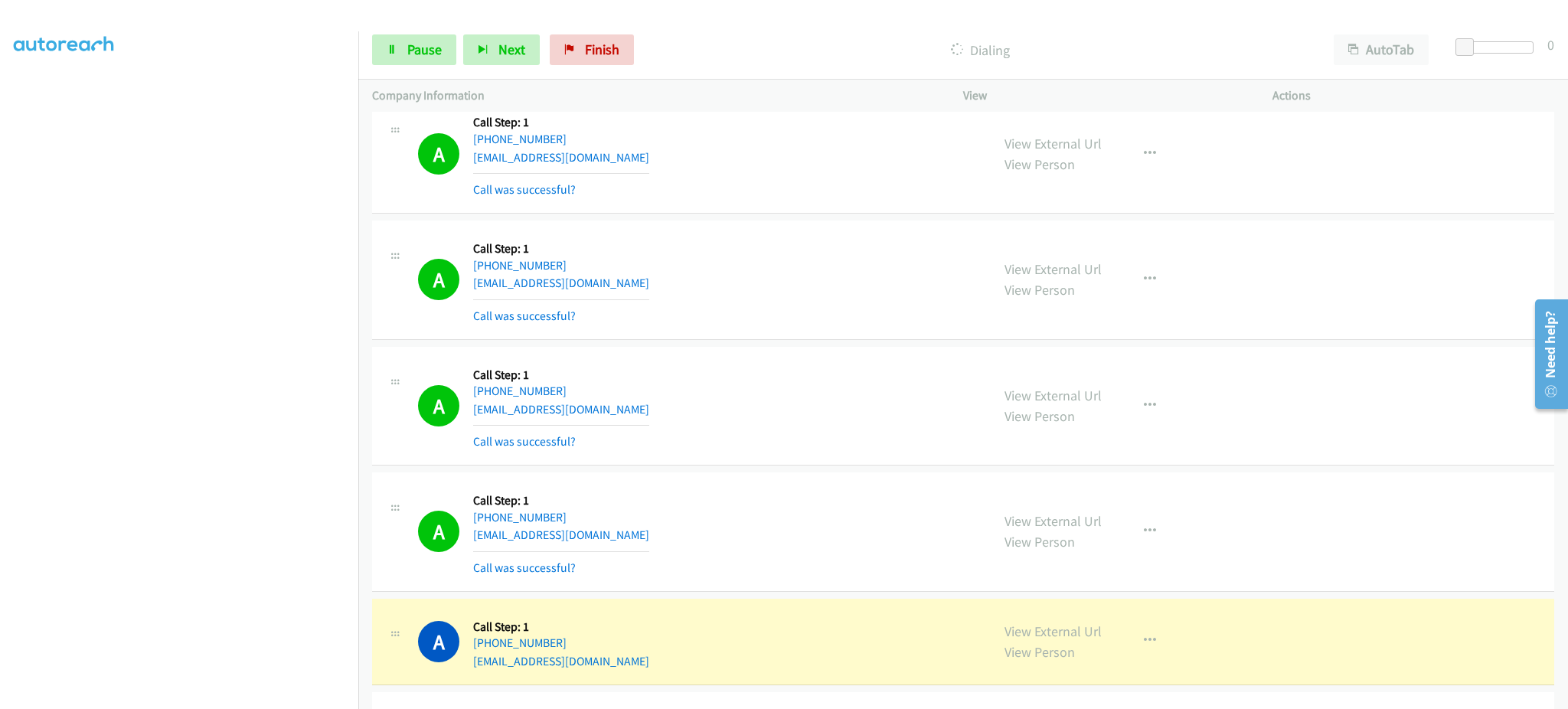
click at [271, 695] on section at bounding box center [179, 346] width 331 height 733
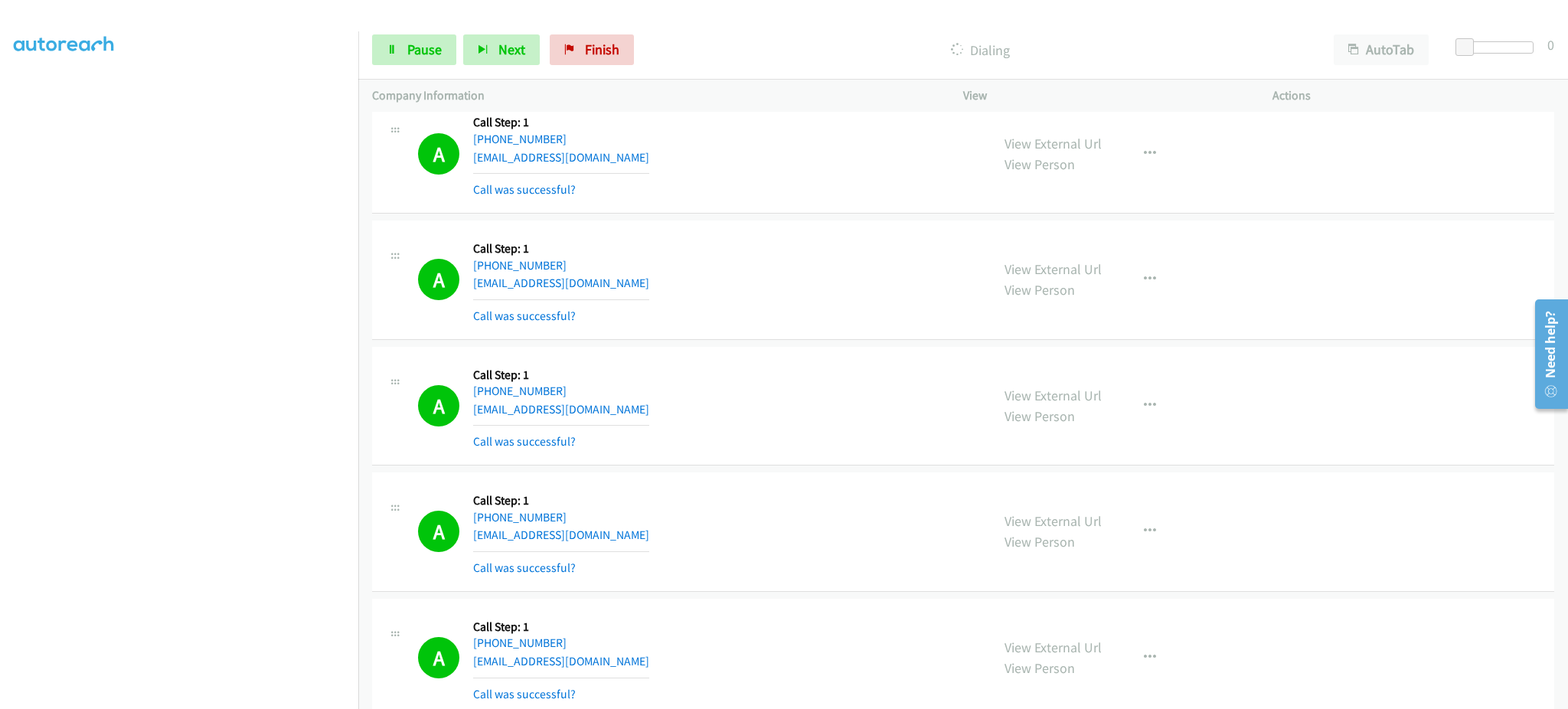
drag, startPoint x: 228, startPoint y: 700, endPoint x: 225, endPoint y: 687, distance: 13.3
click at [228, 697] on aside "Dialing Mode: Power | Switch to Preview My Lists" at bounding box center [179, 317] width 359 height 848
click at [437, 45] on span "Pause" at bounding box center [425, 49] width 35 height 17
click at [412, 41] on span "Start Calls" at bounding box center [438, 49] width 60 height 17
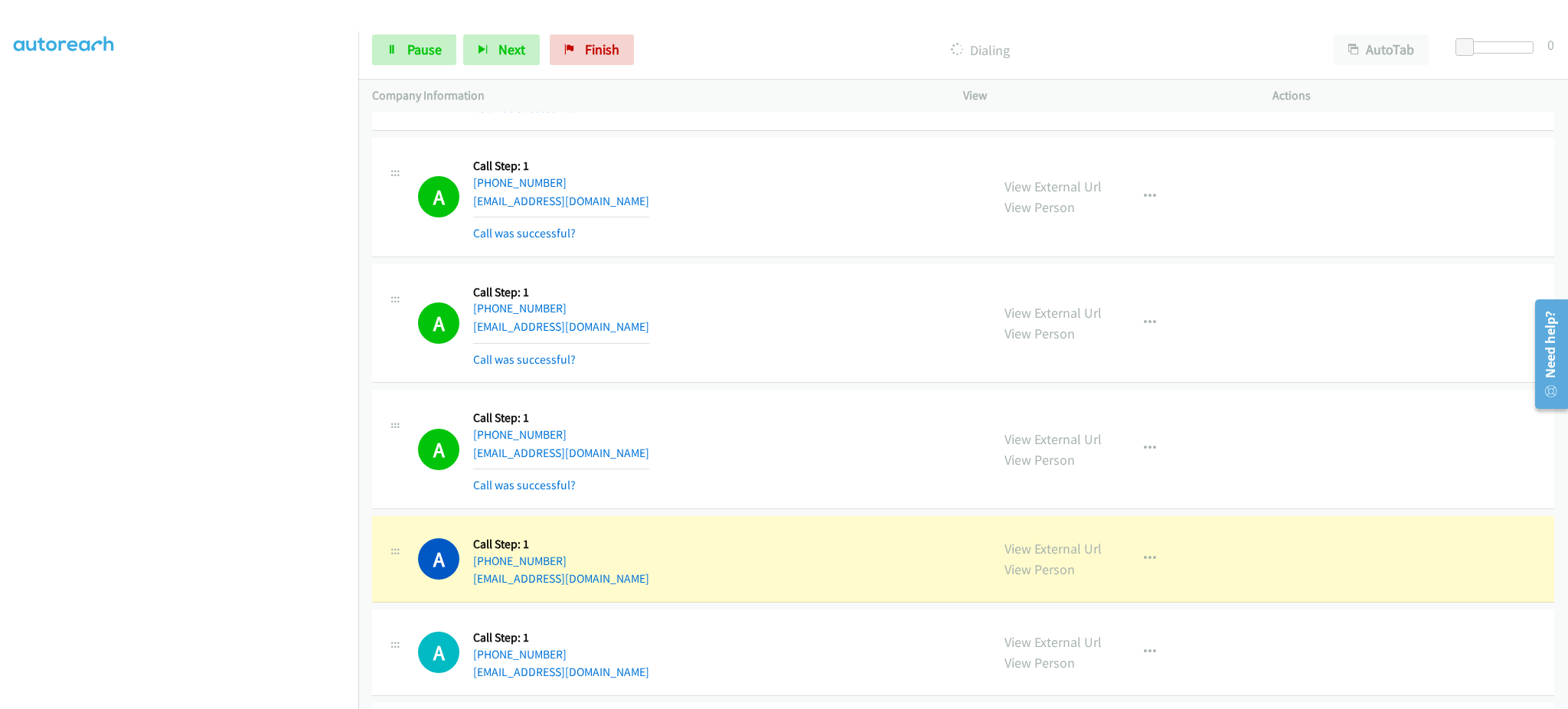
scroll to position [7659, 0]
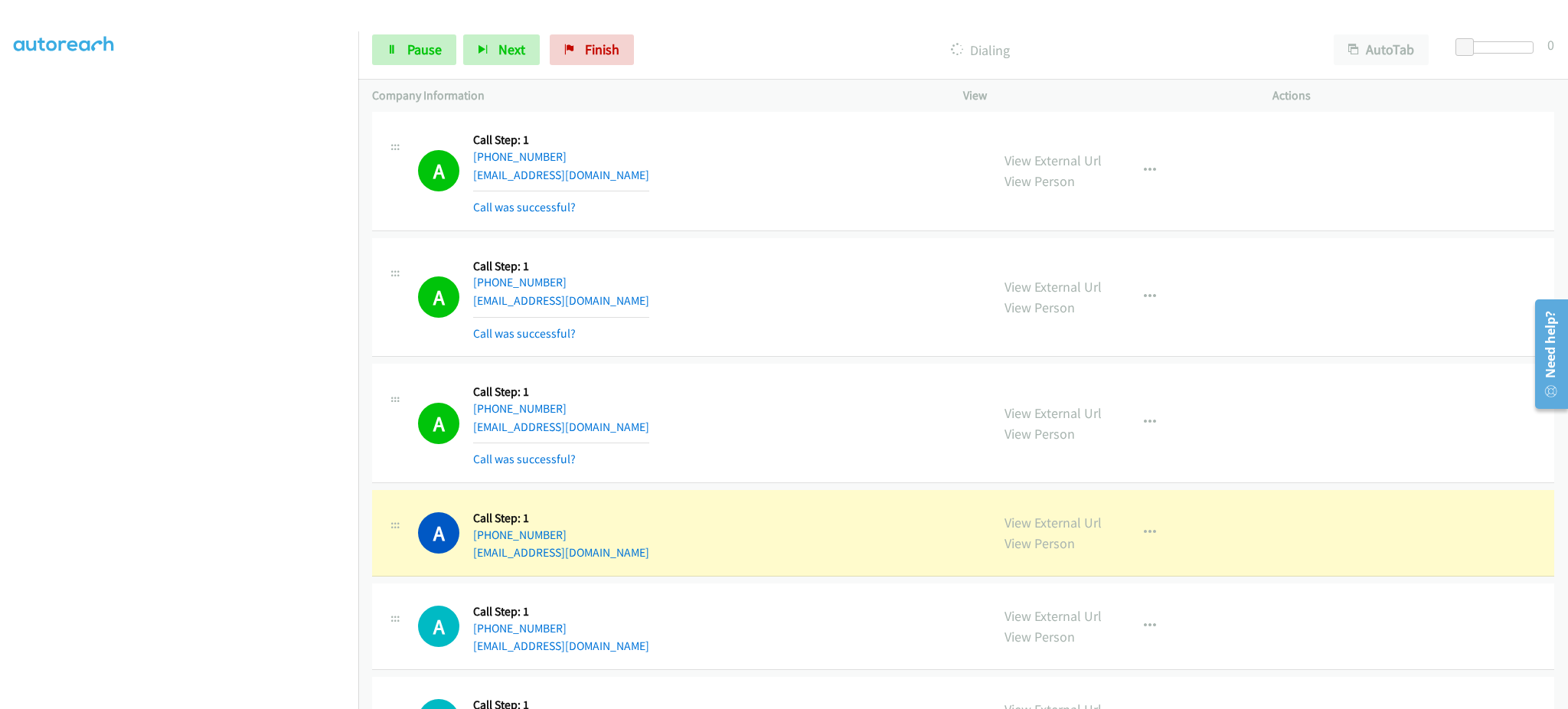
click at [923, 641] on div "A Callback Scheduled Call Step: 1 America/Chicago +1 601-616-1142 roqualealtman…" at bounding box center [697, 626] width 559 height 59
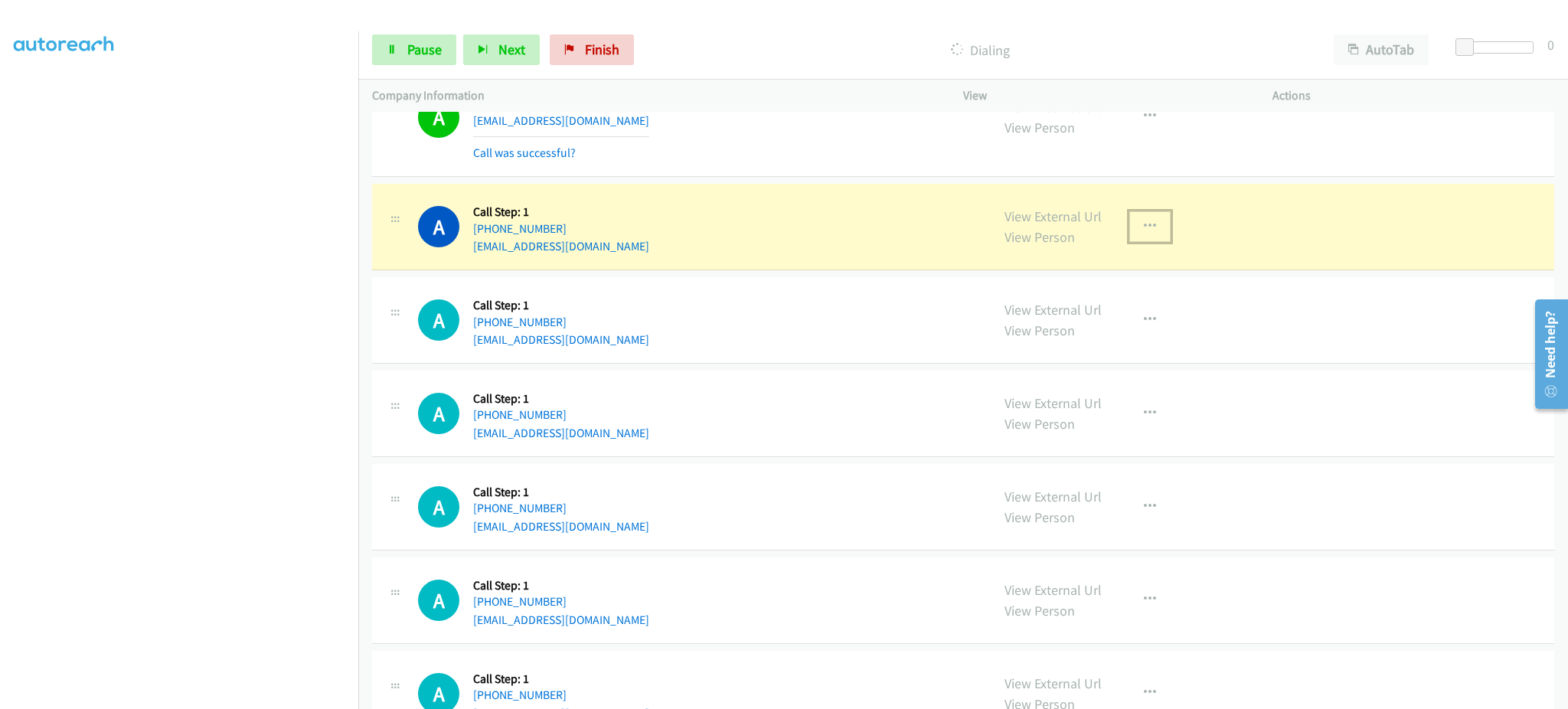
click at [1148, 231] on button "button" at bounding box center [1150, 227] width 41 height 31
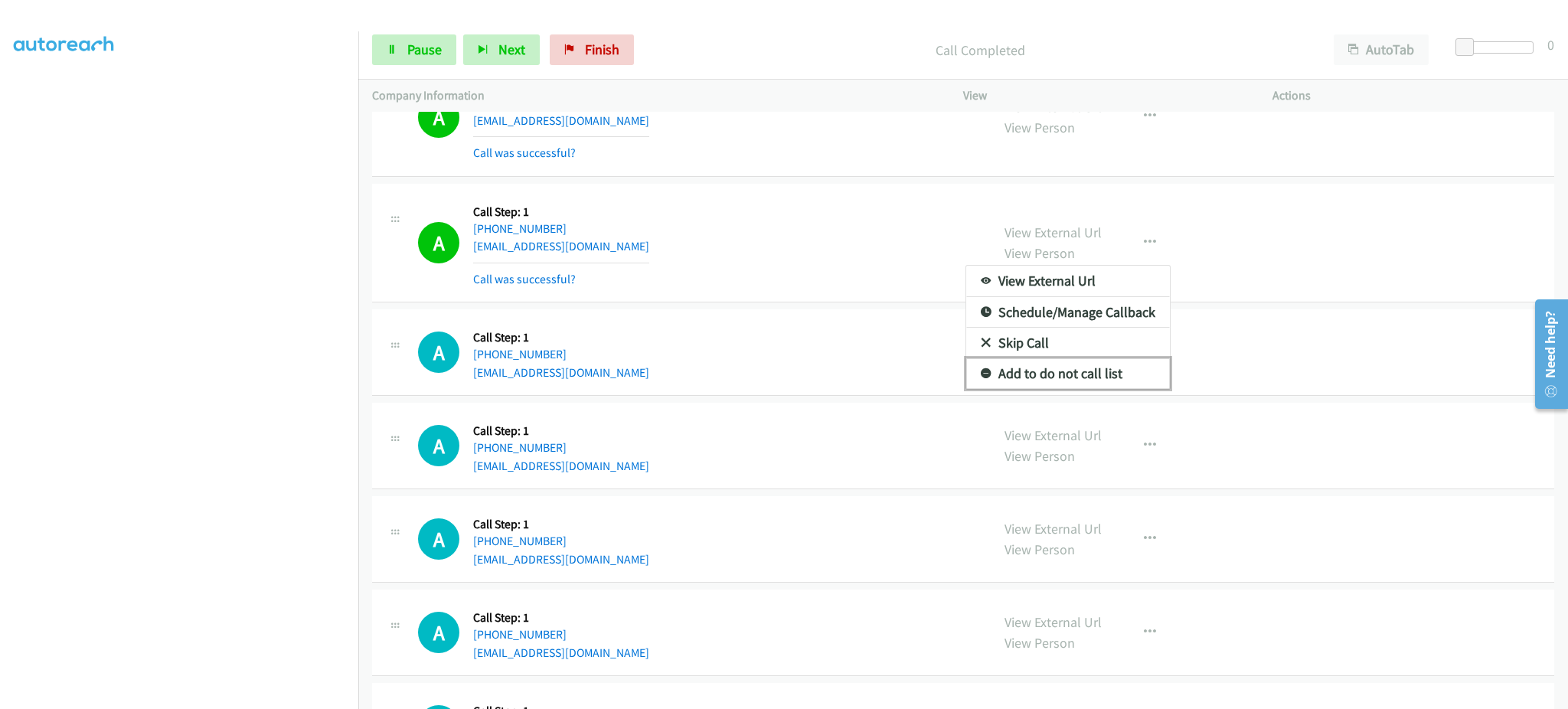
click at [1131, 378] on link "Add to do not call list" at bounding box center [1069, 374] width 204 height 31
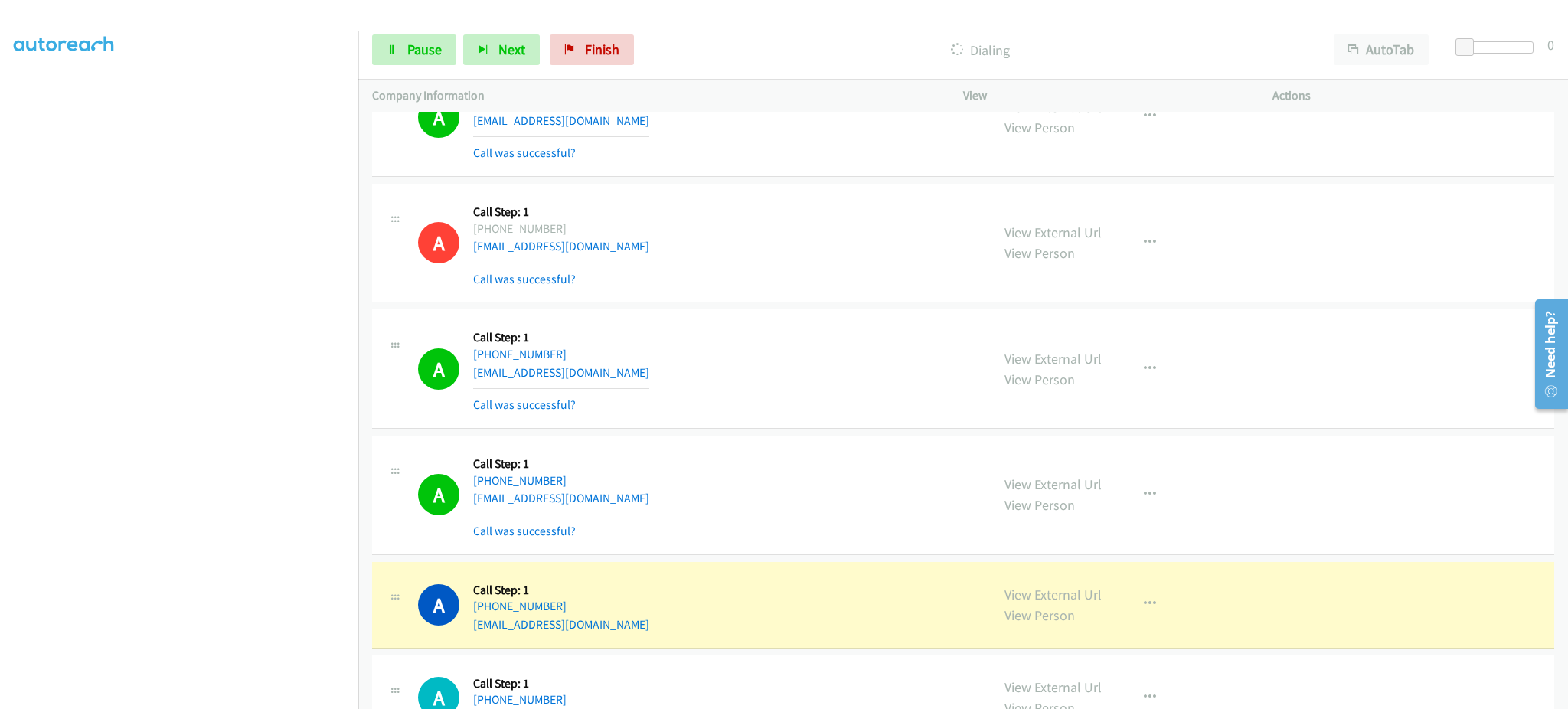
click at [136, 693] on section at bounding box center [179, 346] width 331 height 733
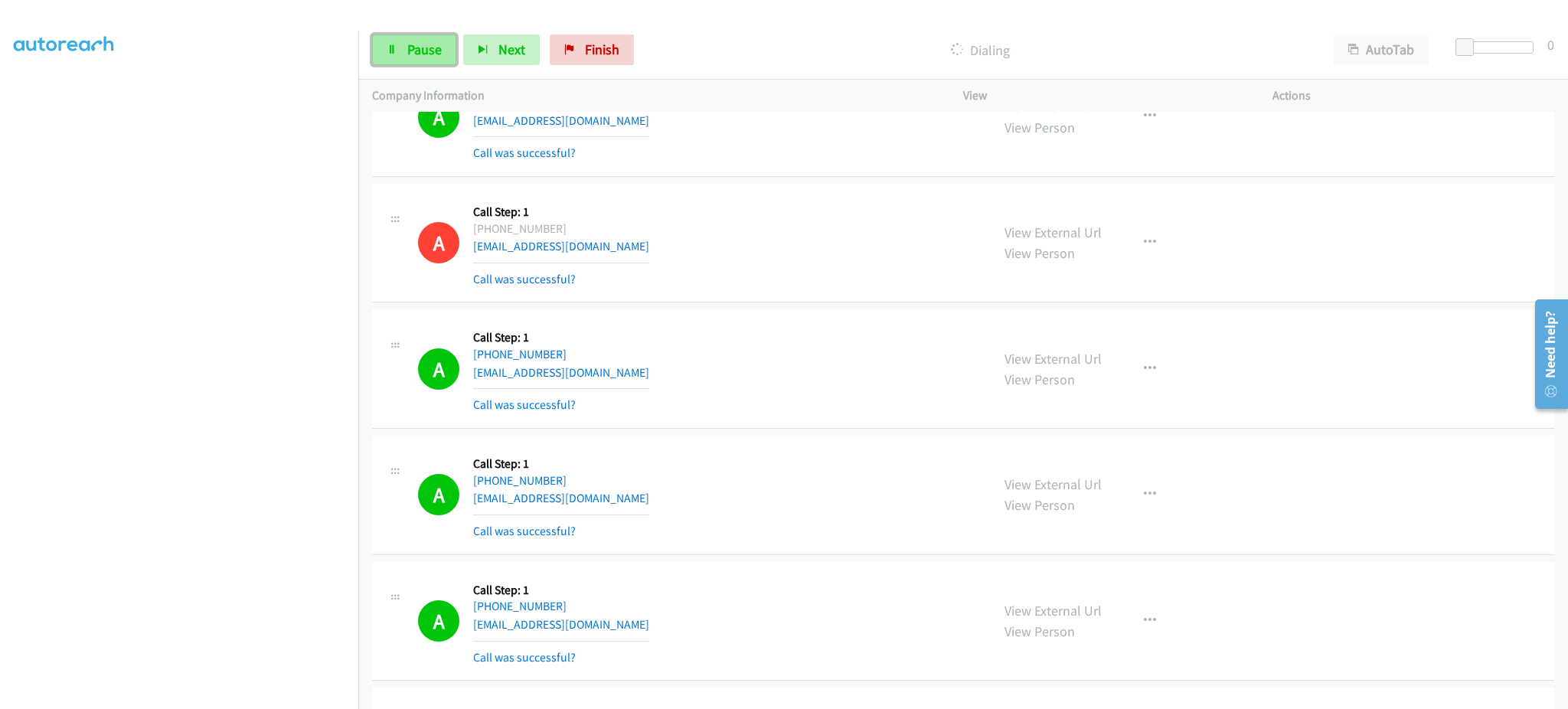
click at [431, 60] on link "Pause" at bounding box center [415, 50] width 85 height 31
click at [462, 51] on span "Start Calls" at bounding box center [438, 49] width 60 height 17
click at [392, 30] on div "Start Calls Pause Next Finish Dialing AutoTab AutoTab 0" at bounding box center [964, 49] width 1210 height 59
click at [400, 43] on link "Pause" at bounding box center [415, 50] width 85 height 31
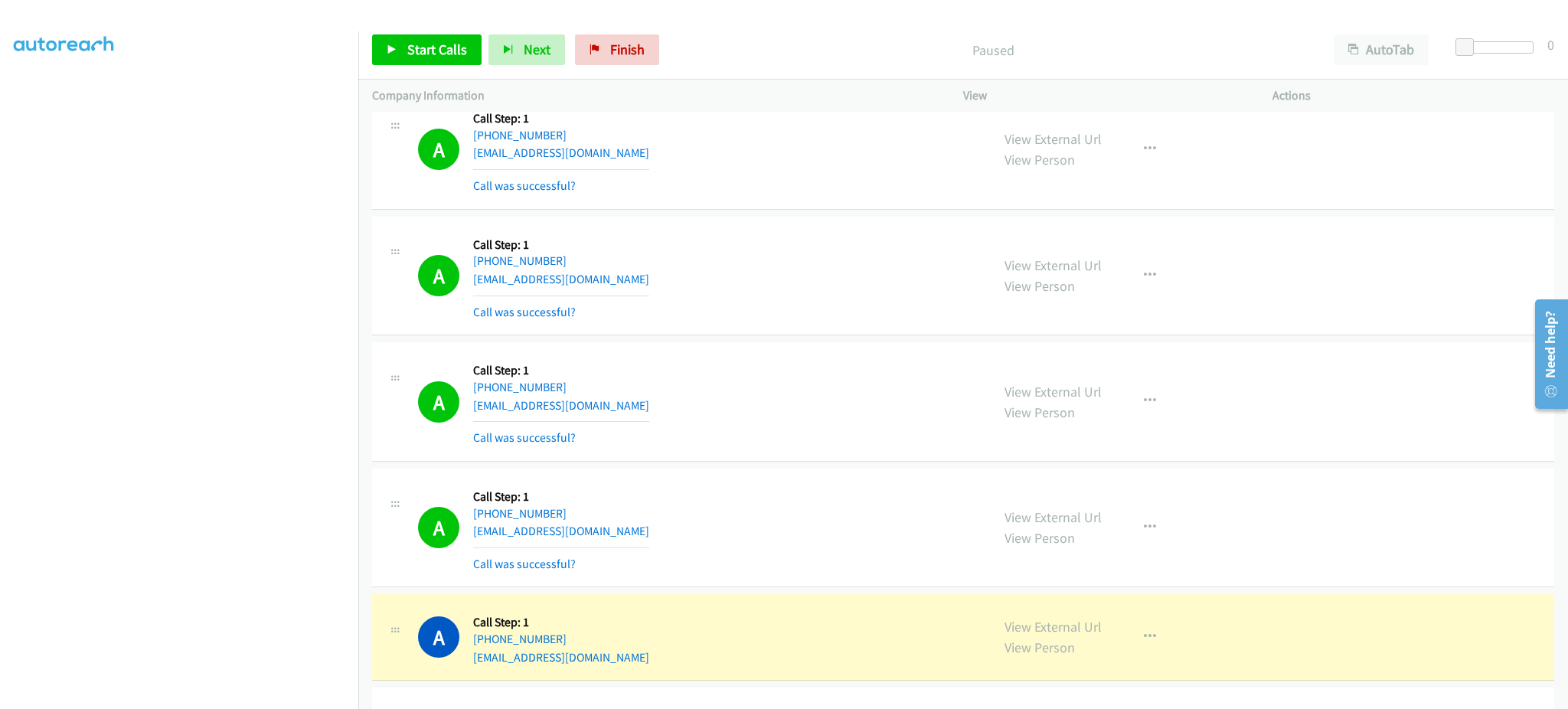
scroll to position [8884, 0]
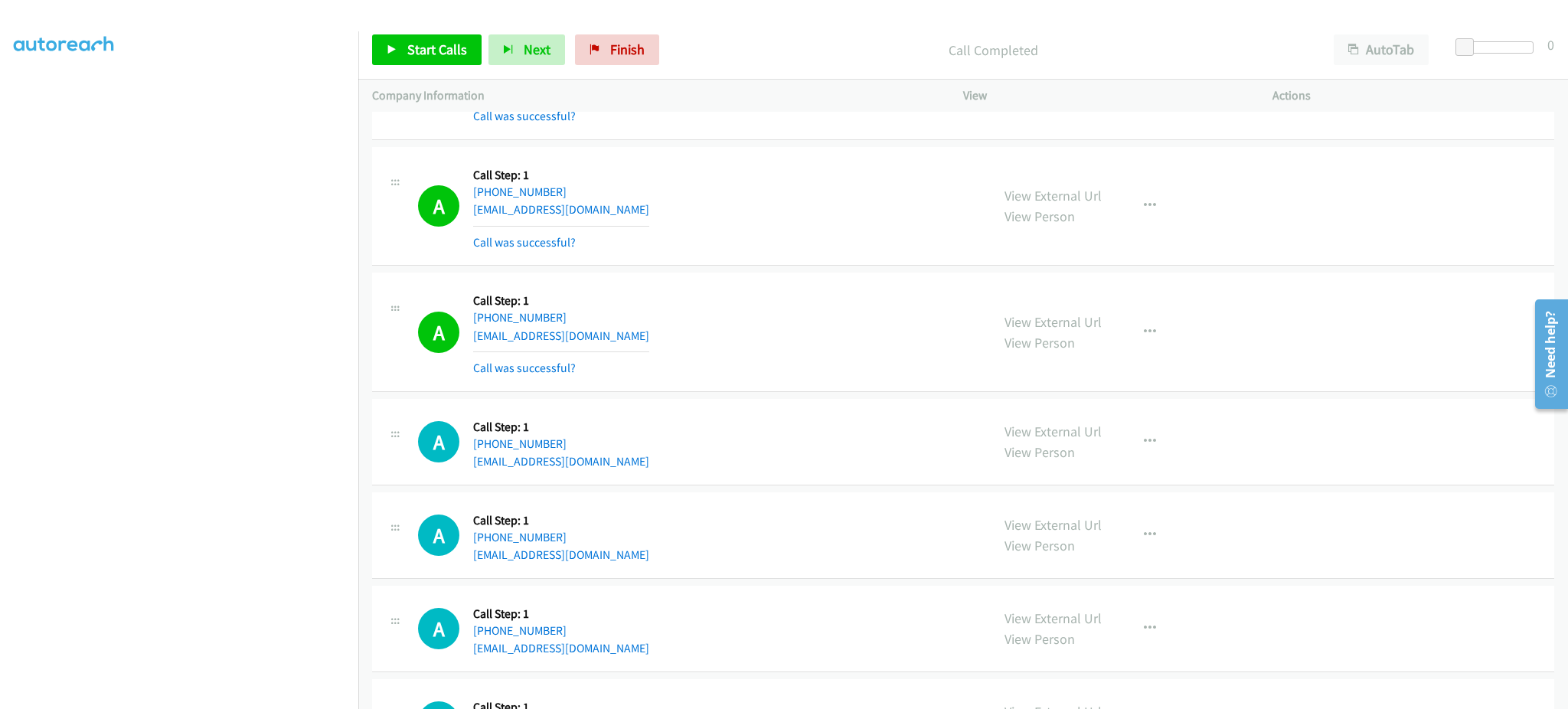
click at [433, 74] on div "Start Calls Pause Next Finish Call Completed AutoTab AutoTab 0" at bounding box center [964, 49] width 1210 height 59
click at [433, 59] on link "Start Calls" at bounding box center [427, 50] width 110 height 31
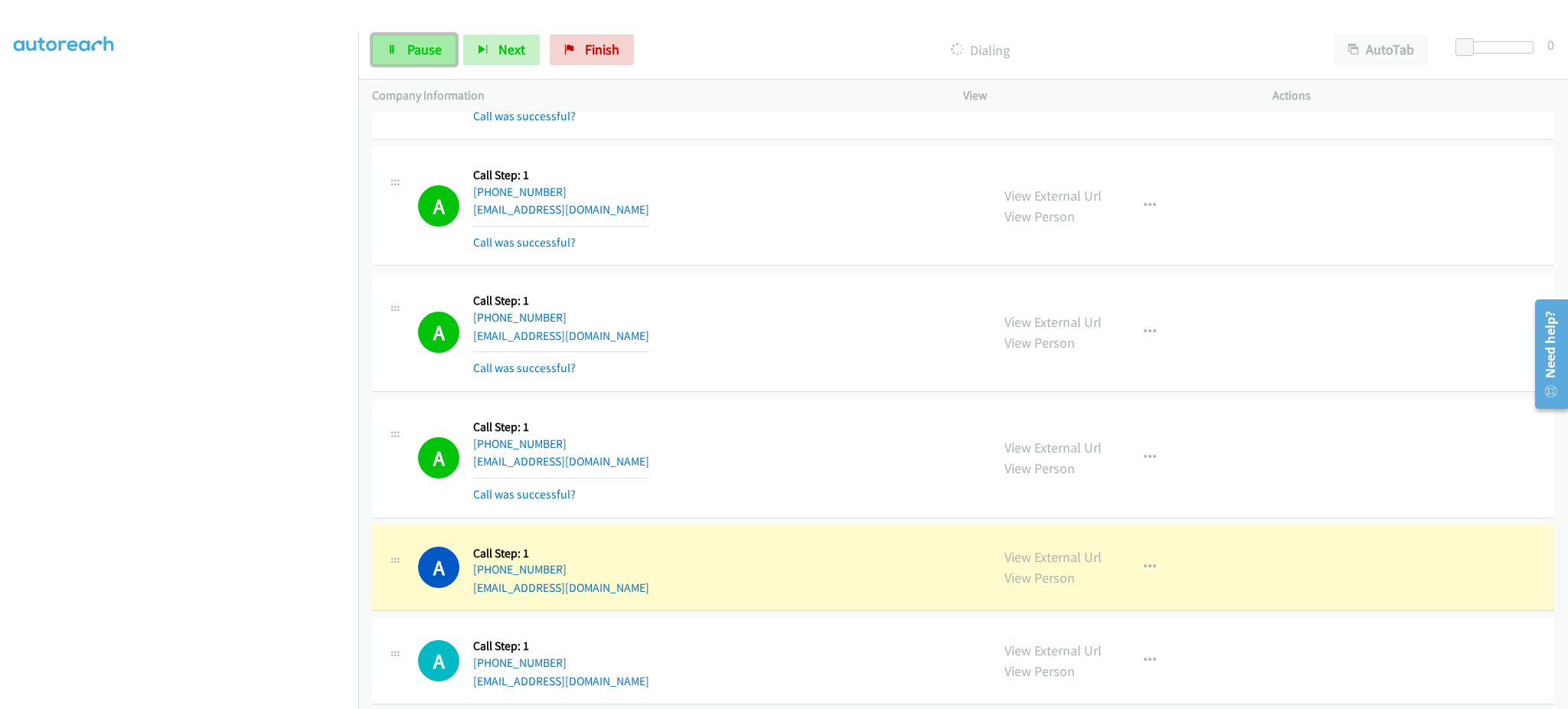
click at [400, 59] on link "Pause" at bounding box center [415, 50] width 85 height 31
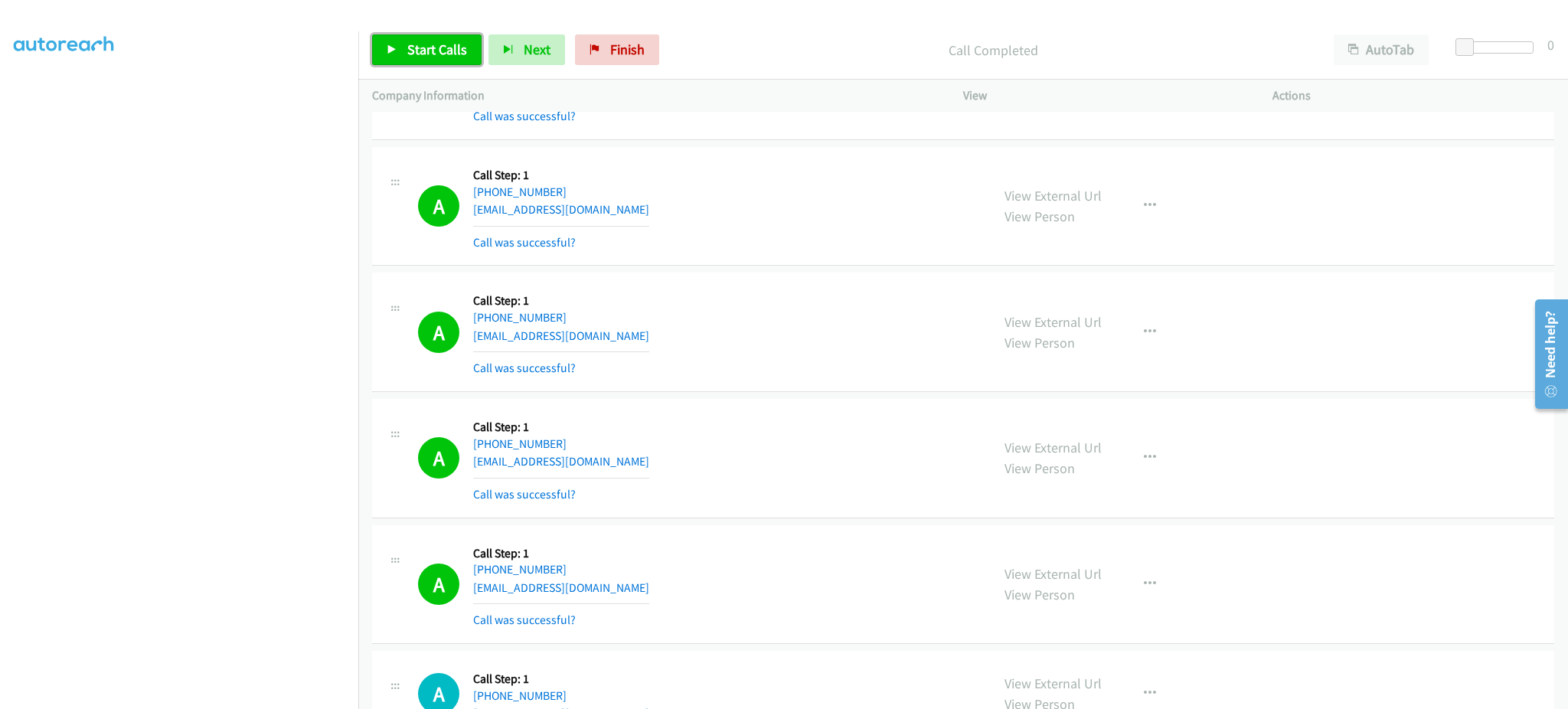
click at [389, 35] on link "Start Calls" at bounding box center [427, 50] width 110 height 31
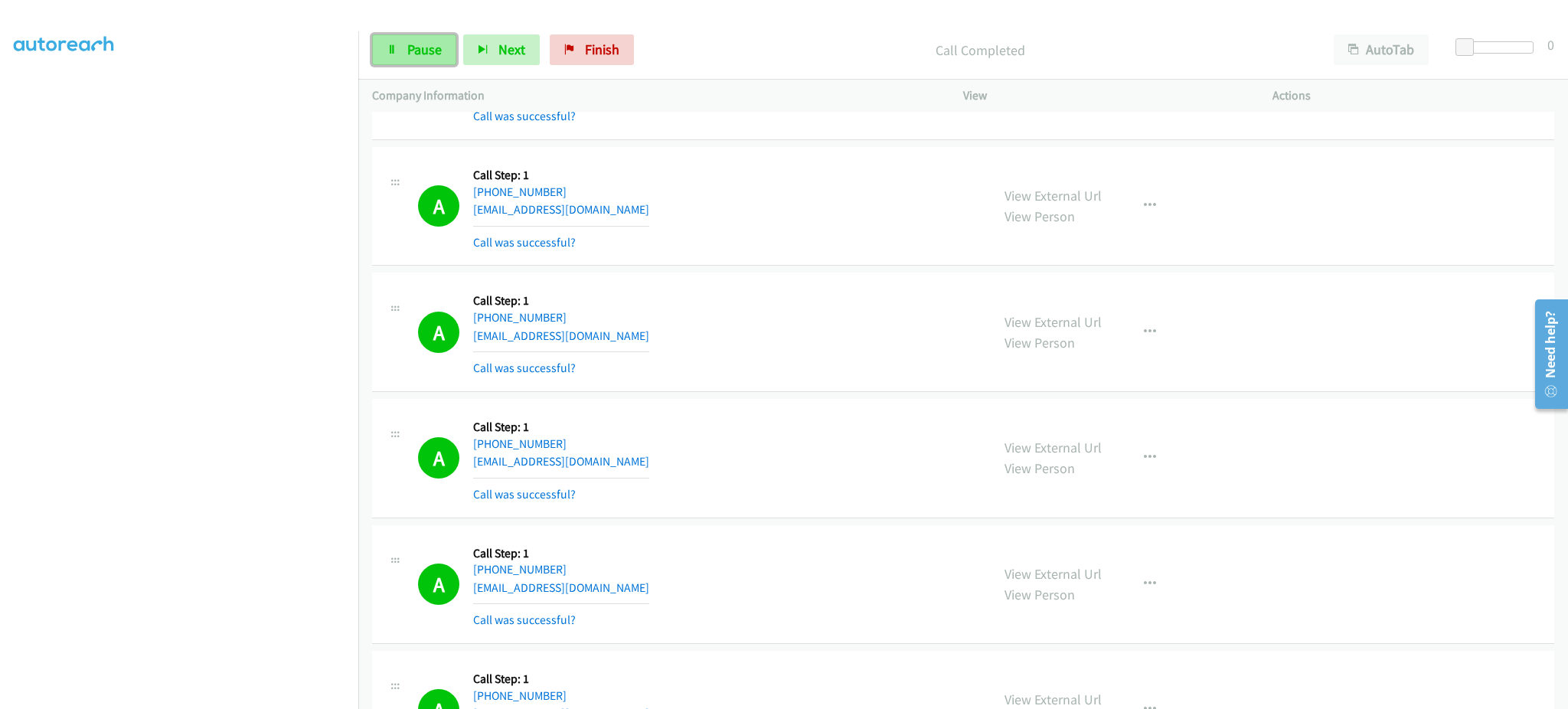
click at [413, 43] on span "Pause" at bounding box center [425, 49] width 35 height 17
click at [418, 47] on span "Start Calls" at bounding box center [438, 49] width 60 height 17
click at [431, 48] on span "Pause" at bounding box center [425, 49] width 35 height 17
click at [435, 50] on span "Start Calls" at bounding box center [438, 49] width 60 height 17
click at [431, 44] on span "Pause" at bounding box center [425, 49] width 35 height 17
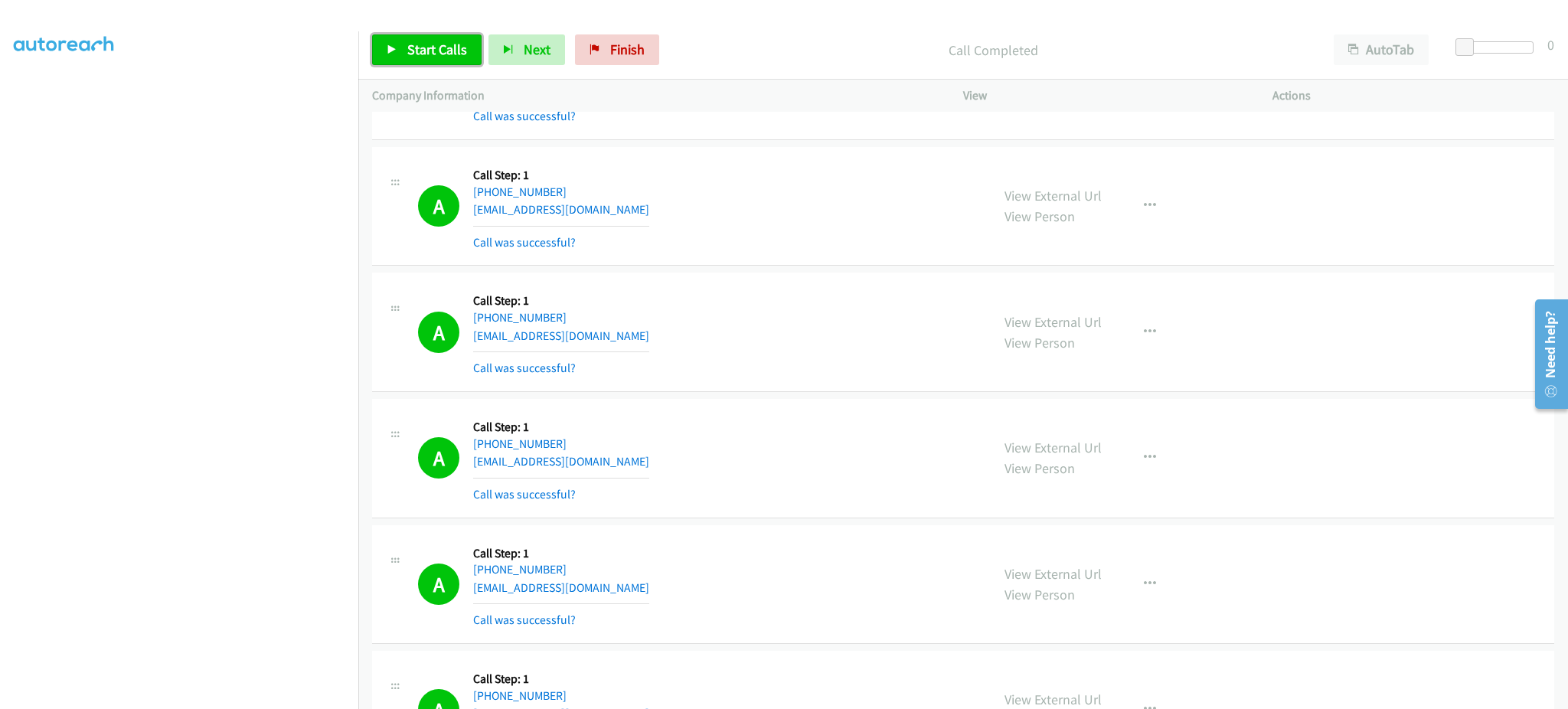
click at [410, 40] on span "Start Calls" at bounding box center [438, 49] width 60 height 17
click at [432, 50] on span "Pause" at bounding box center [425, 49] width 35 height 17
drag, startPoint x: 436, startPoint y: 53, endPoint x: 434, endPoint y: 74, distance: 21.1
click at [435, 53] on span "Start Calls" at bounding box center [438, 49] width 60 height 17
click at [432, 55] on span "Pause" at bounding box center [425, 49] width 35 height 17
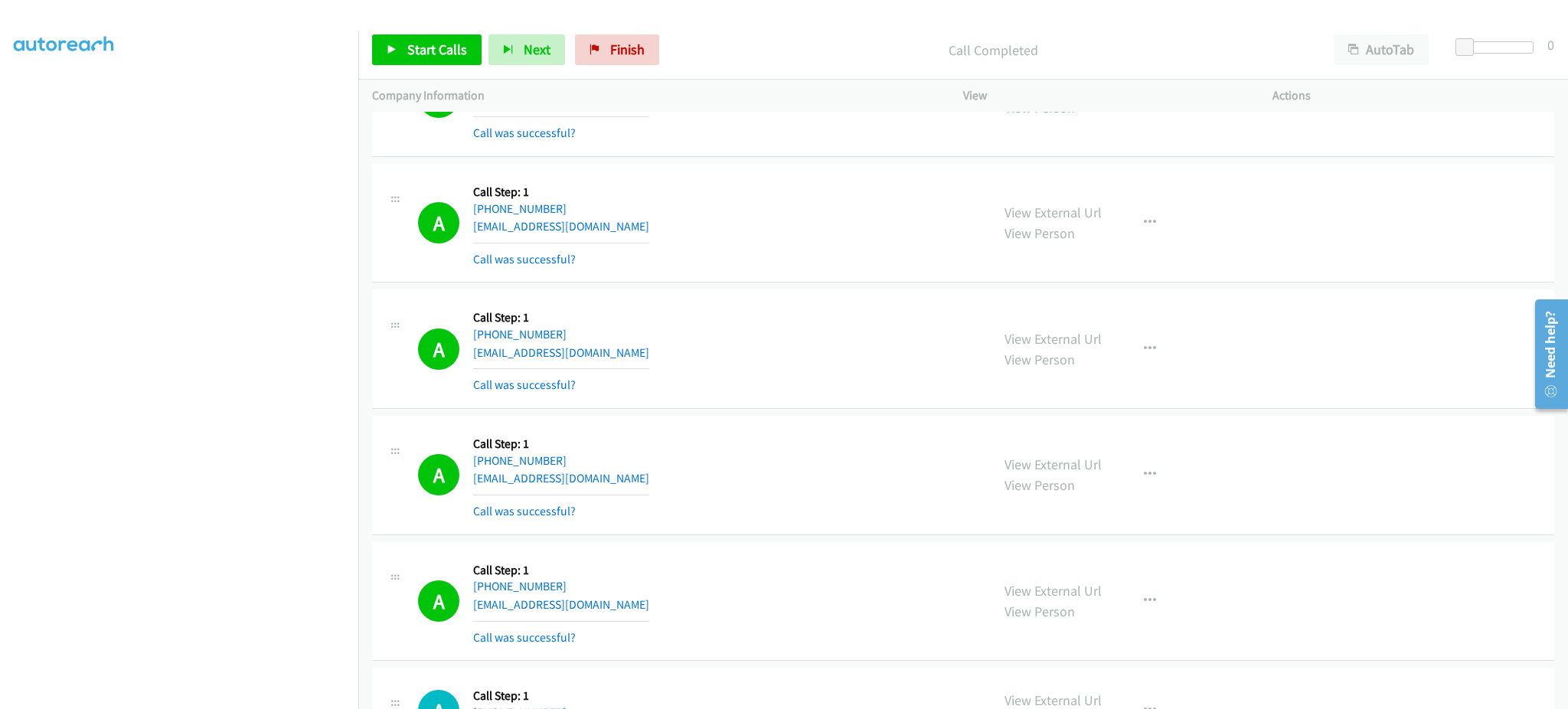
scroll to position [10416, 0]
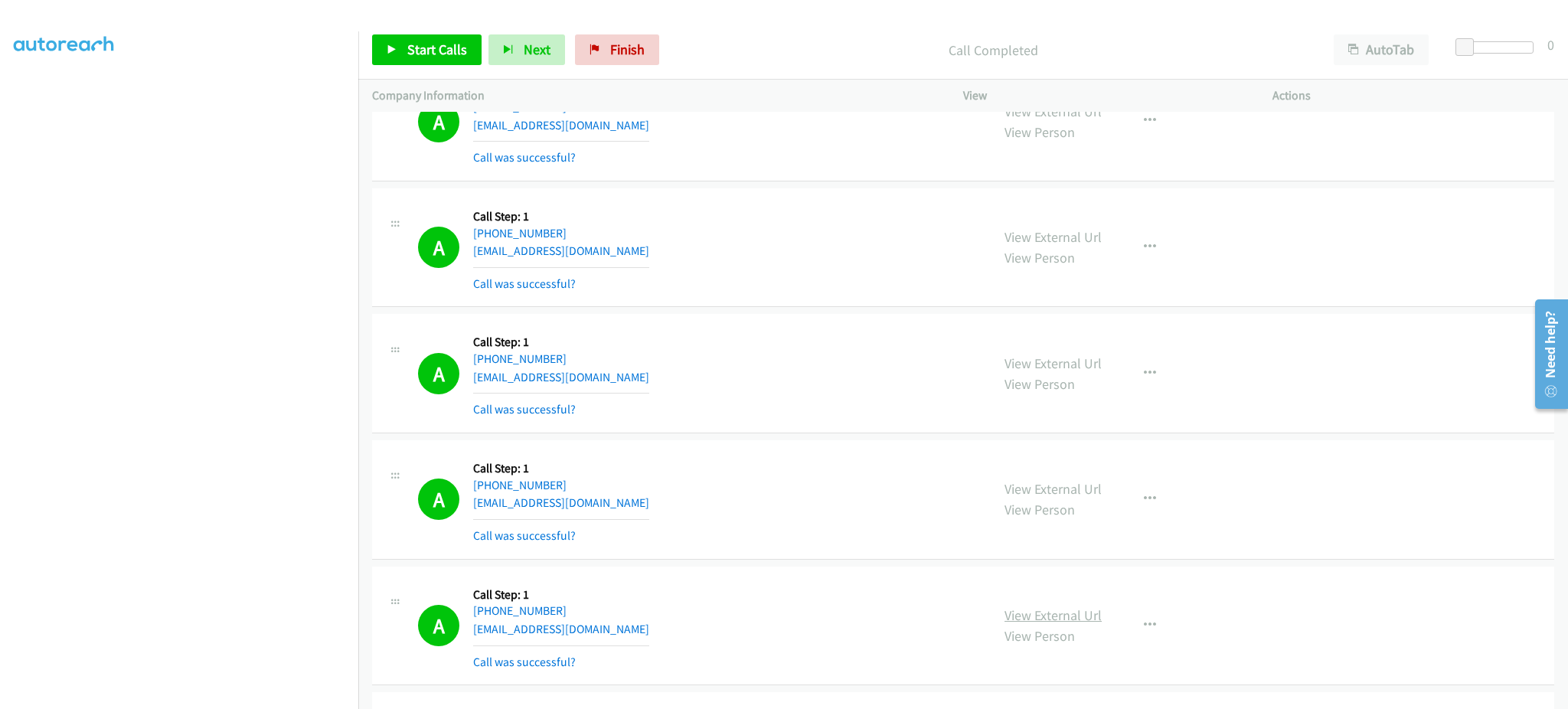
click at [1081, 618] on link "View External Url" at bounding box center [1052, 616] width 97 height 17
